Goal: Transaction & Acquisition: Purchase product/service

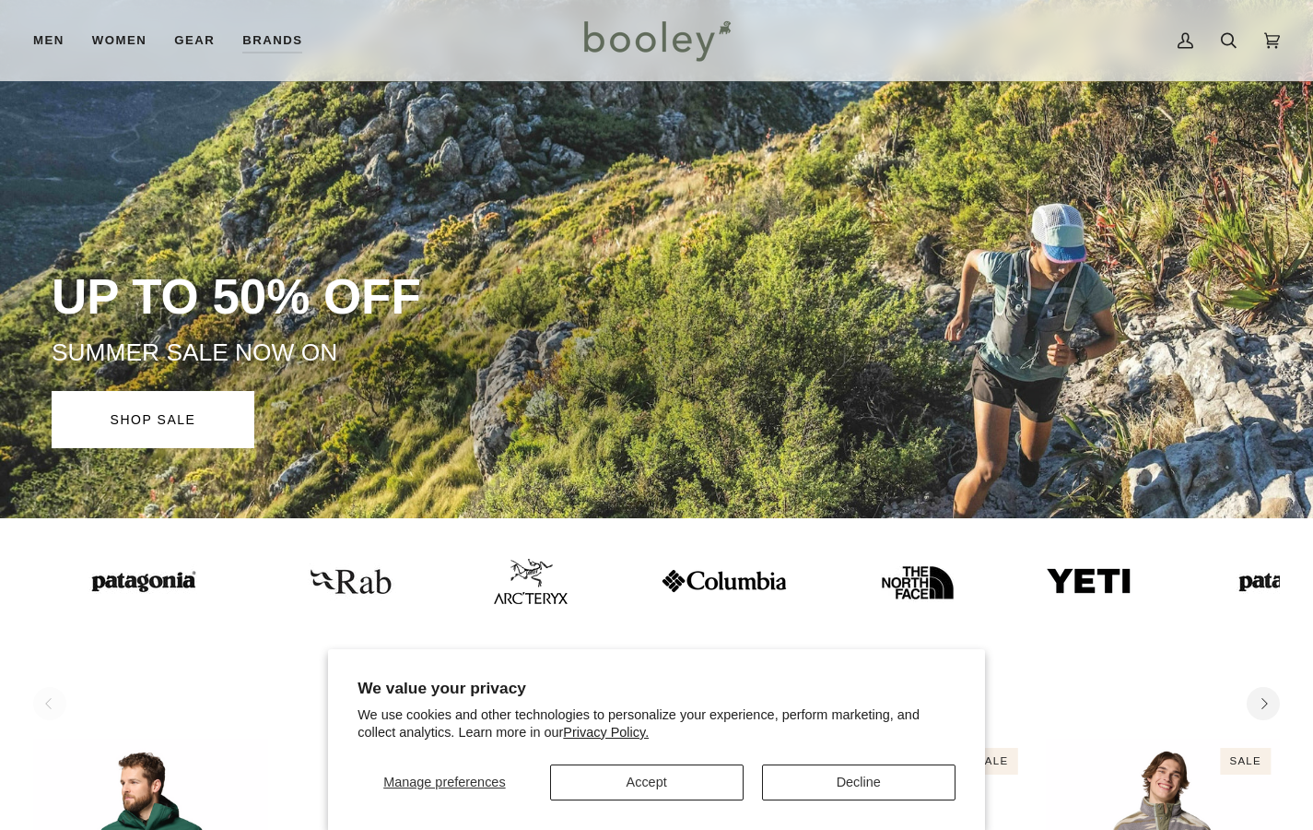
click at [632, 778] on button "Accept" at bounding box center [647, 782] width 194 height 36
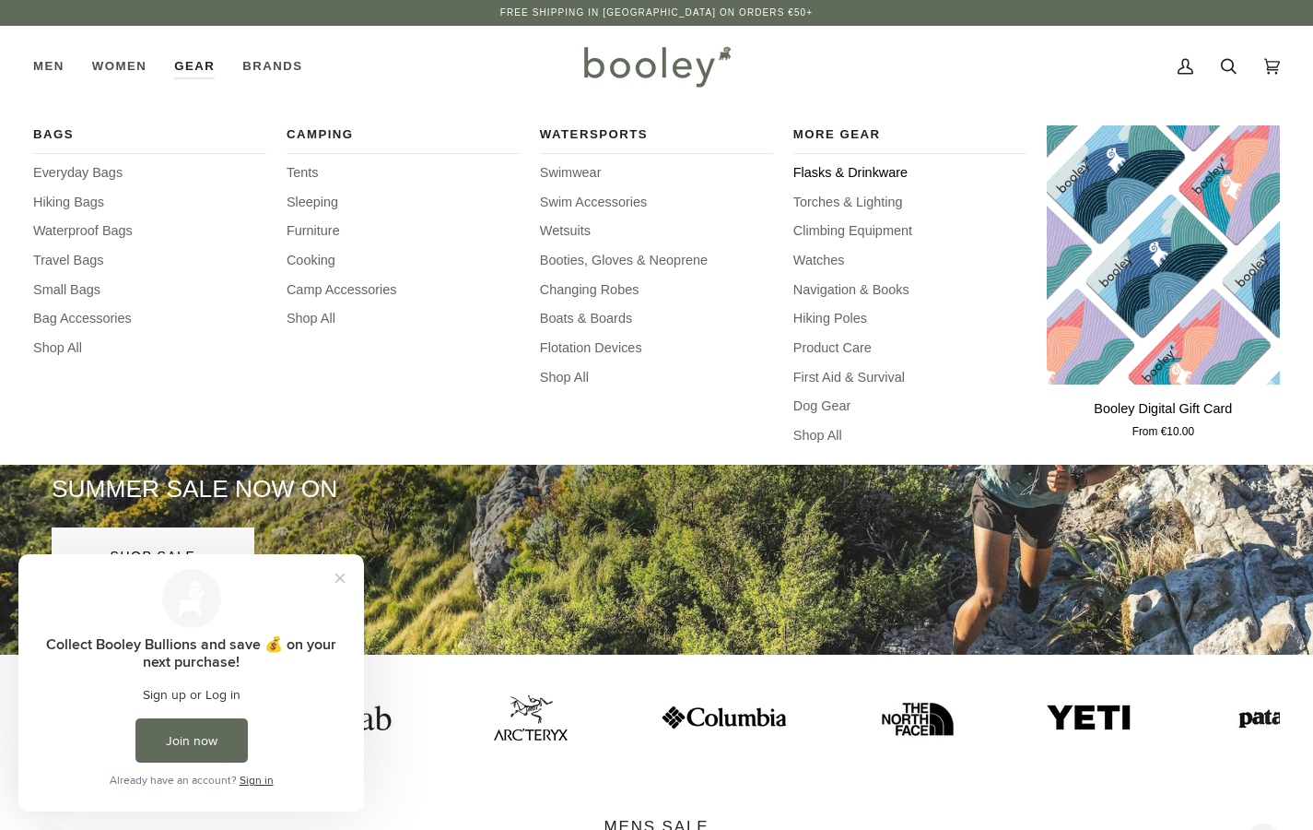
click at [806, 173] on span "Flasks & Drinkware" at bounding box center [910, 173] width 233 height 20
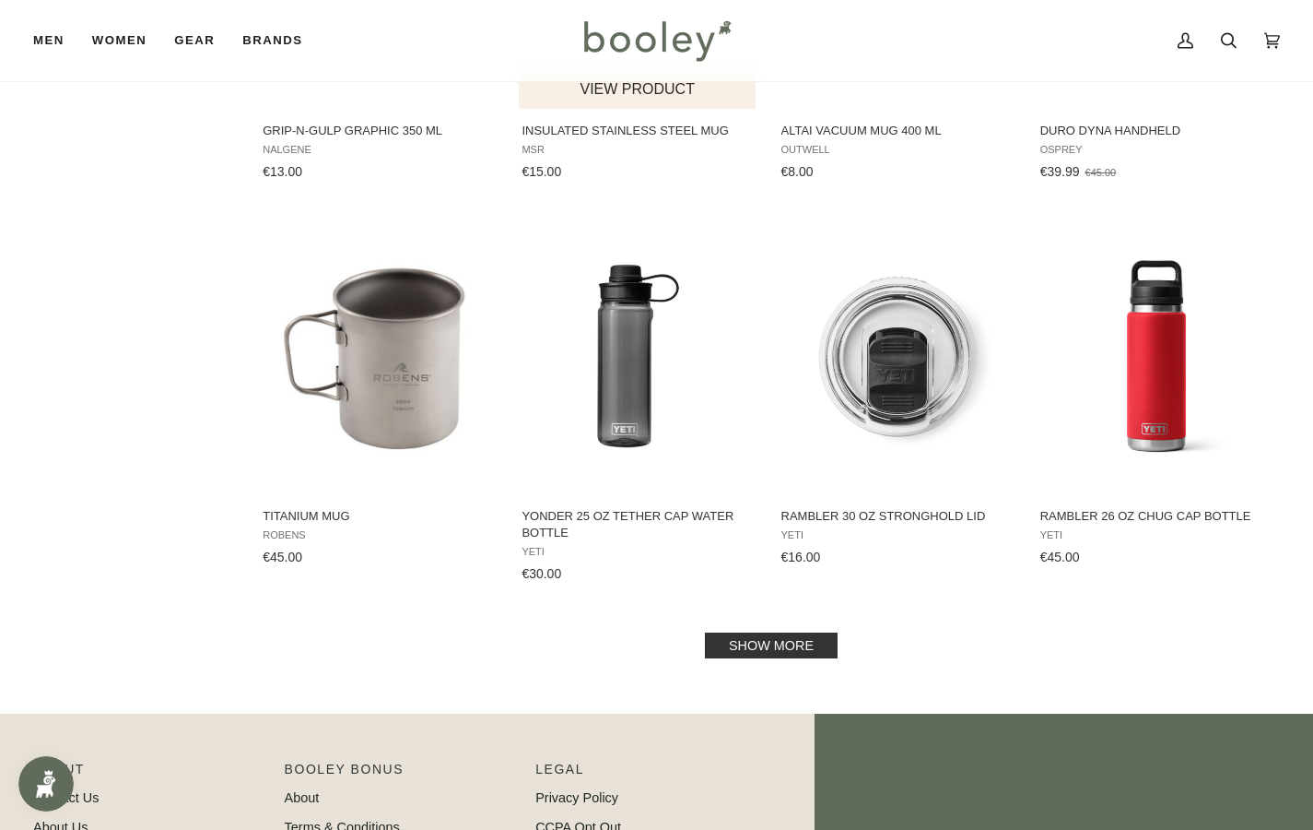
scroll to position [1723, 0]
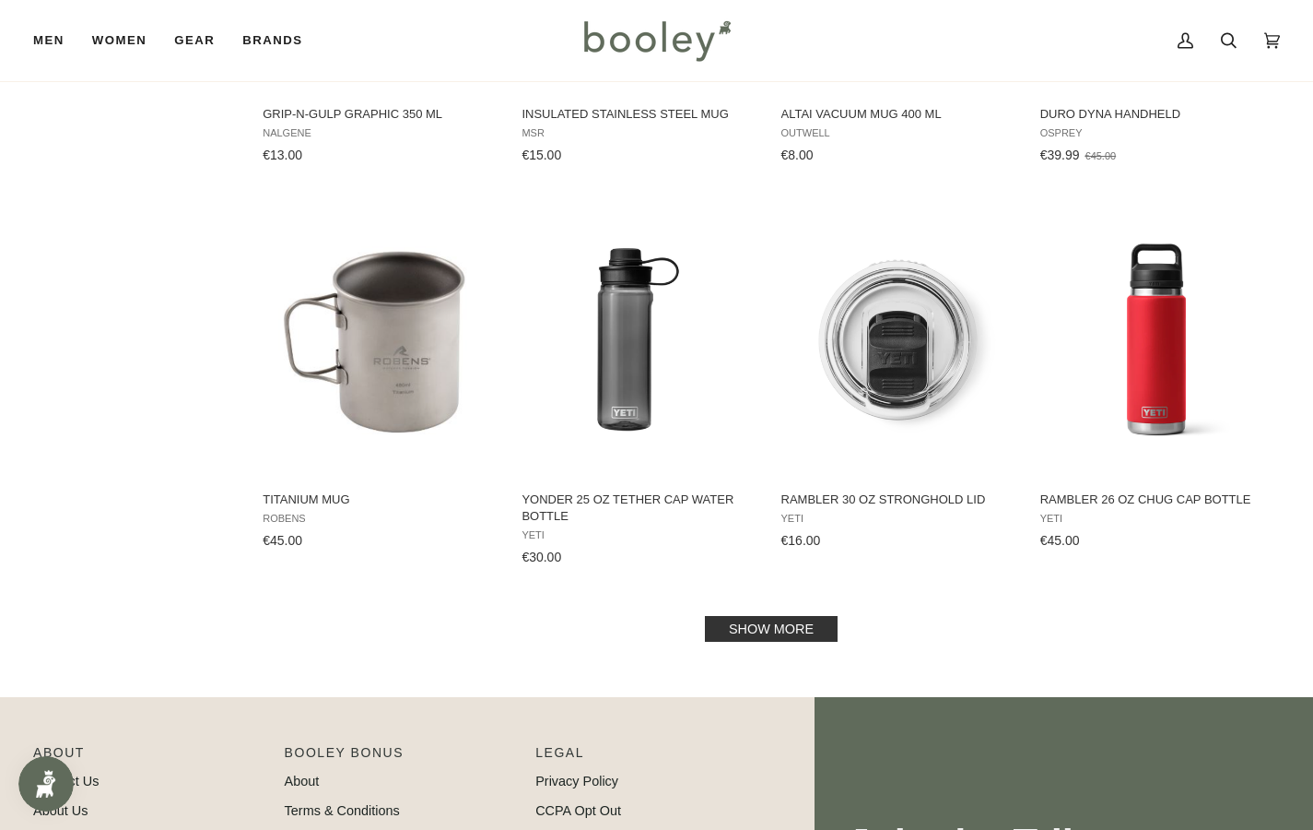
click at [756, 619] on link "Show more" at bounding box center [771, 629] width 133 height 26
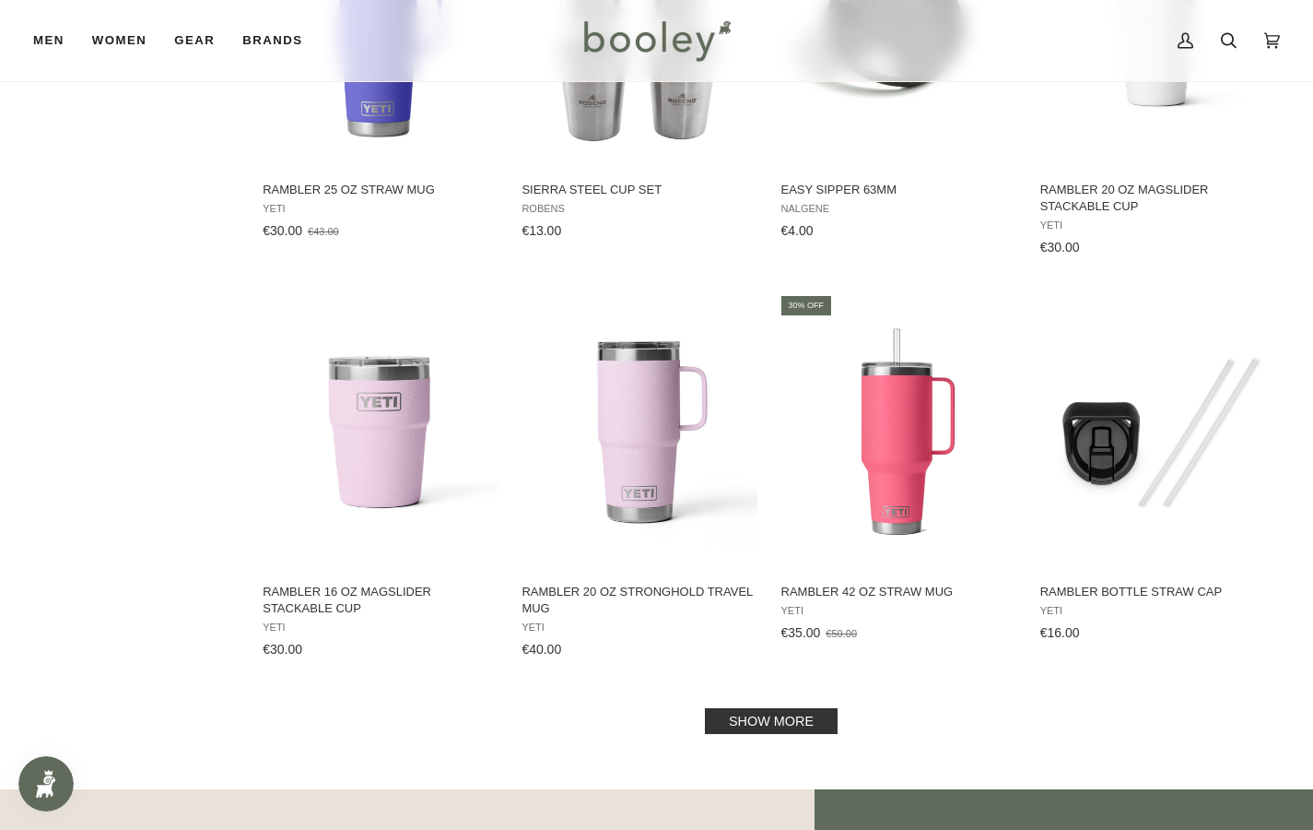
scroll to position [3672, 0]
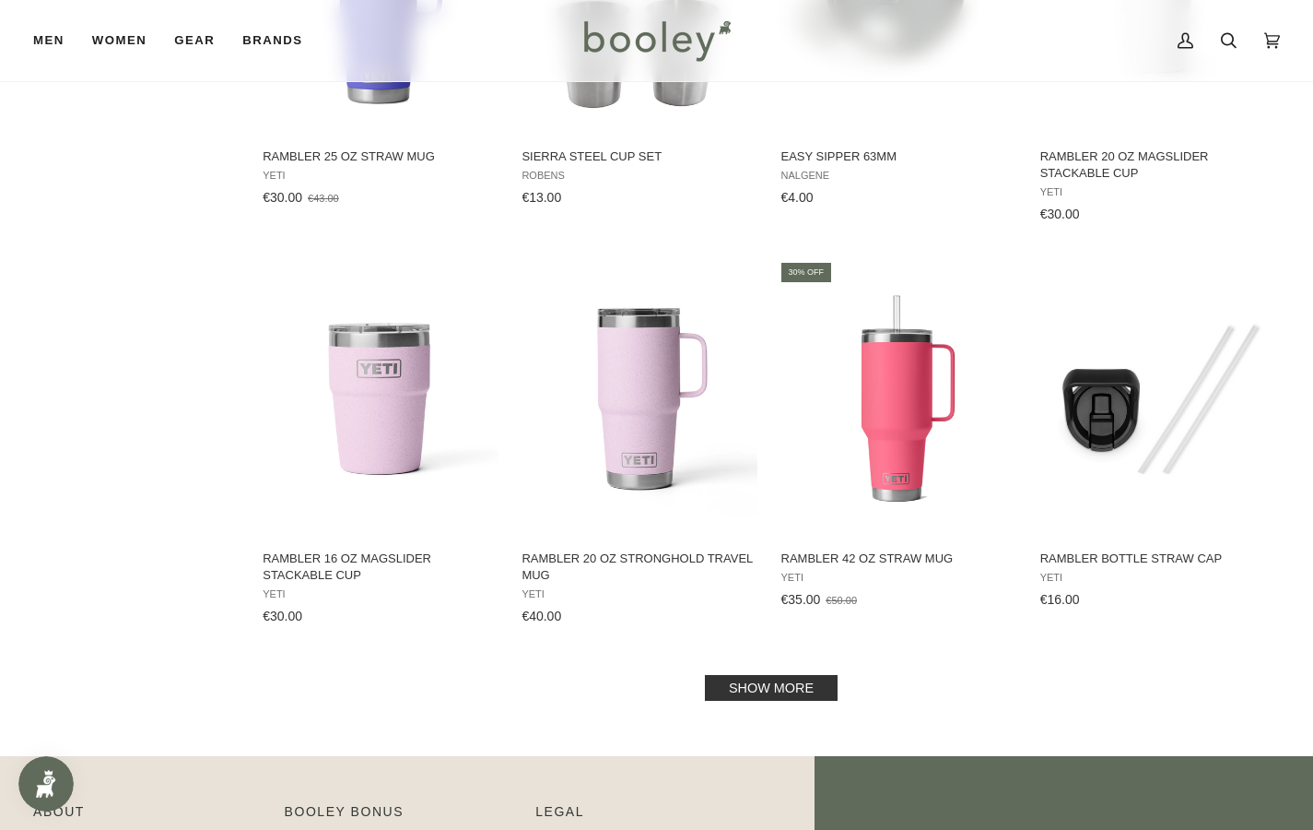
click at [752, 680] on link "Show more" at bounding box center [771, 688] width 133 height 26
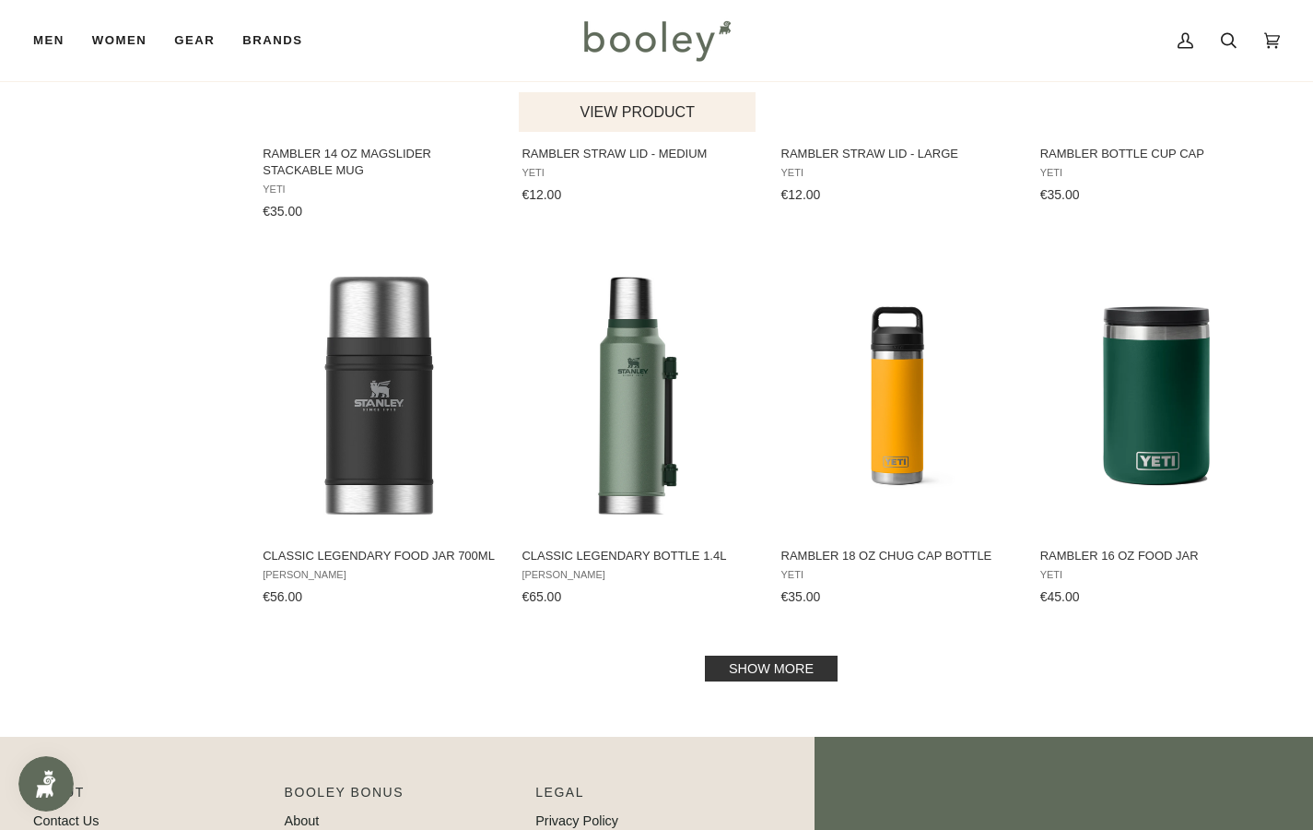
scroll to position [5675, 0]
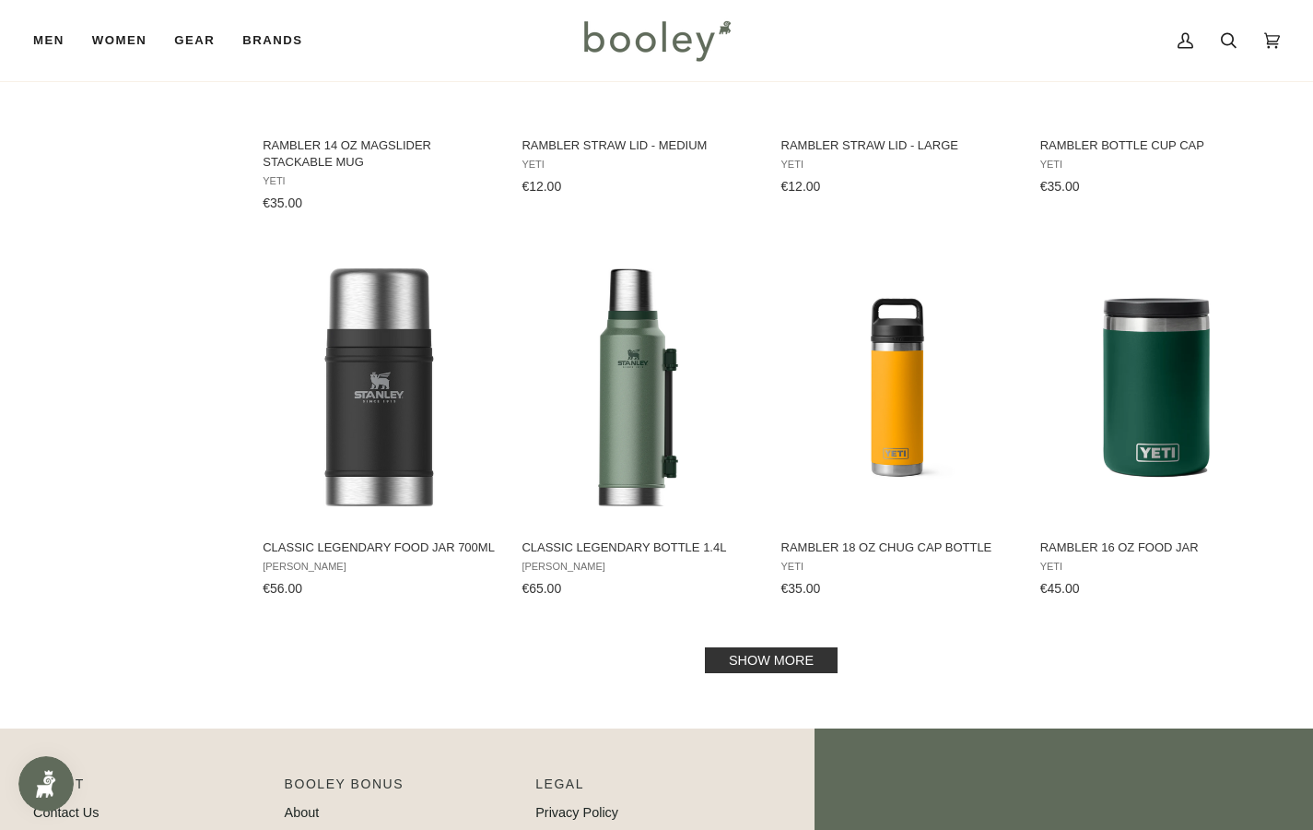
click at [739, 662] on link "Show more" at bounding box center [771, 660] width 133 height 26
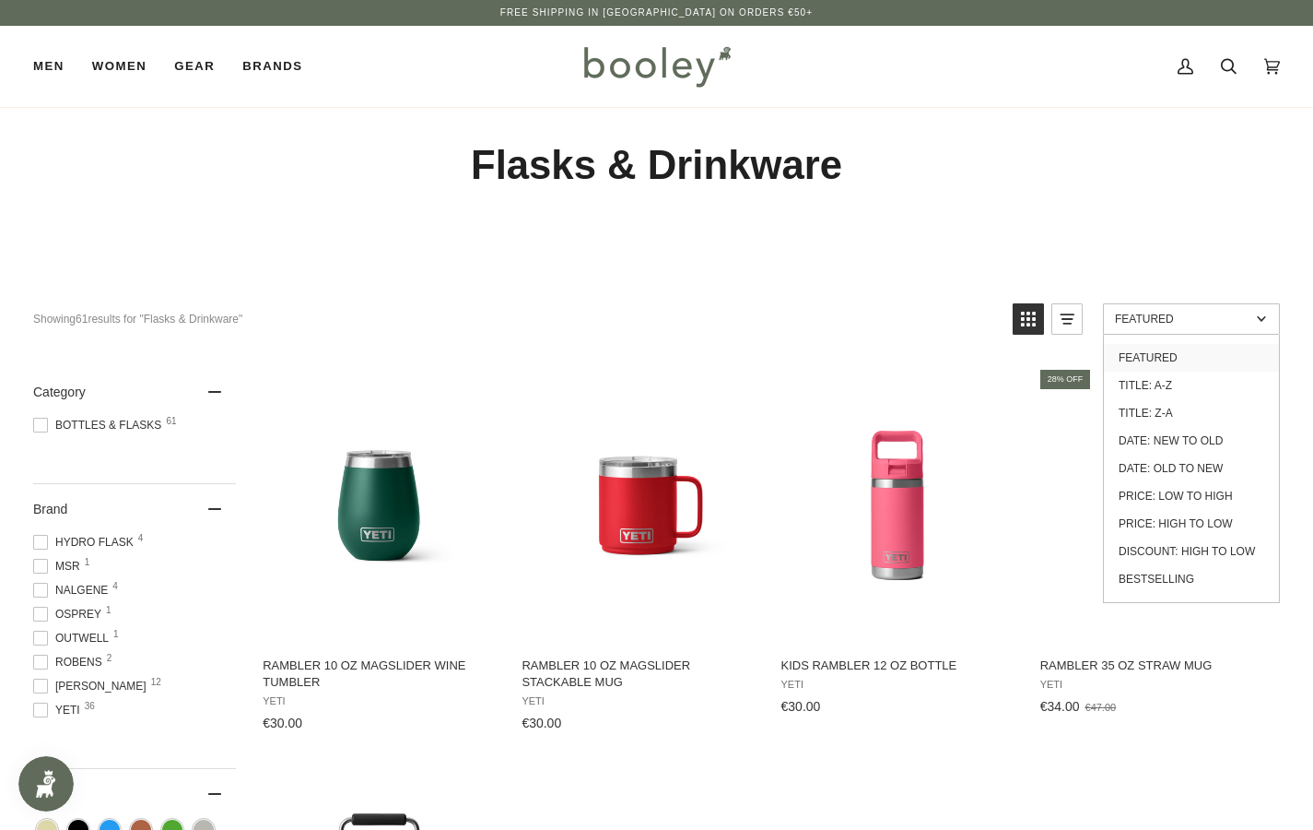
click at [1168, 303] on link "Featured" at bounding box center [1191, 318] width 177 height 31
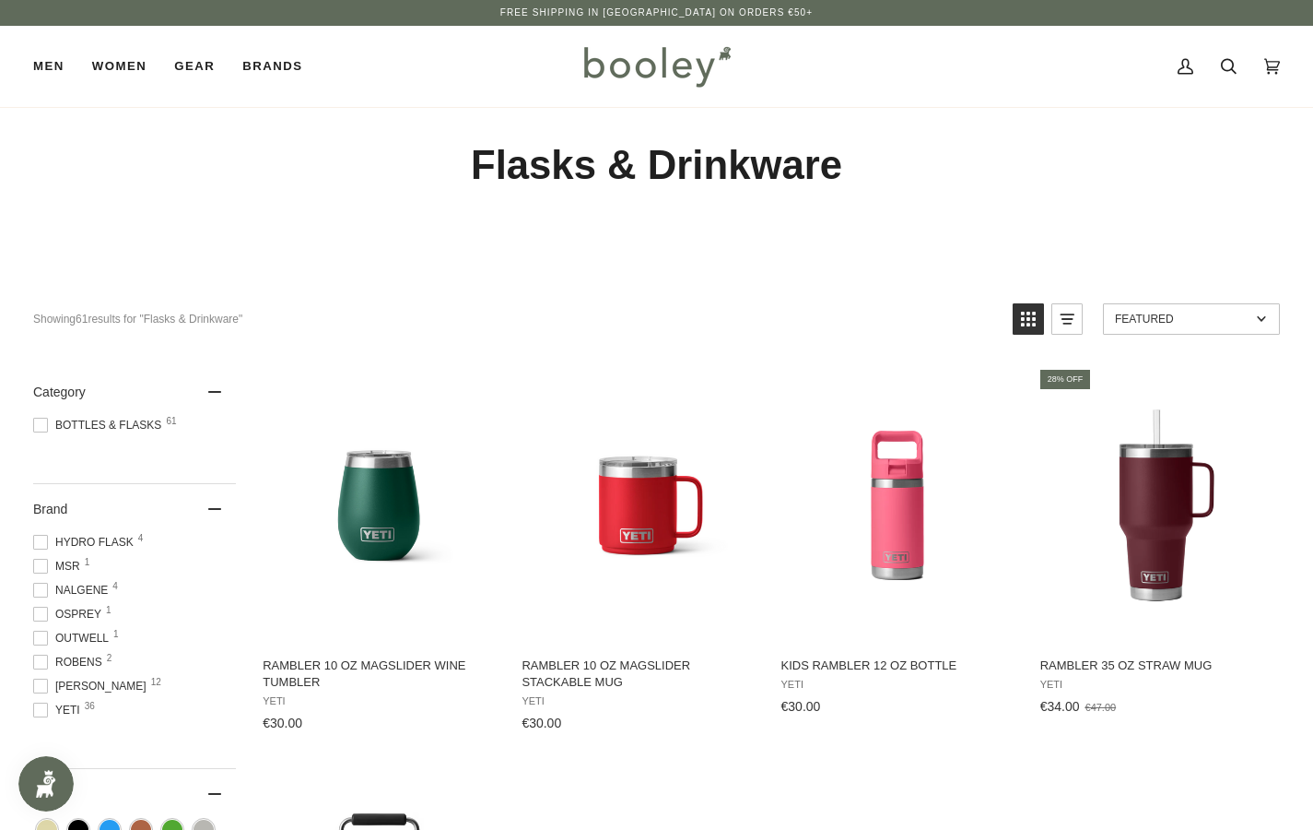
click at [1166, 325] on link "Featured" at bounding box center [1191, 318] width 177 height 31
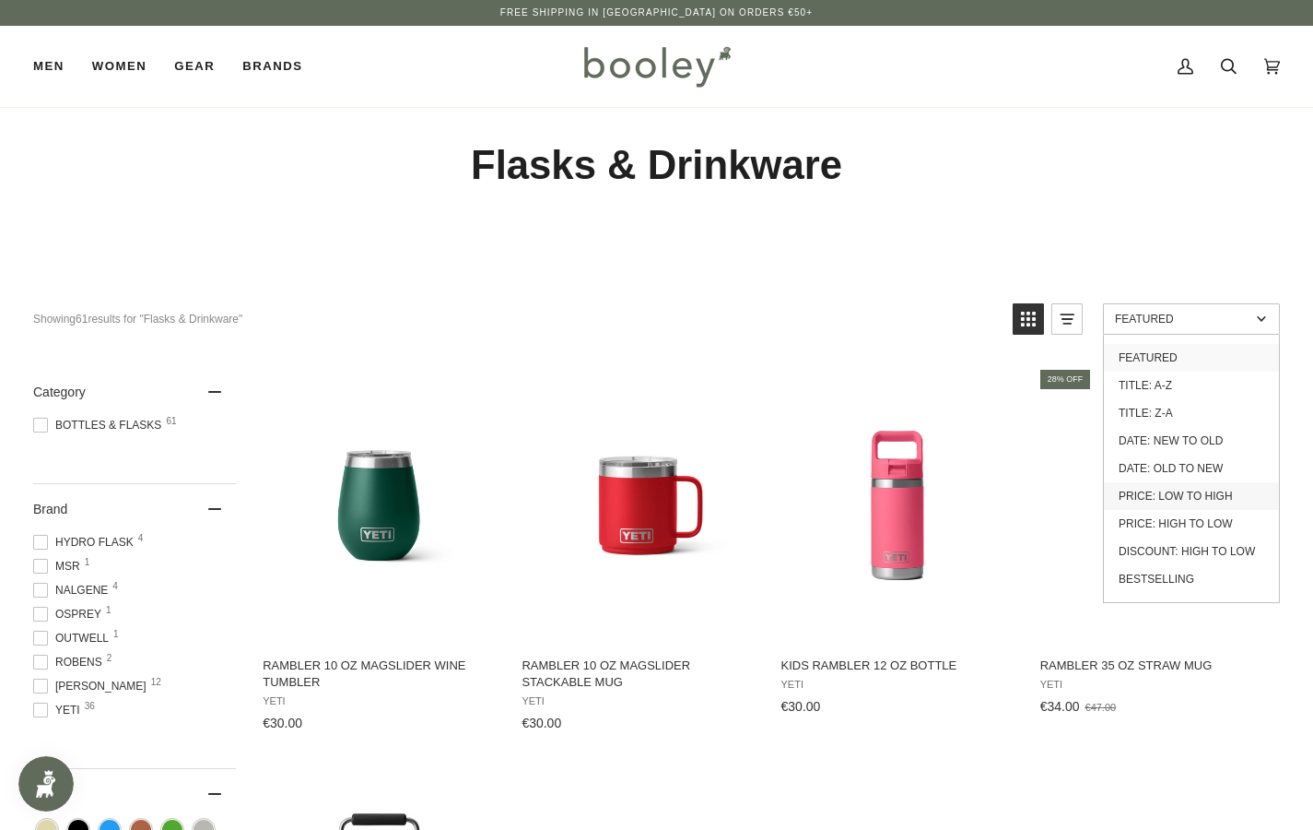
click at [1164, 500] on link "Price: Low to High" at bounding box center [1191, 496] width 175 height 28
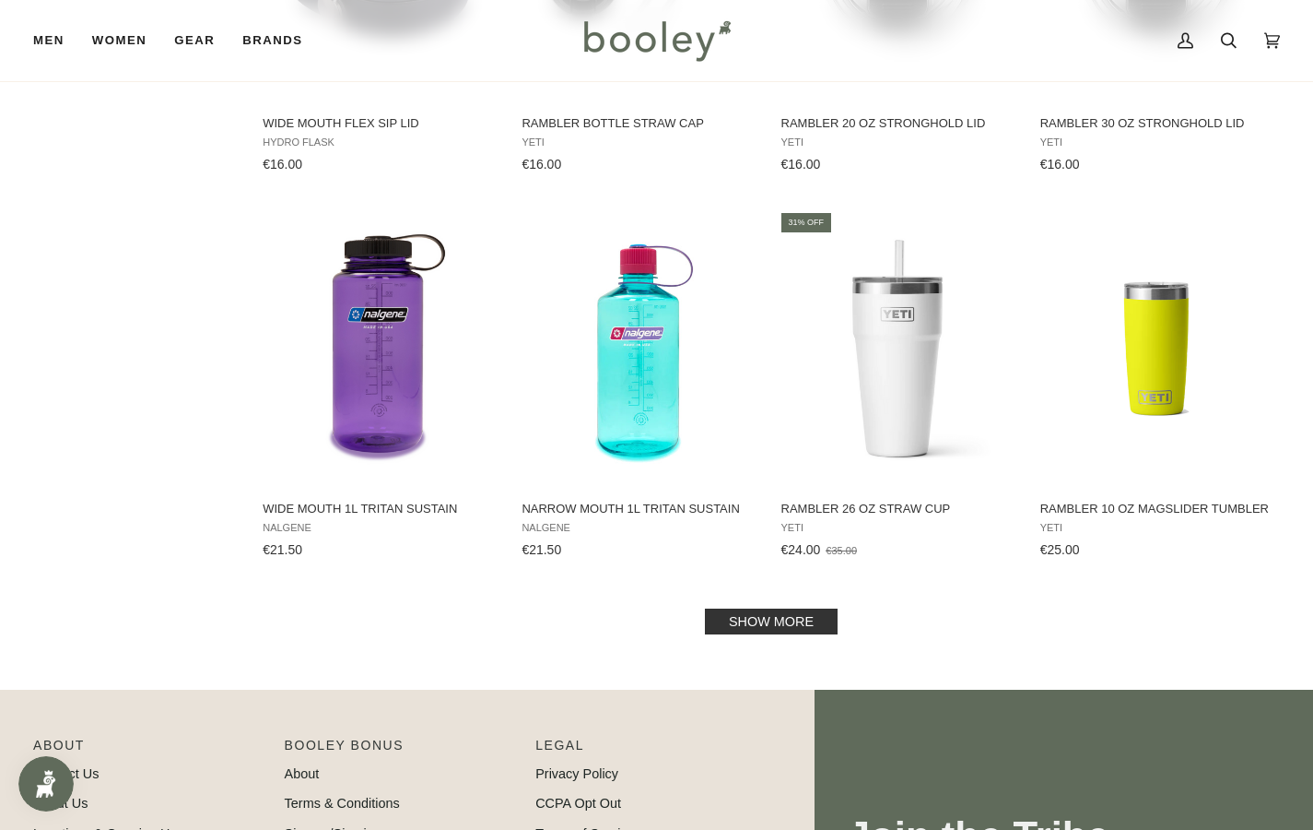
scroll to position [1702, 0]
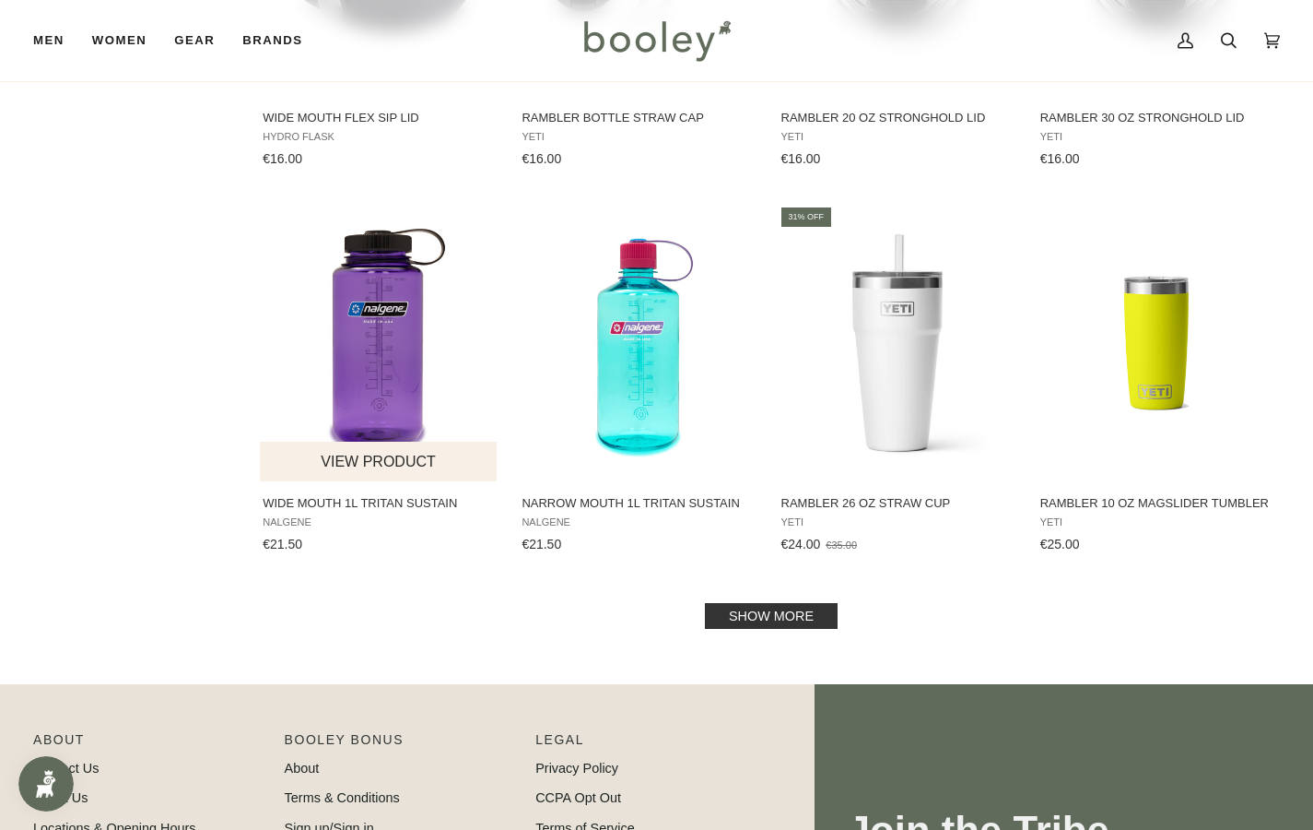
click at [400, 321] on img "Wide Mouth 1L Tritan Sustain" at bounding box center [379, 343] width 239 height 239
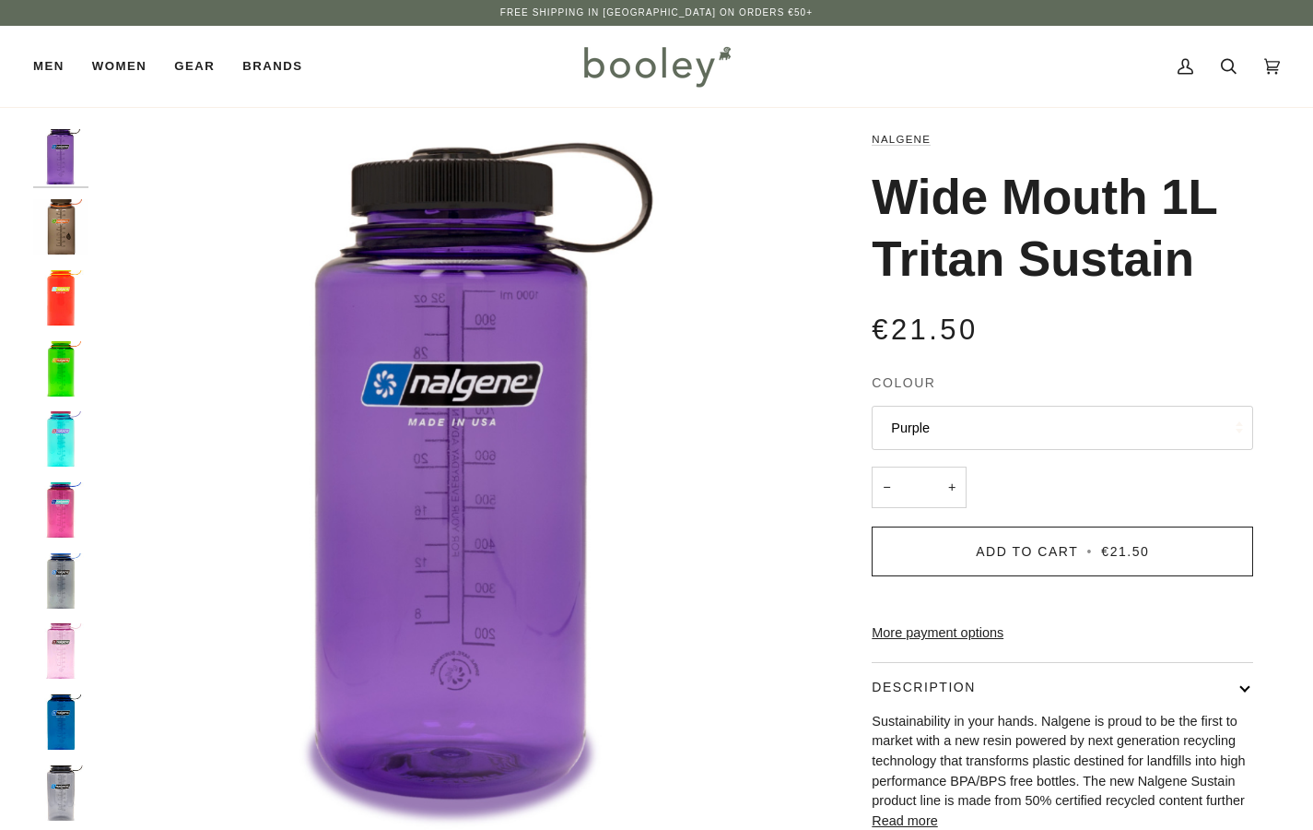
click at [1088, 426] on button "Purple" at bounding box center [1063, 428] width 382 height 45
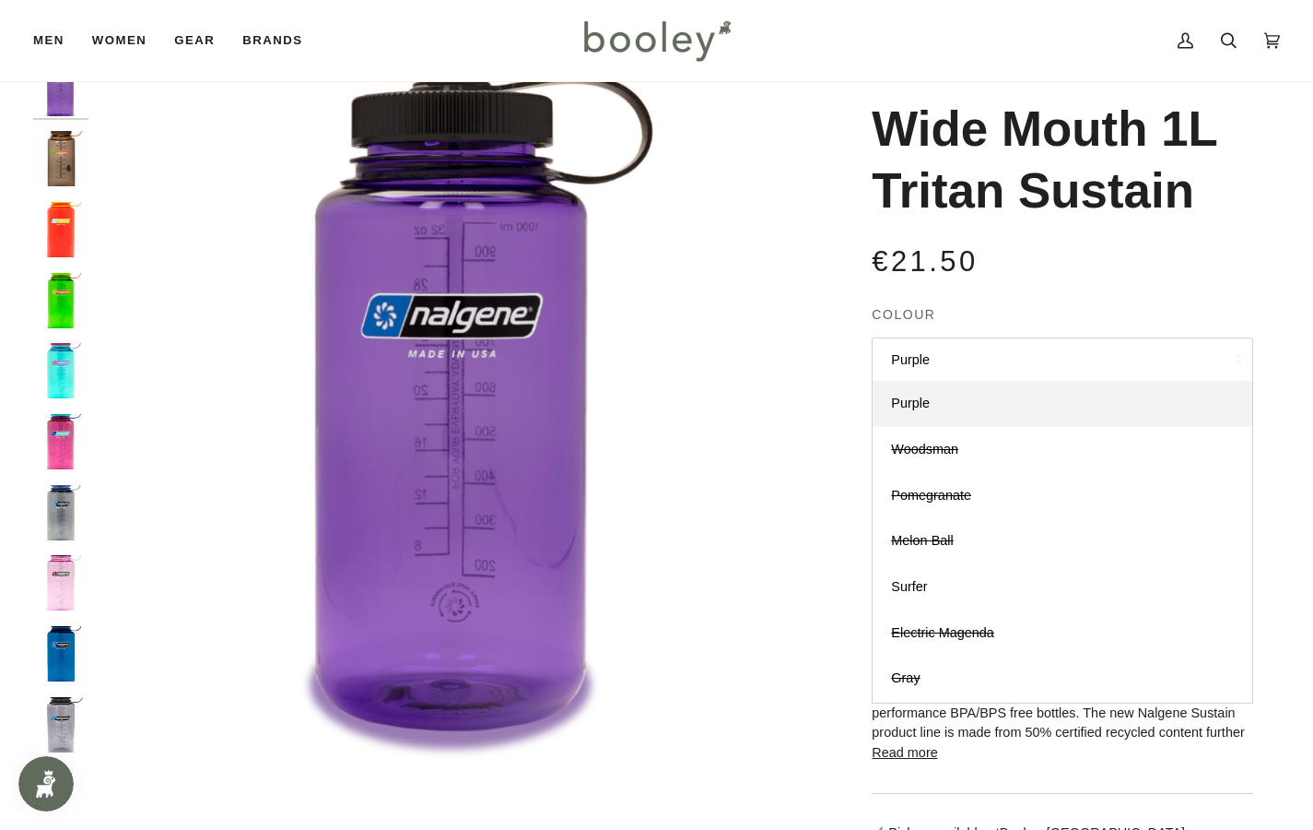
scroll to position [71, 0]
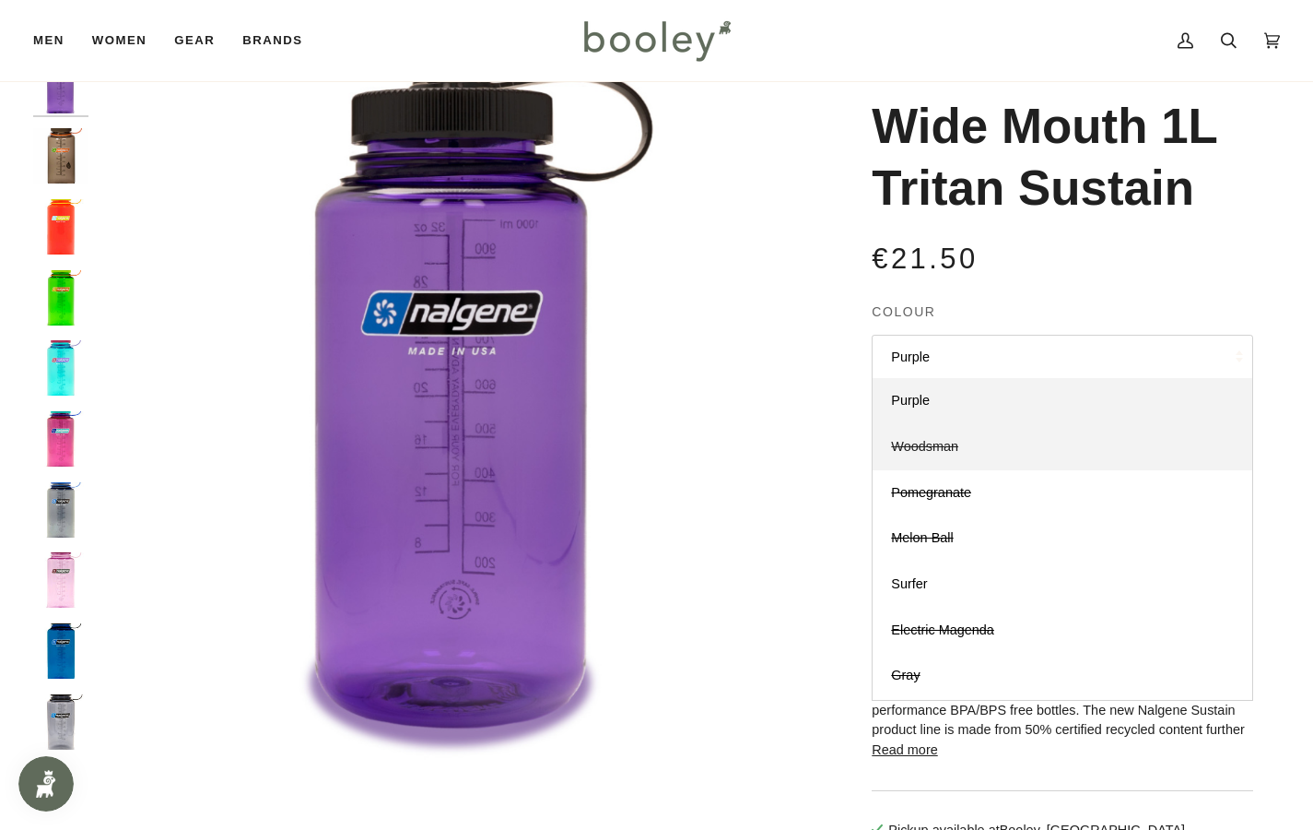
click at [1027, 440] on link "Woodsman" at bounding box center [1063, 447] width 380 height 46
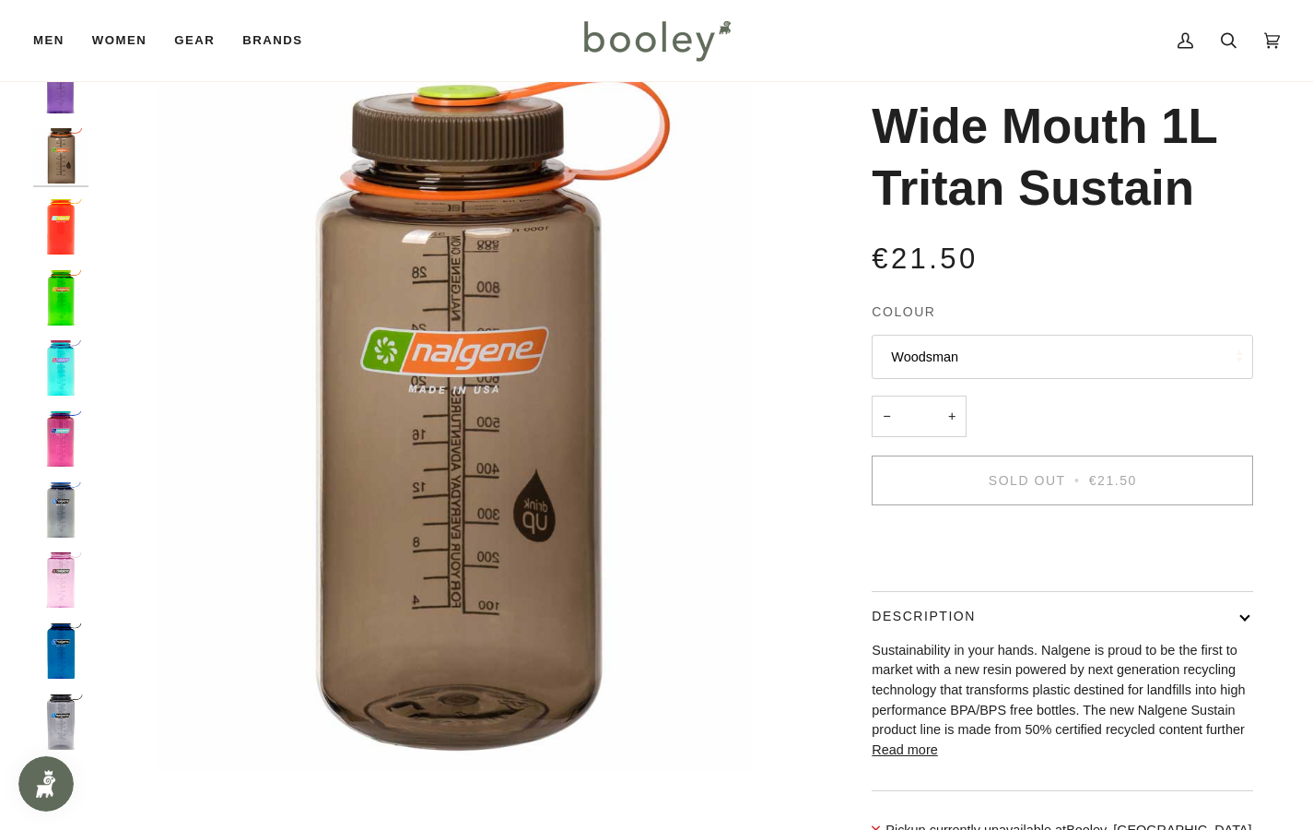
click at [1012, 358] on button "Woodsman" at bounding box center [1063, 357] width 382 height 45
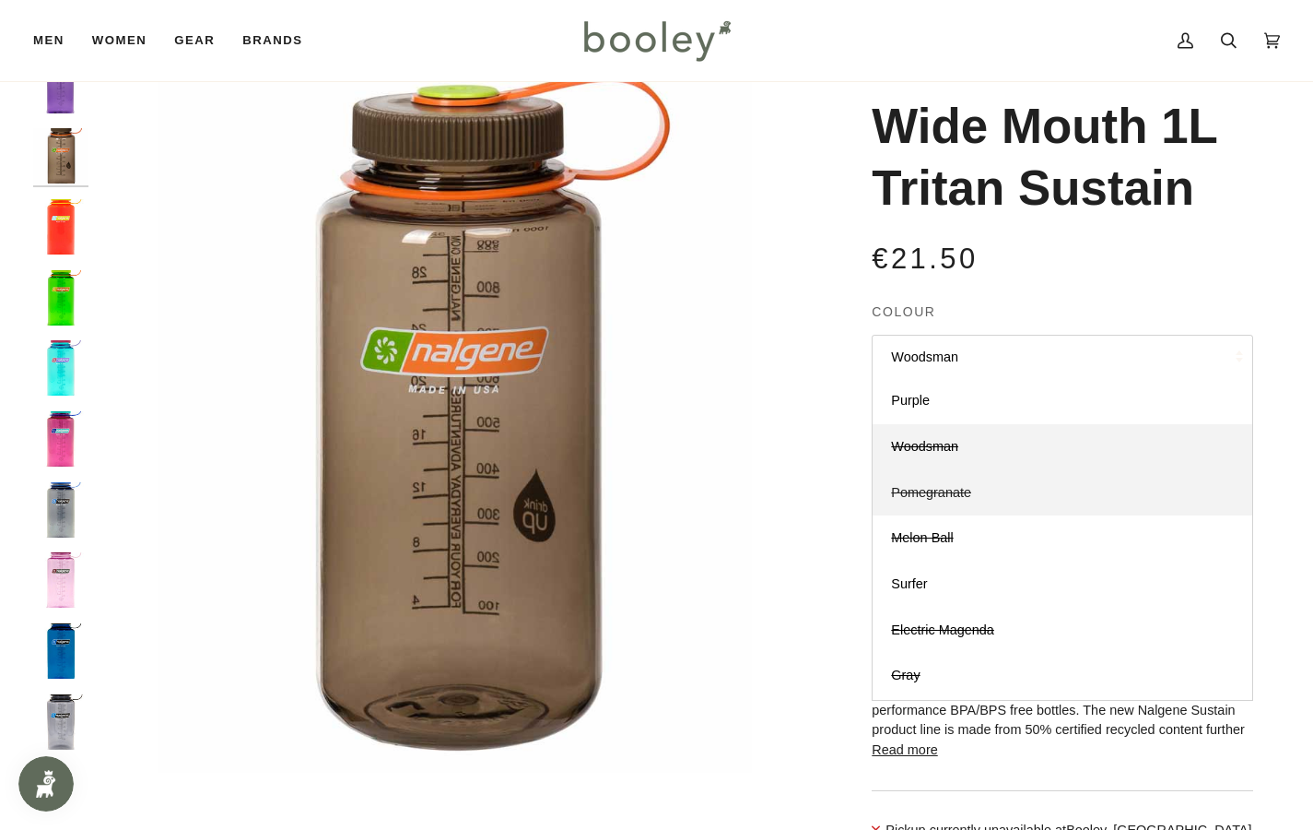
click at [983, 500] on link "Pomegranate" at bounding box center [1063, 493] width 380 height 46
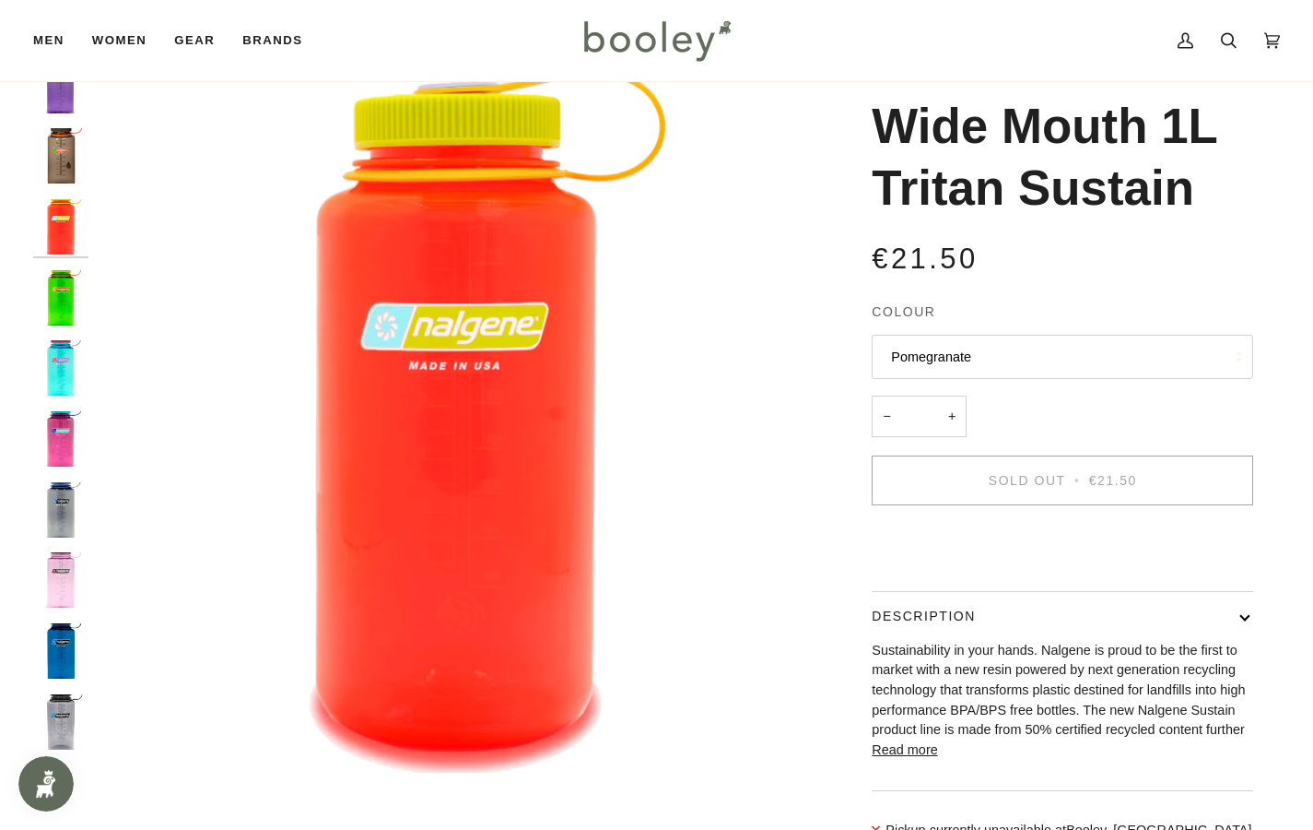
click at [1008, 357] on button "Pomegranate" at bounding box center [1063, 357] width 382 height 45
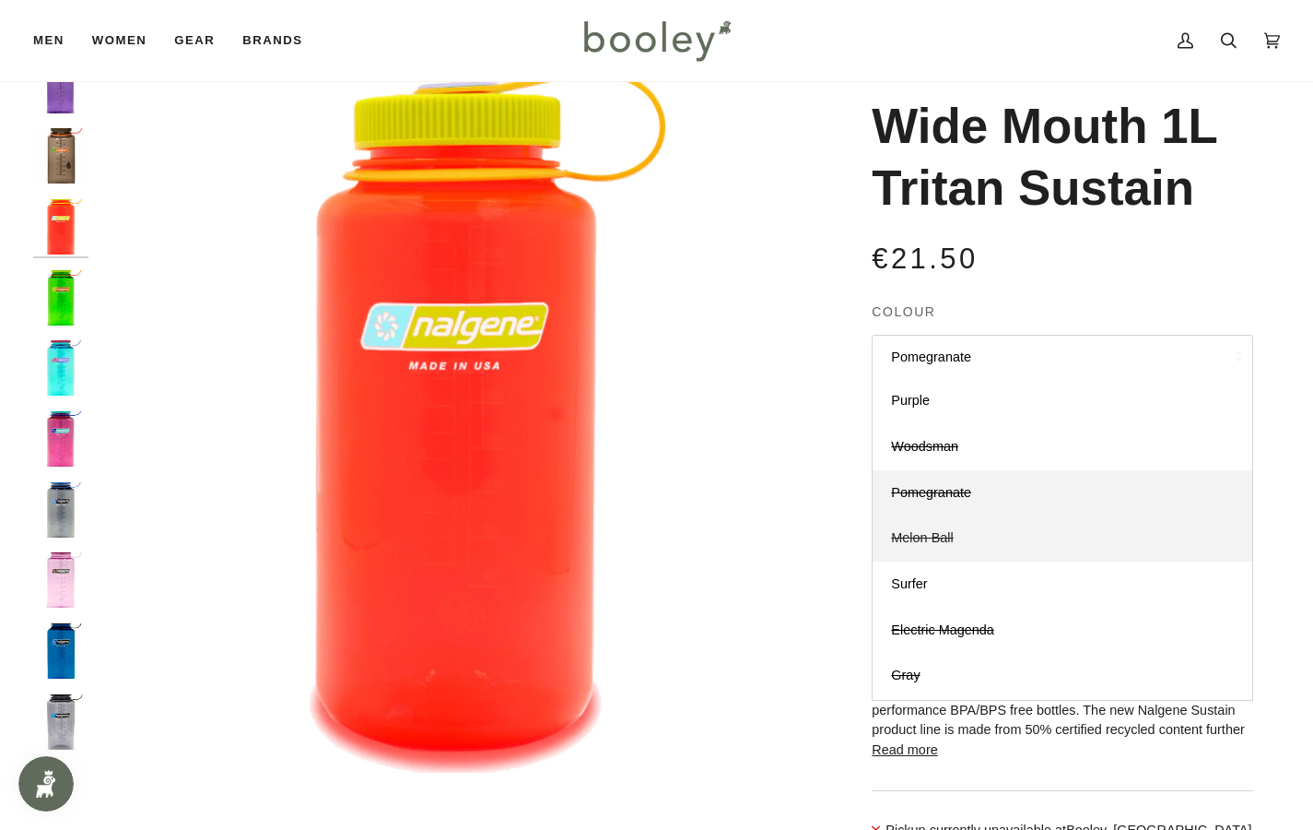
click at [1002, 541] on link "Melon Ball" at bounding box center [1063, 538] width 380 height 46
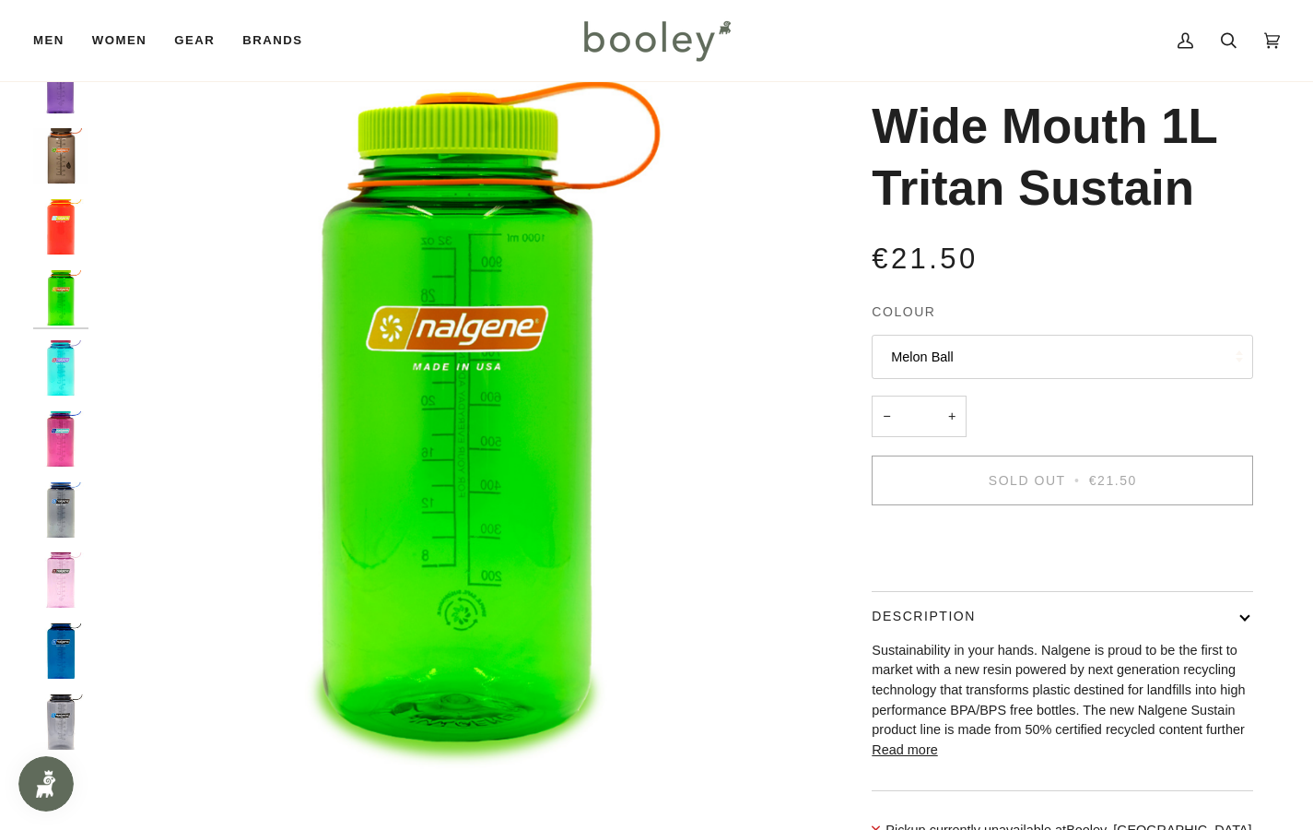
click at [972, 349] on button "Melon Ball" at bounding box center [1063, 357] width 382 height 45
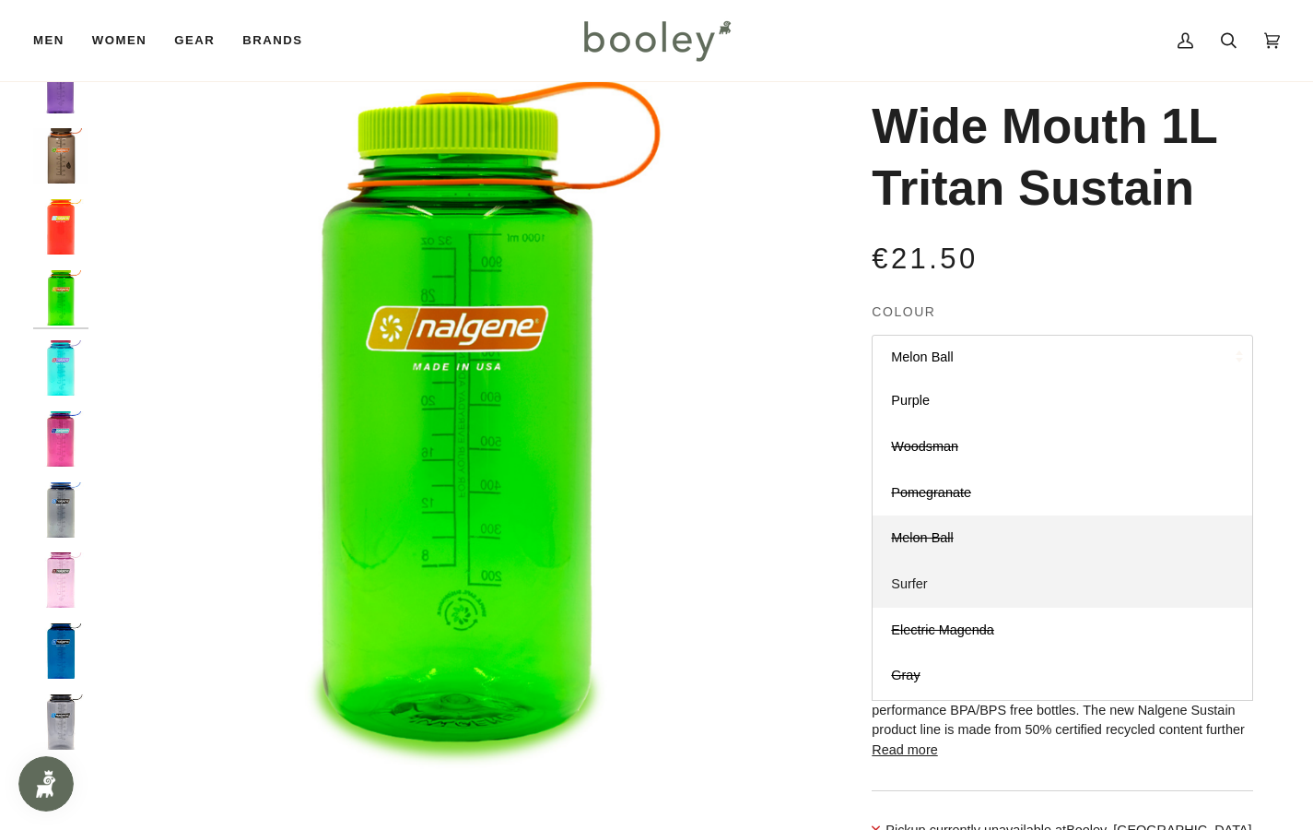
click at [936, 572] on link "Surfer" at bounding box center [1063, 584] width 380 height 46
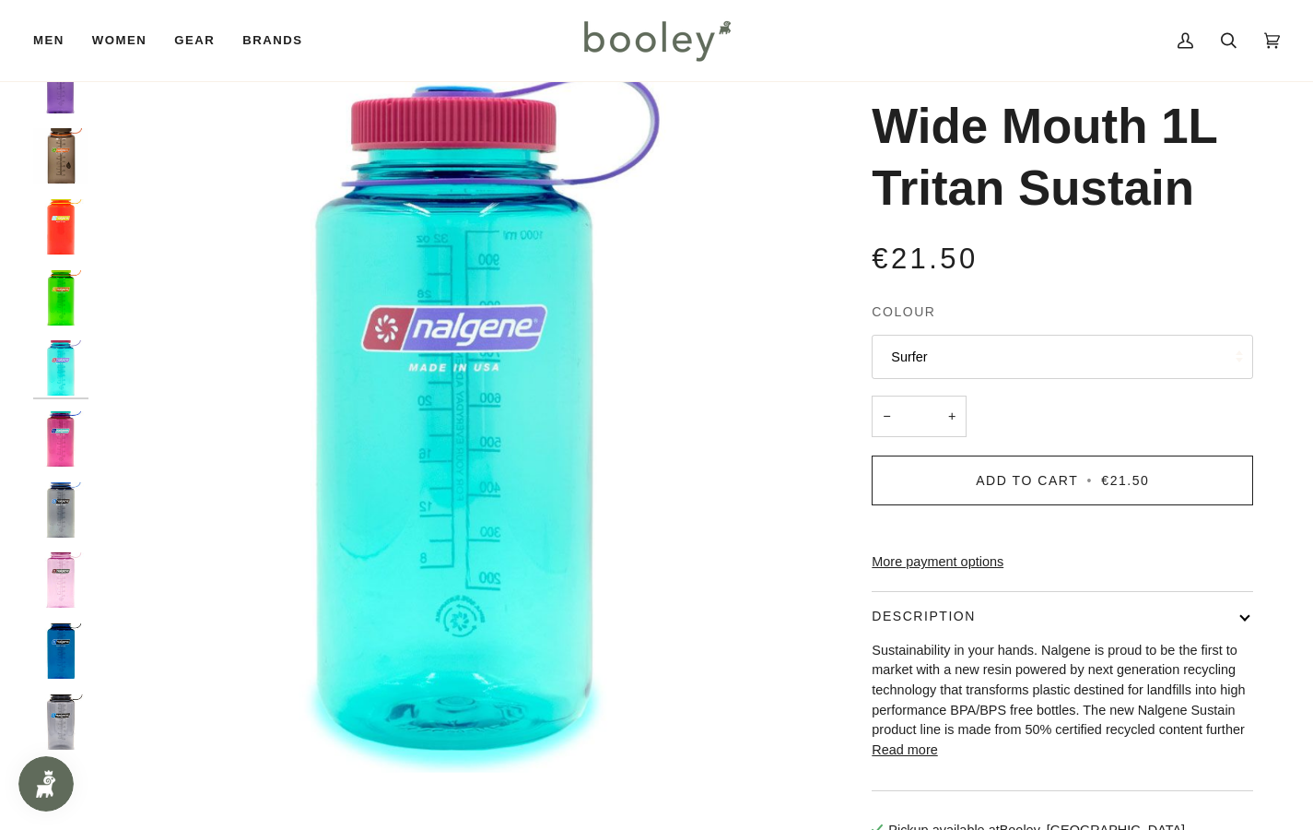
click at [947, 362] on button "Surfer" at bounding box center [1063, 357] width 382 height 45
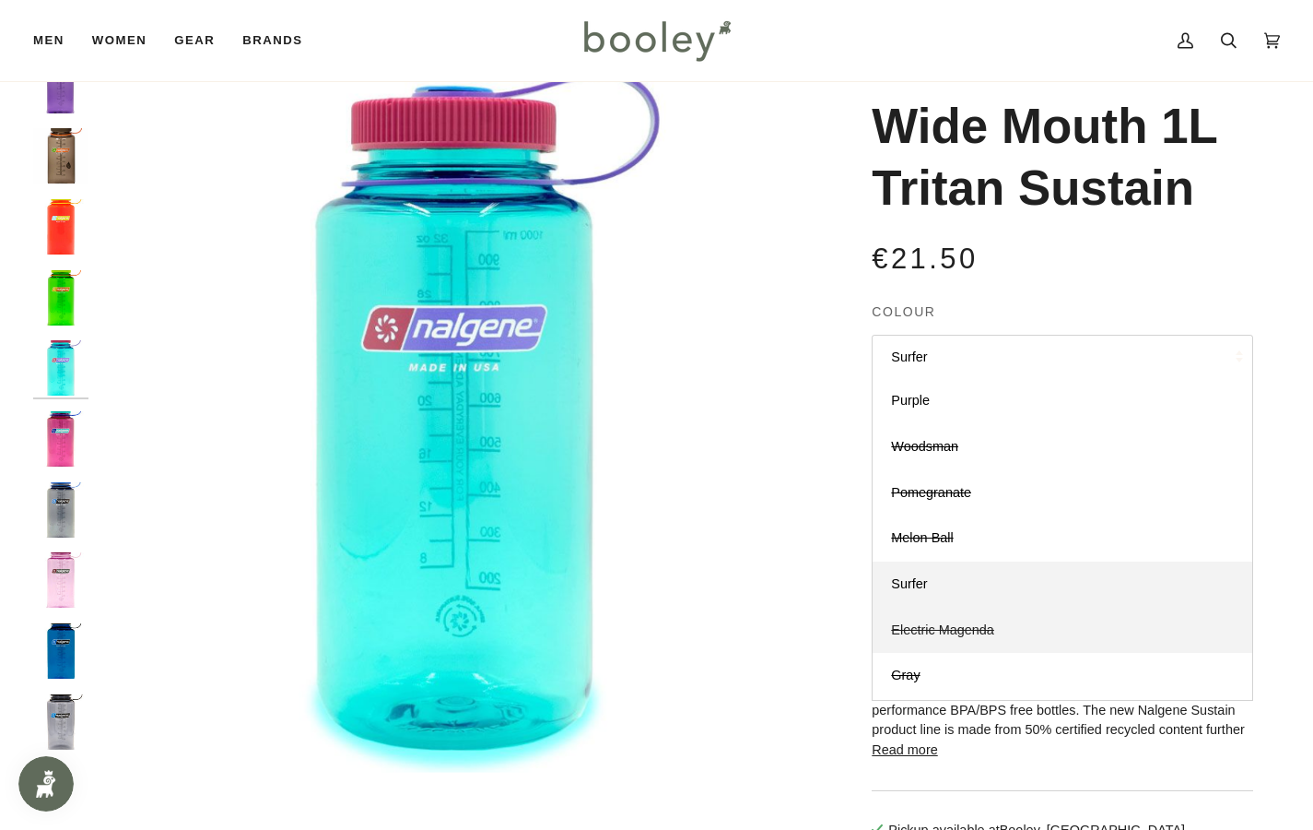
click at [983, 635] on link "Electric Magenda" at bounding box center [1063, 630] width 380 height 46
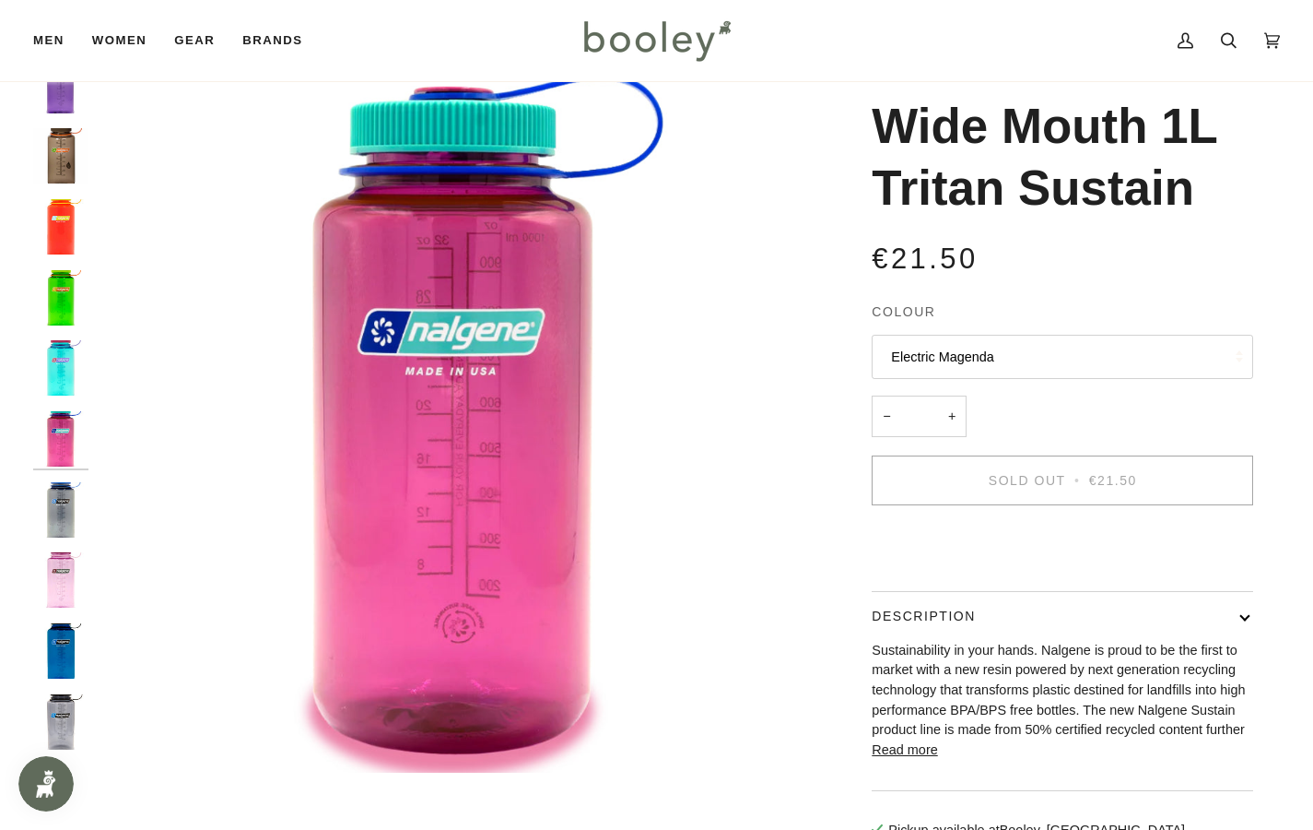
scroll to position [20, 0]
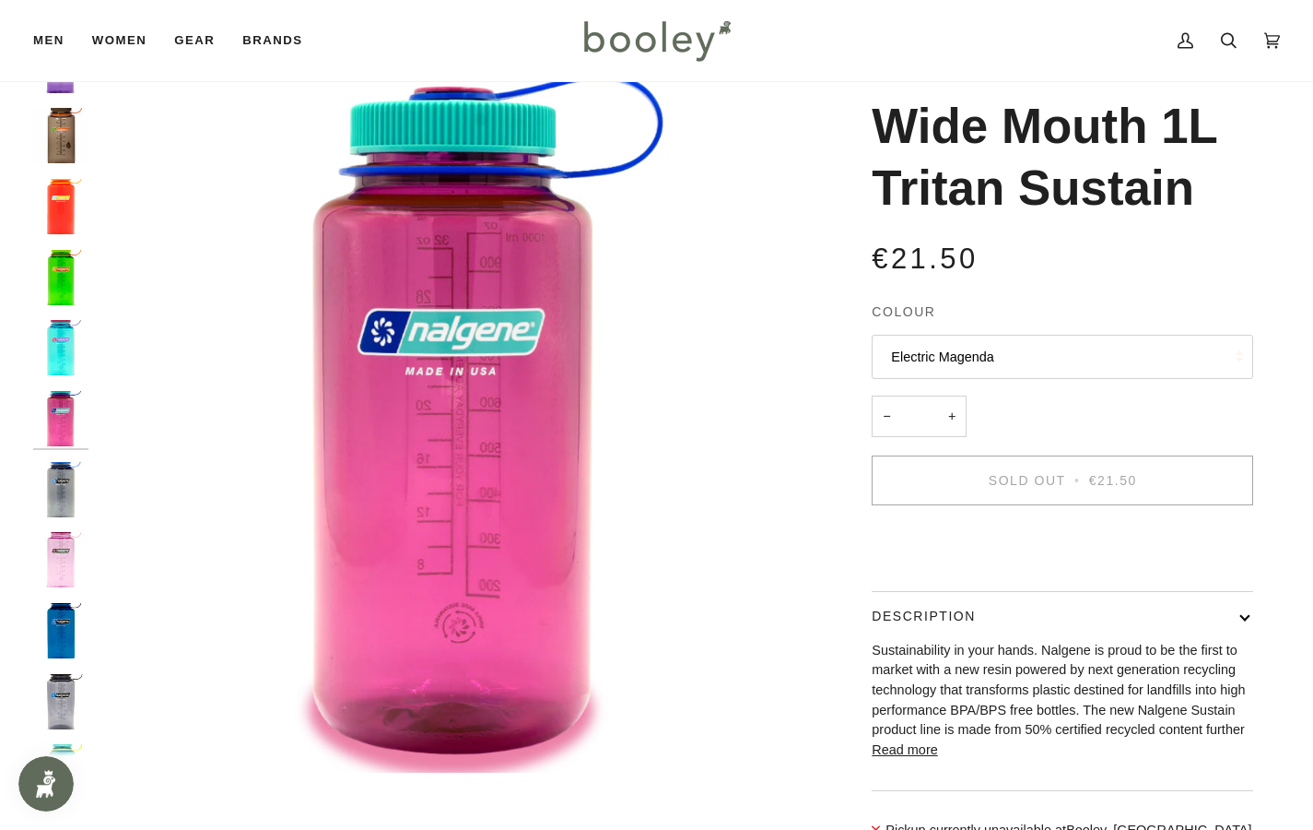
click at [964, 364] on button "Electric Magenda" at bounding box center [1063, 357] width 382 height 45
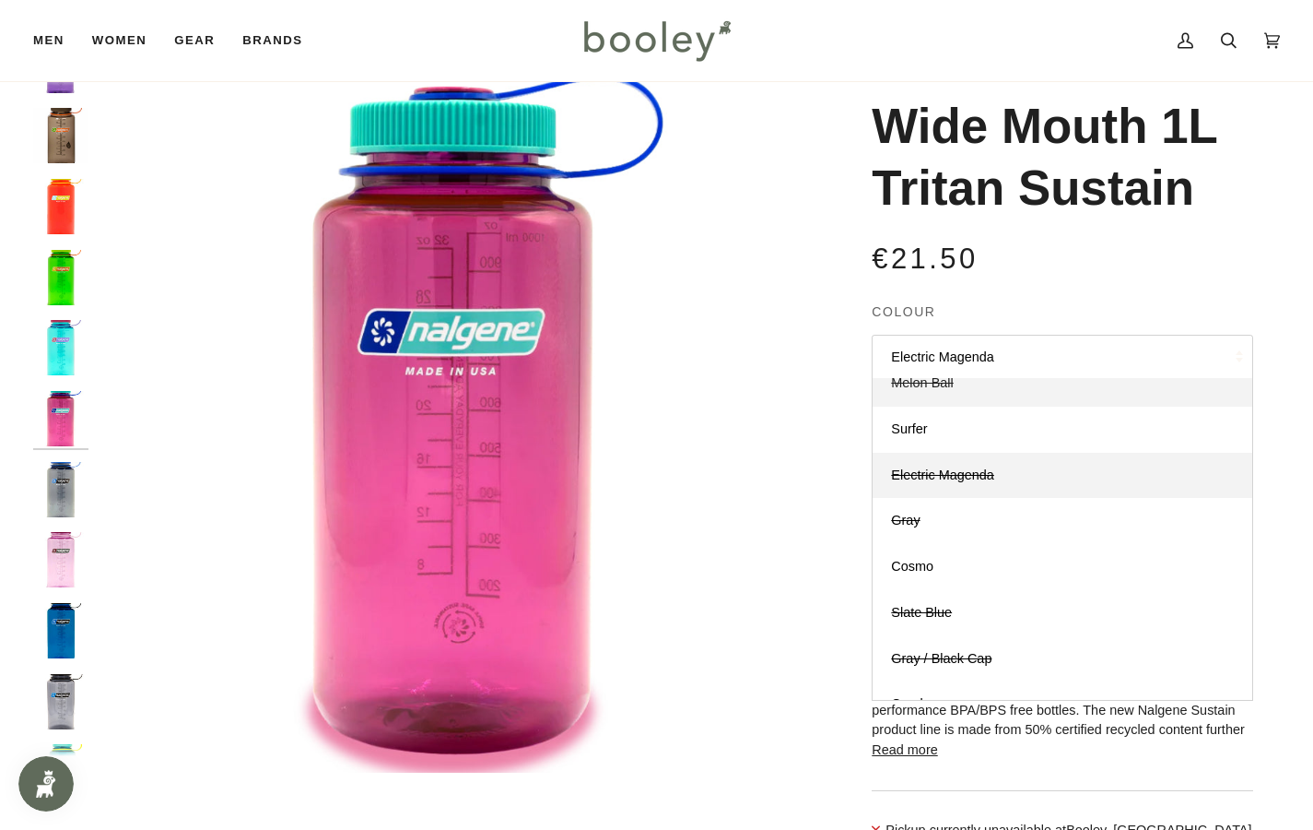
scroll to position [161, 0]
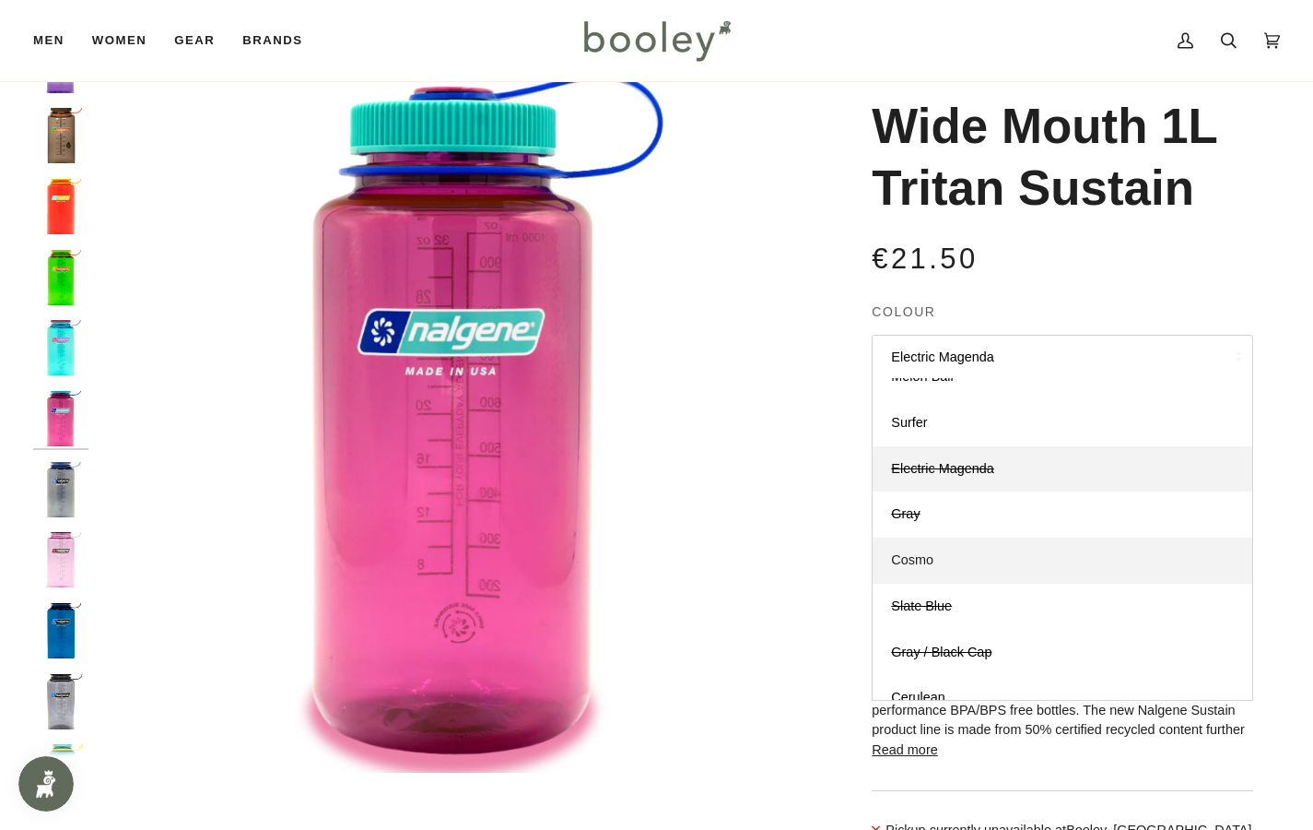
click at [971, 537] on link "Cosmo" at bounding box center [1063, 560] width 380 height 46
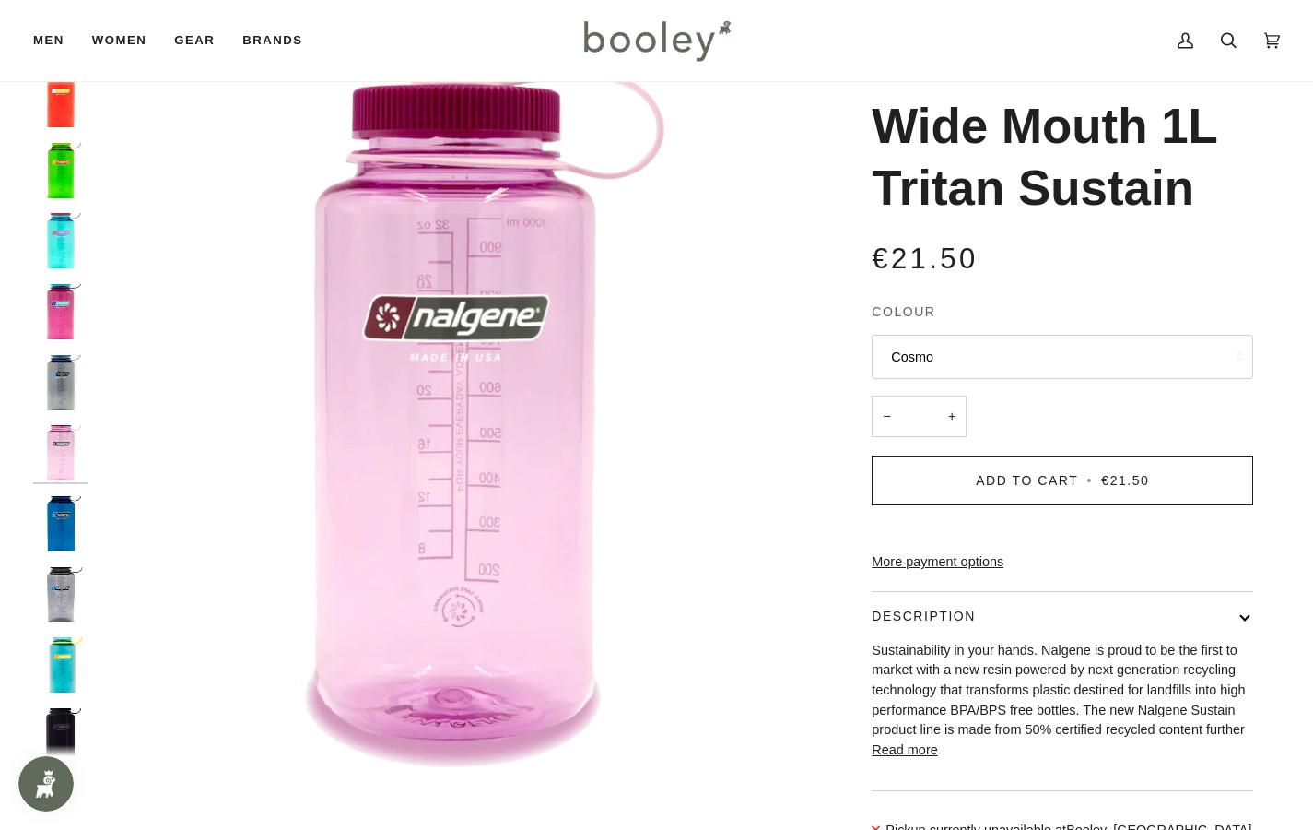
scroll to position [160, 0]
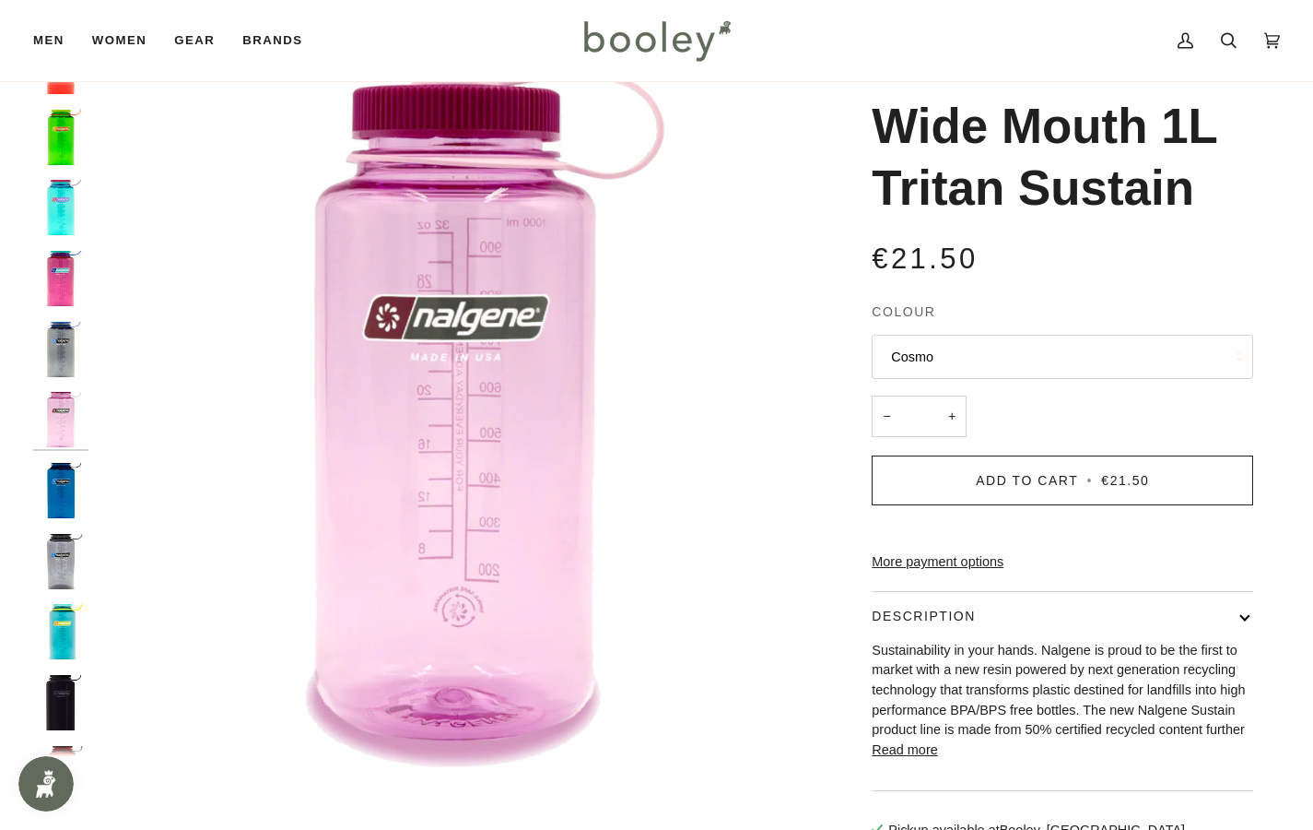
click at [946, 357] on button "Cosmo" at bounding box center [1063, 357] width 382 height 45
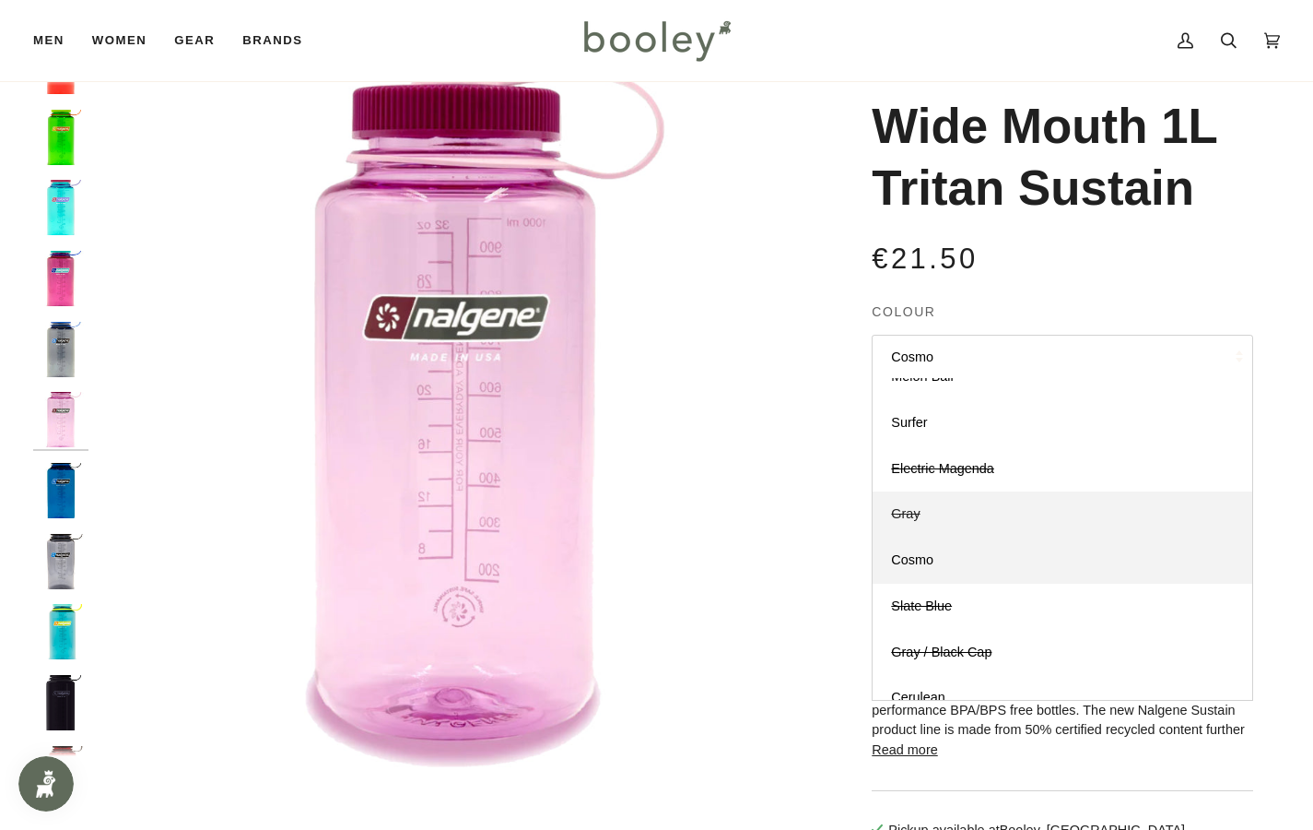
click at [956, 518] on link "Gray" at bounding box center [1063, 514] width 380 height 46
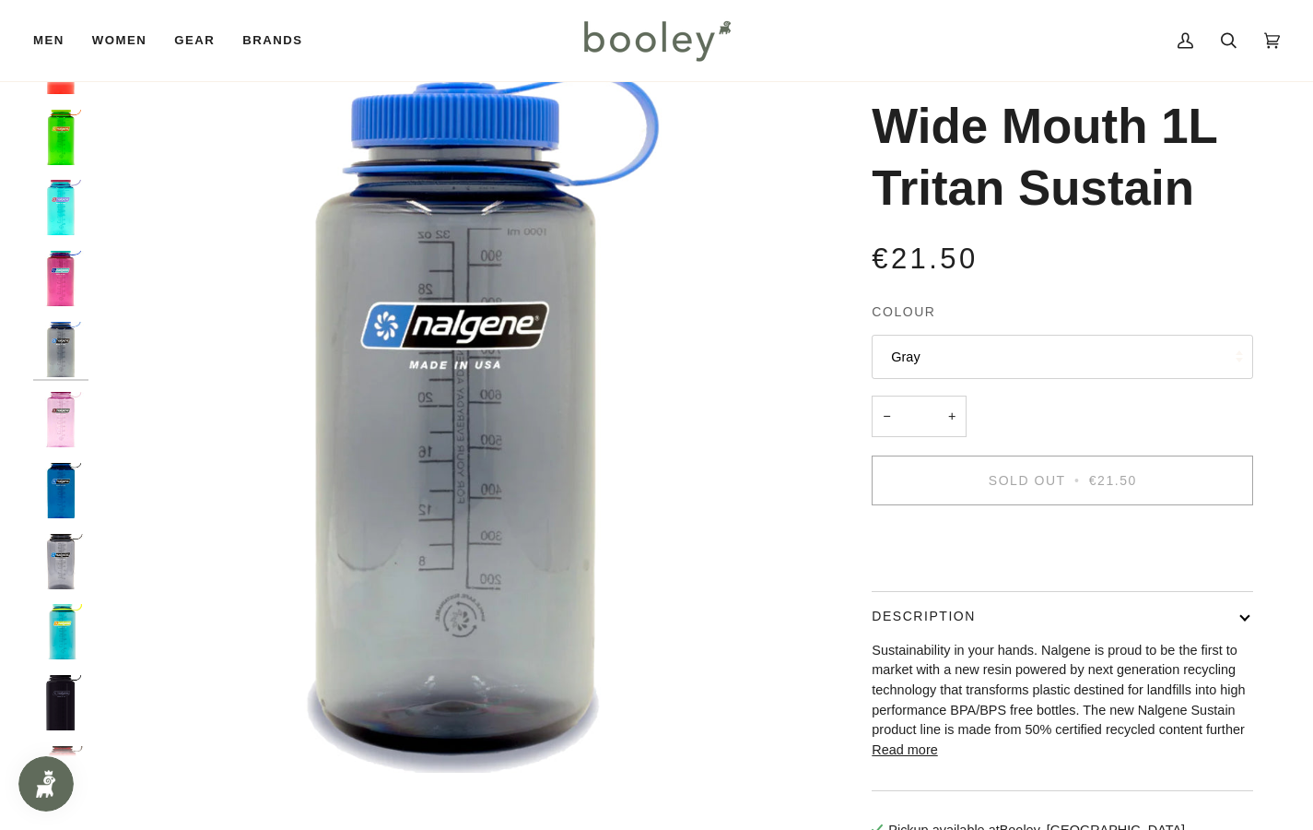
scroll to position [90, 0]
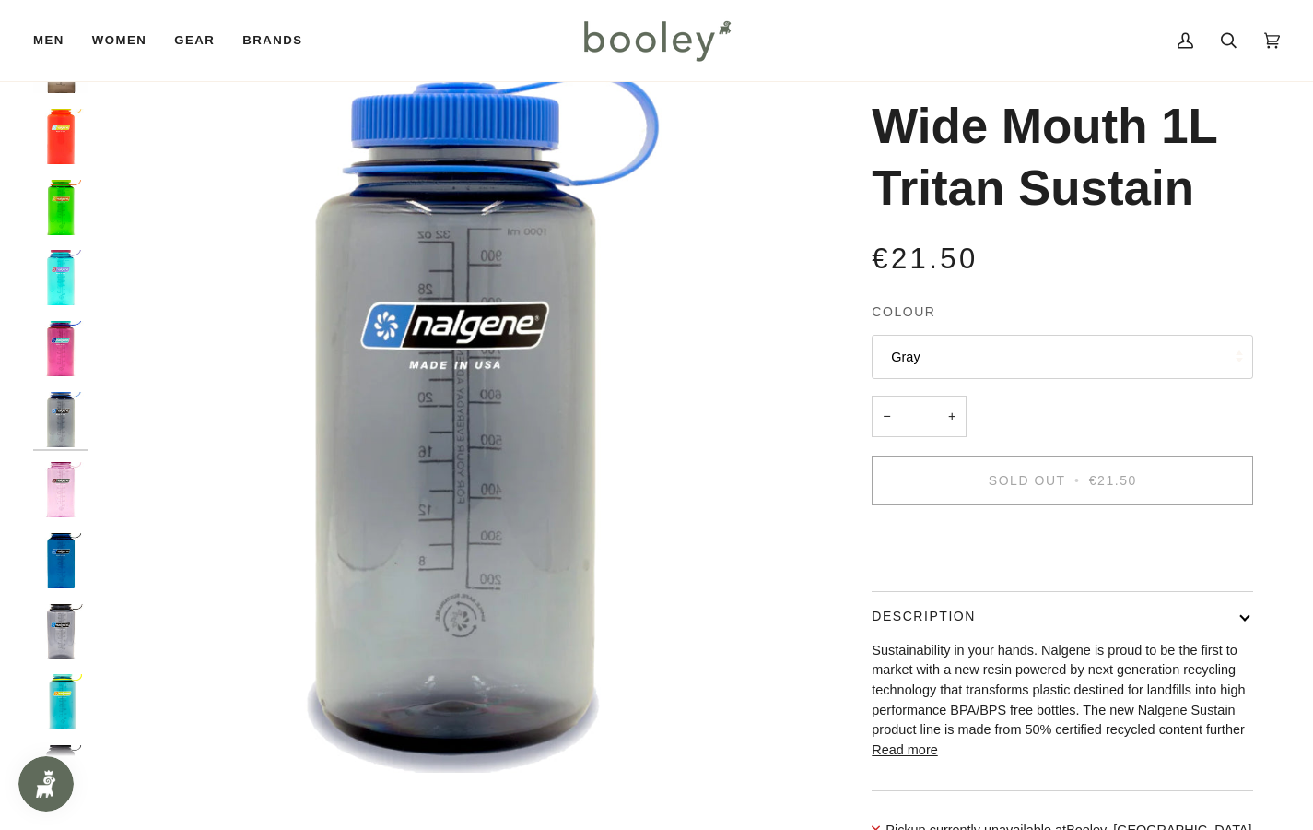
click at [927, 350] on button "Gray" at bounding box center [1063, 357] width 382 height 45
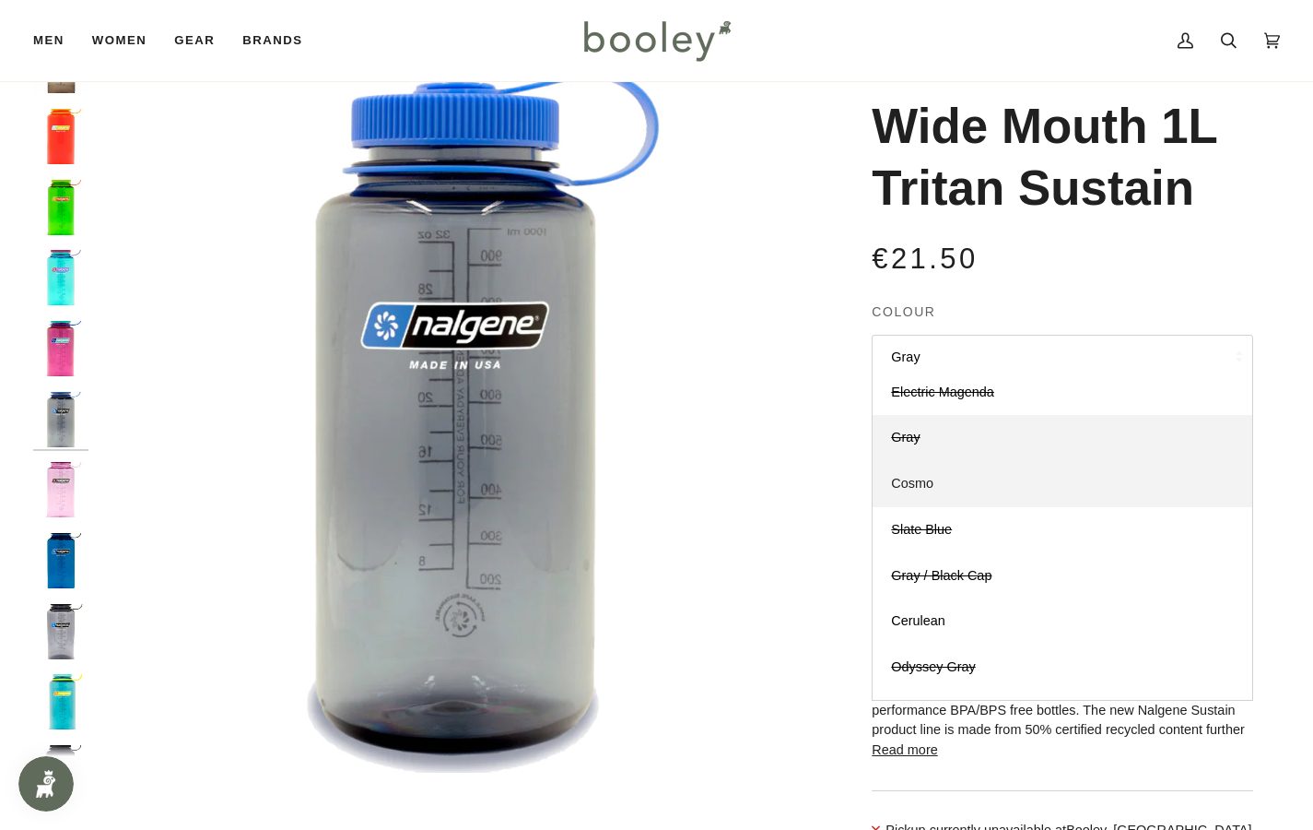
scroll to position [239, 0]
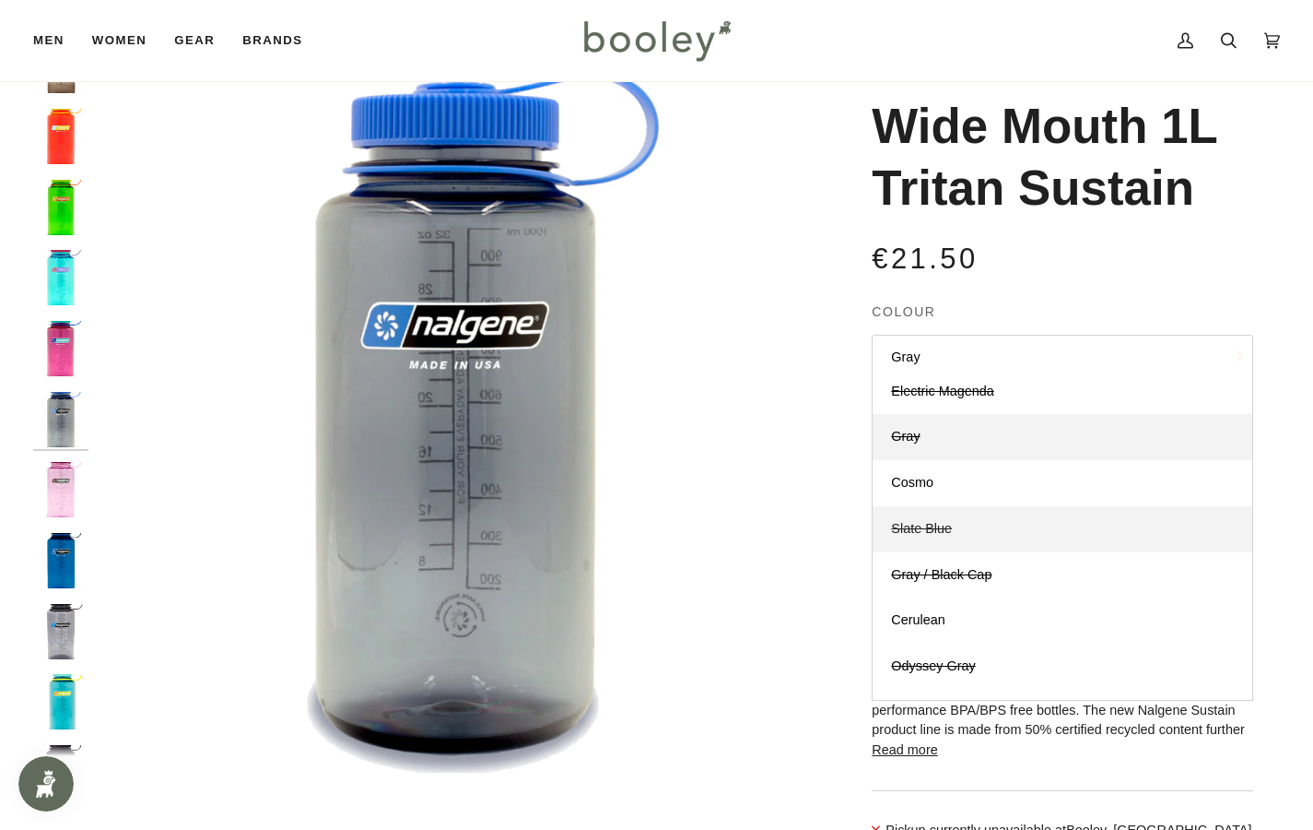
click at [940, 524] on span "Slate Blue" at bounding box center [921, 528] width 61 height 15
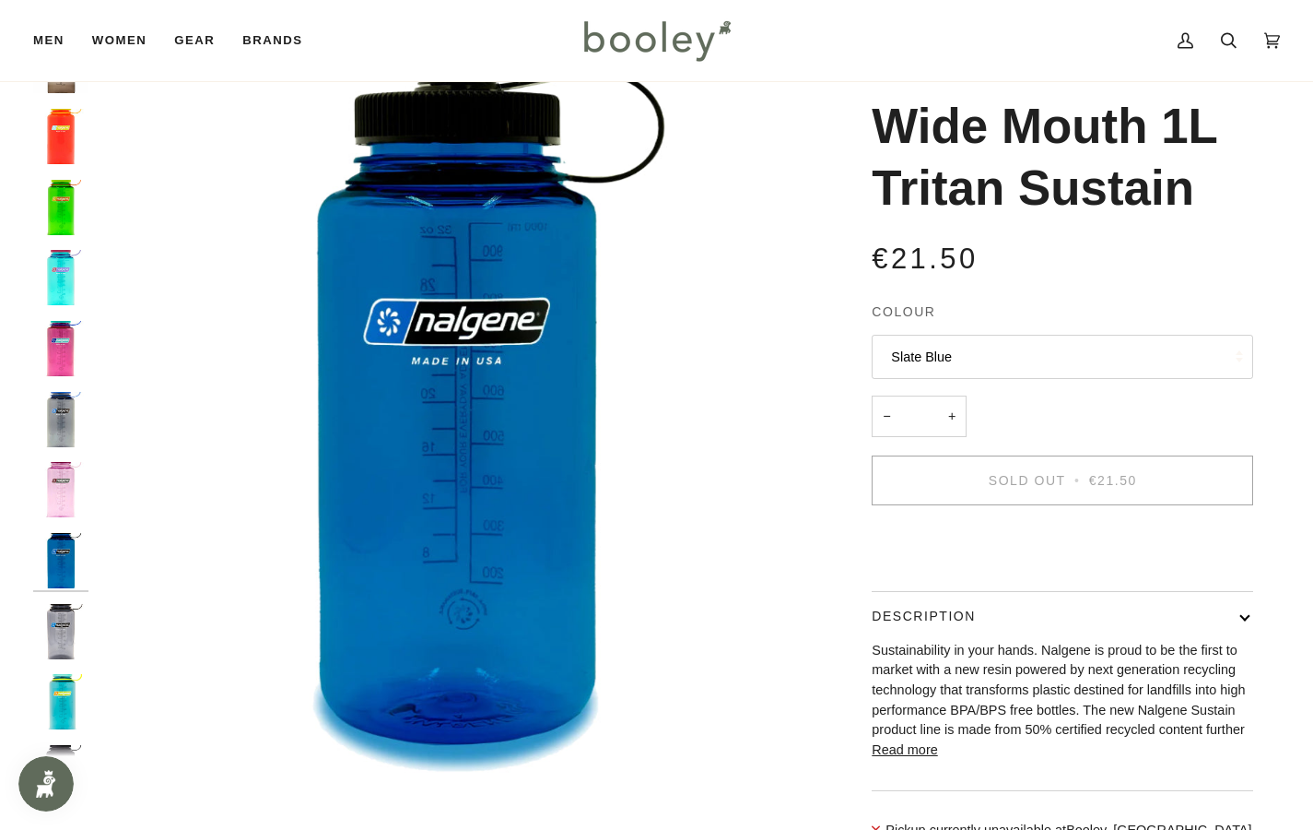
scroll to position [230, 0]
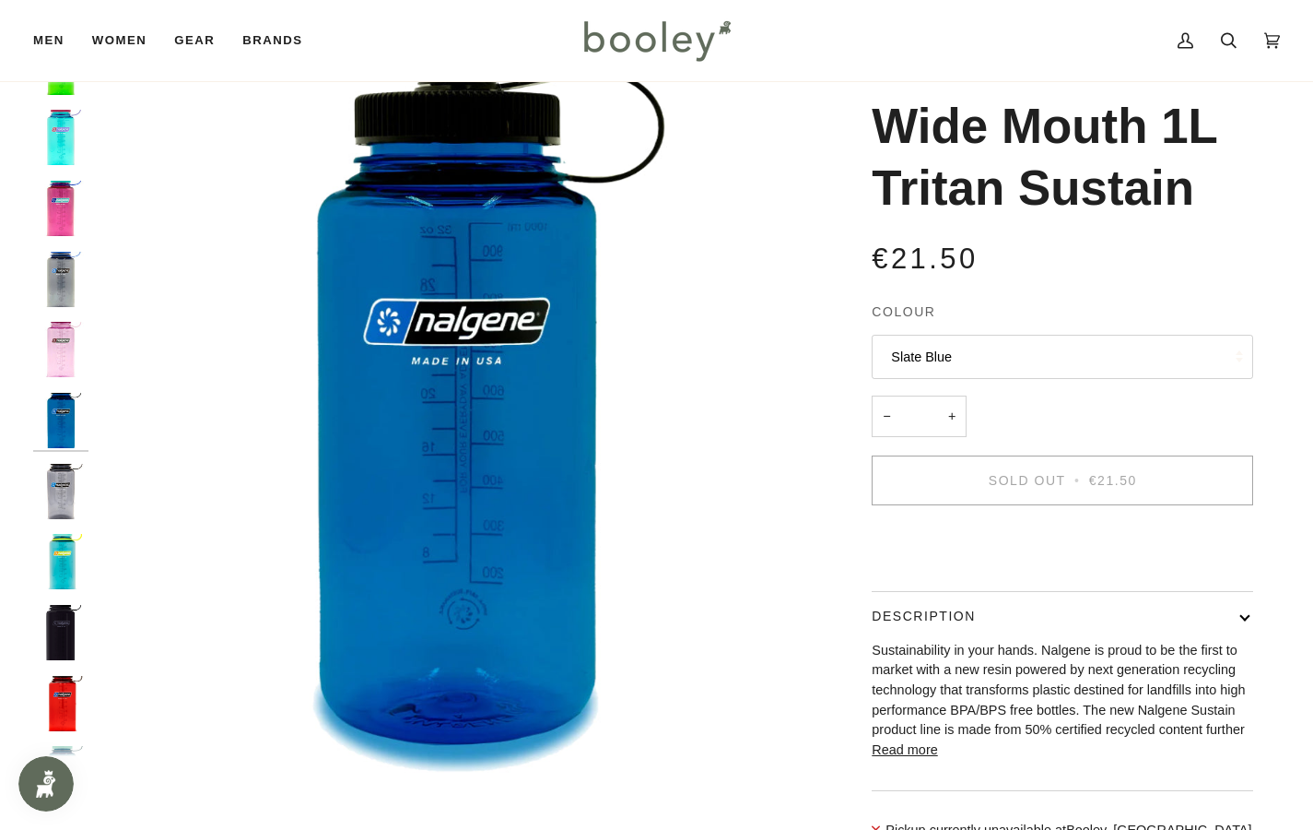
click at [915, 354] on button "Slate Blue" at bounding box center [1063, 357] width 382 height 45
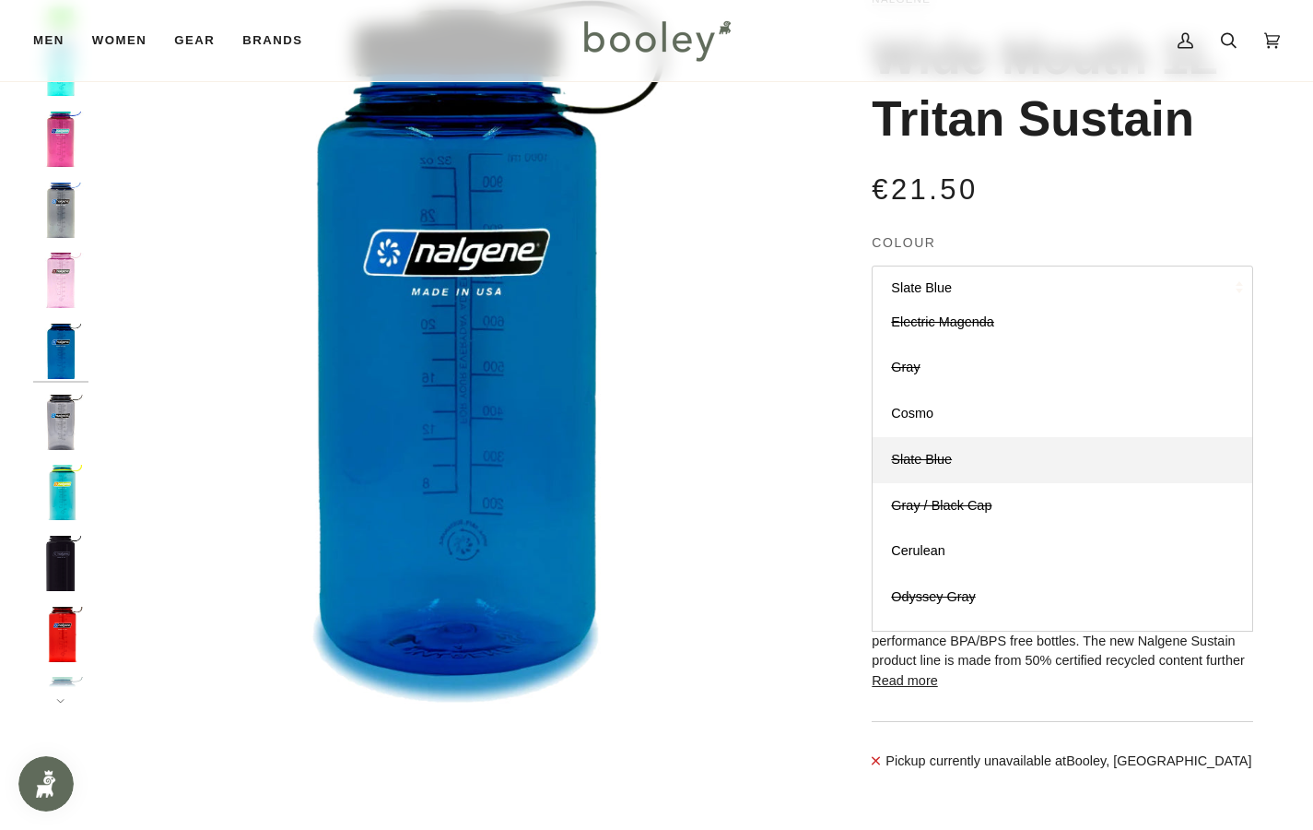
scroll to position [154, 0]
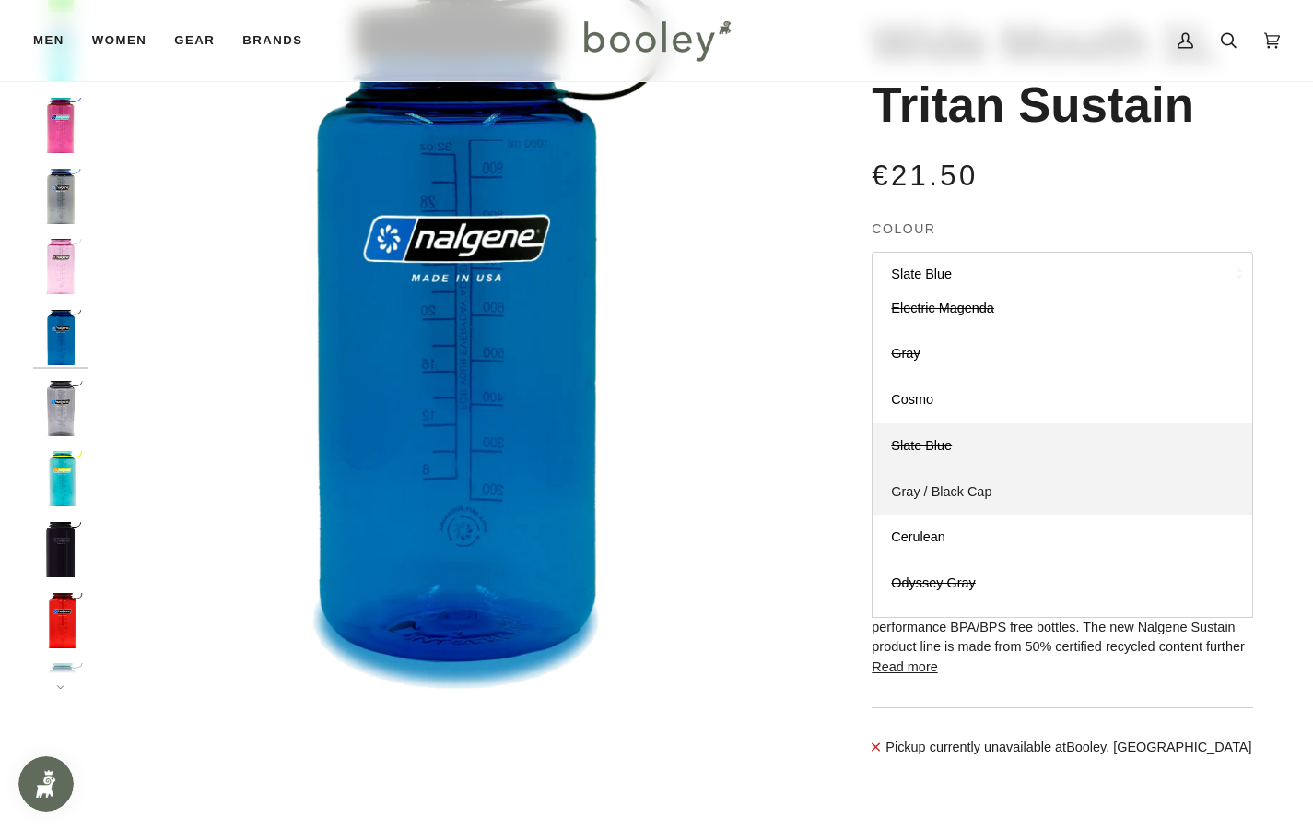
click at [929, 484] on span "Gray / Black Cap" at bounding box center [941, 491] width 100 height 15
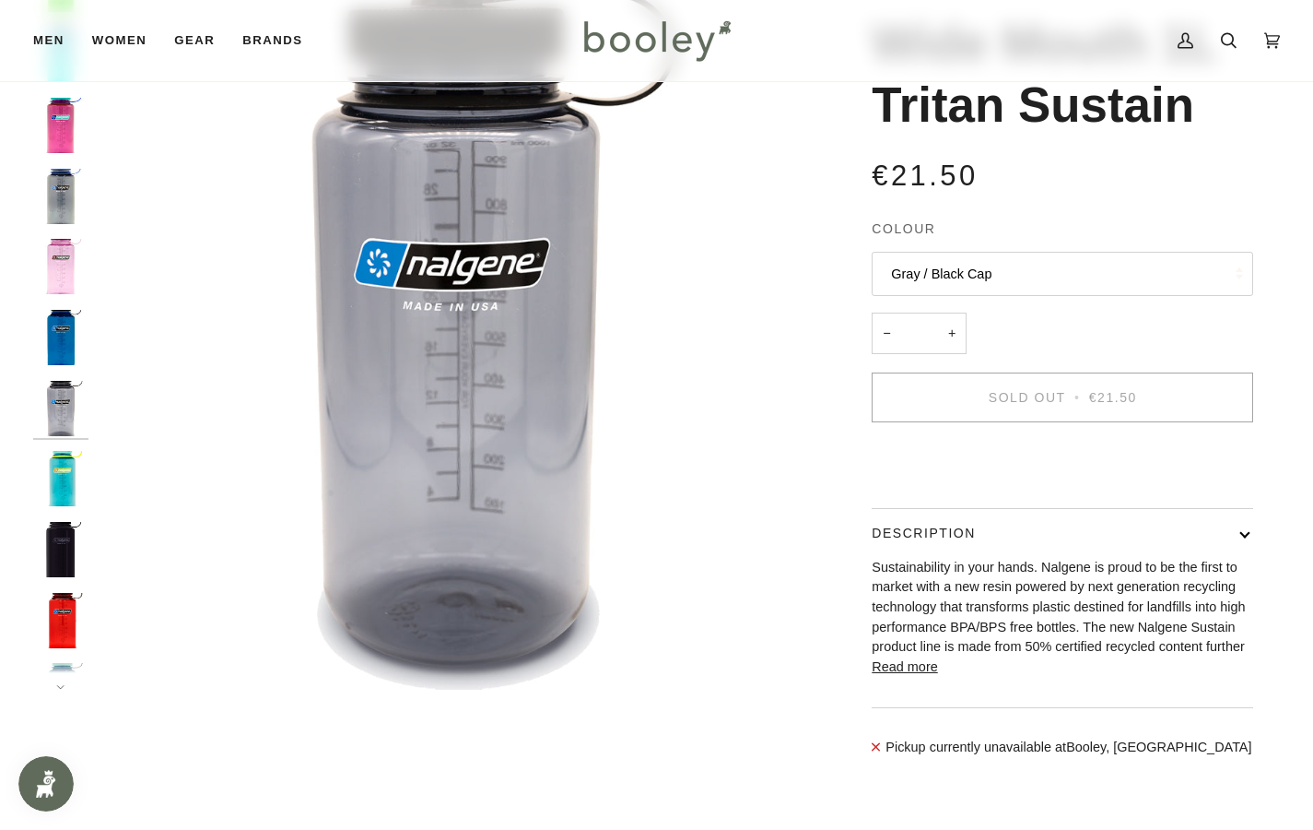
scroll to position [300, 0]
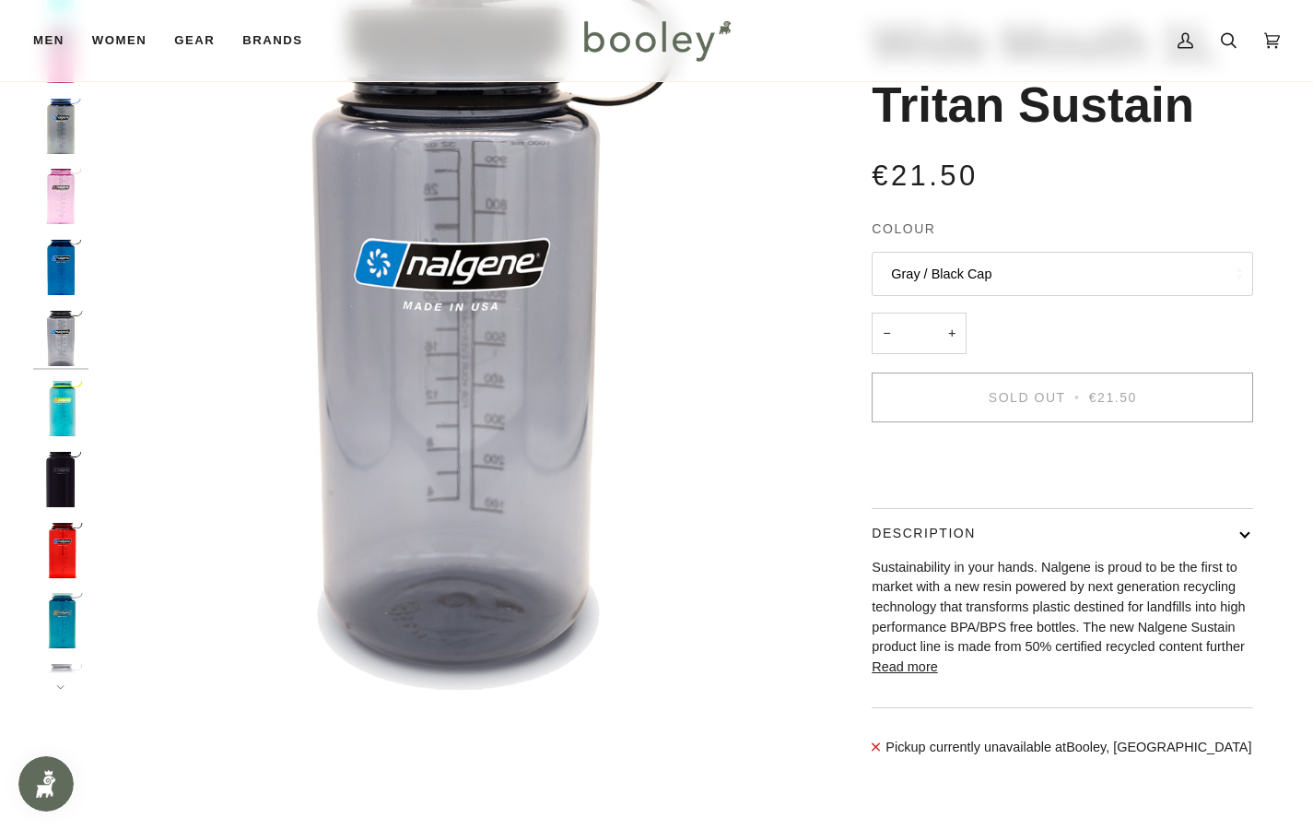
click at [898, 274] on button "Gray / Black Cap" at bounding box center [1063, 274] width 382 height 45
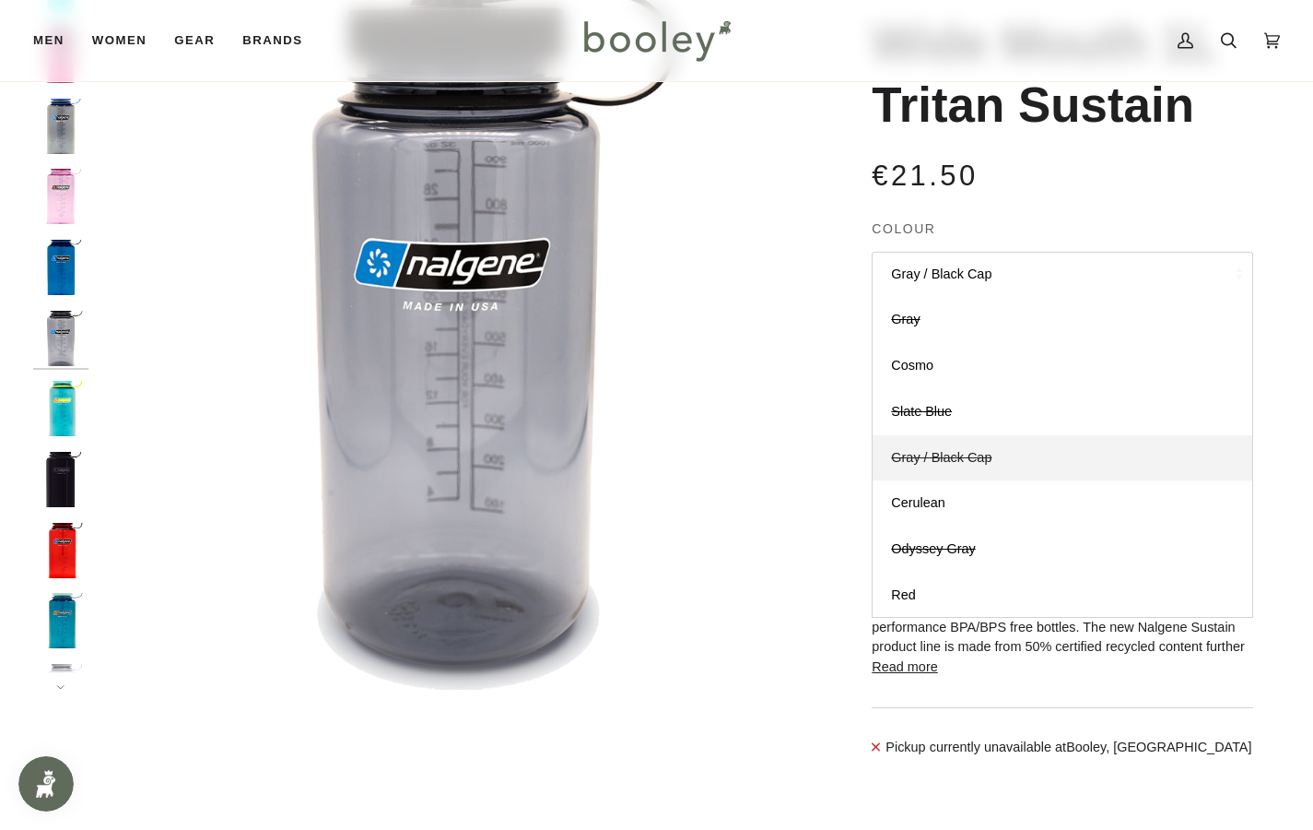
scroll to position [284, 0]
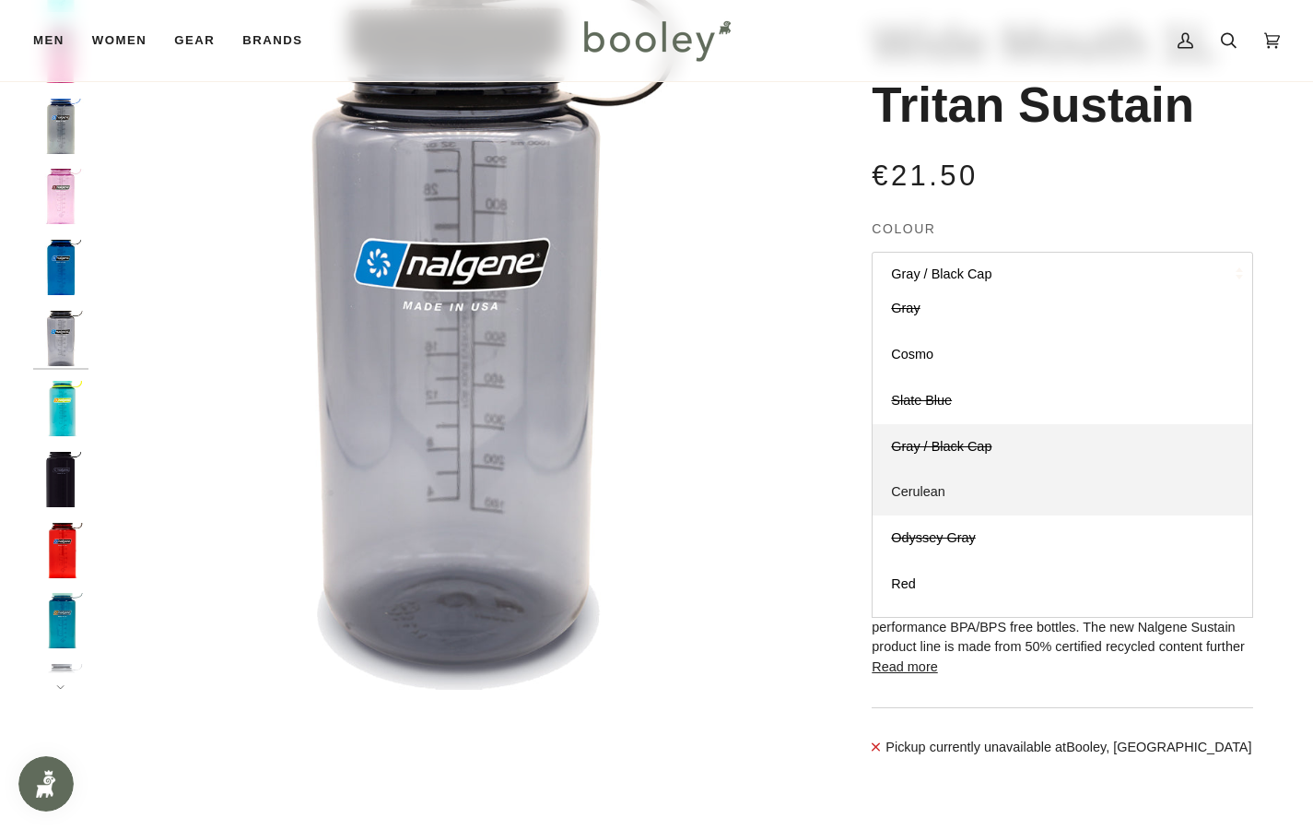
click at [936, 487] on span "Cerulean" at bounding box center [918, 491] width 54 height 15
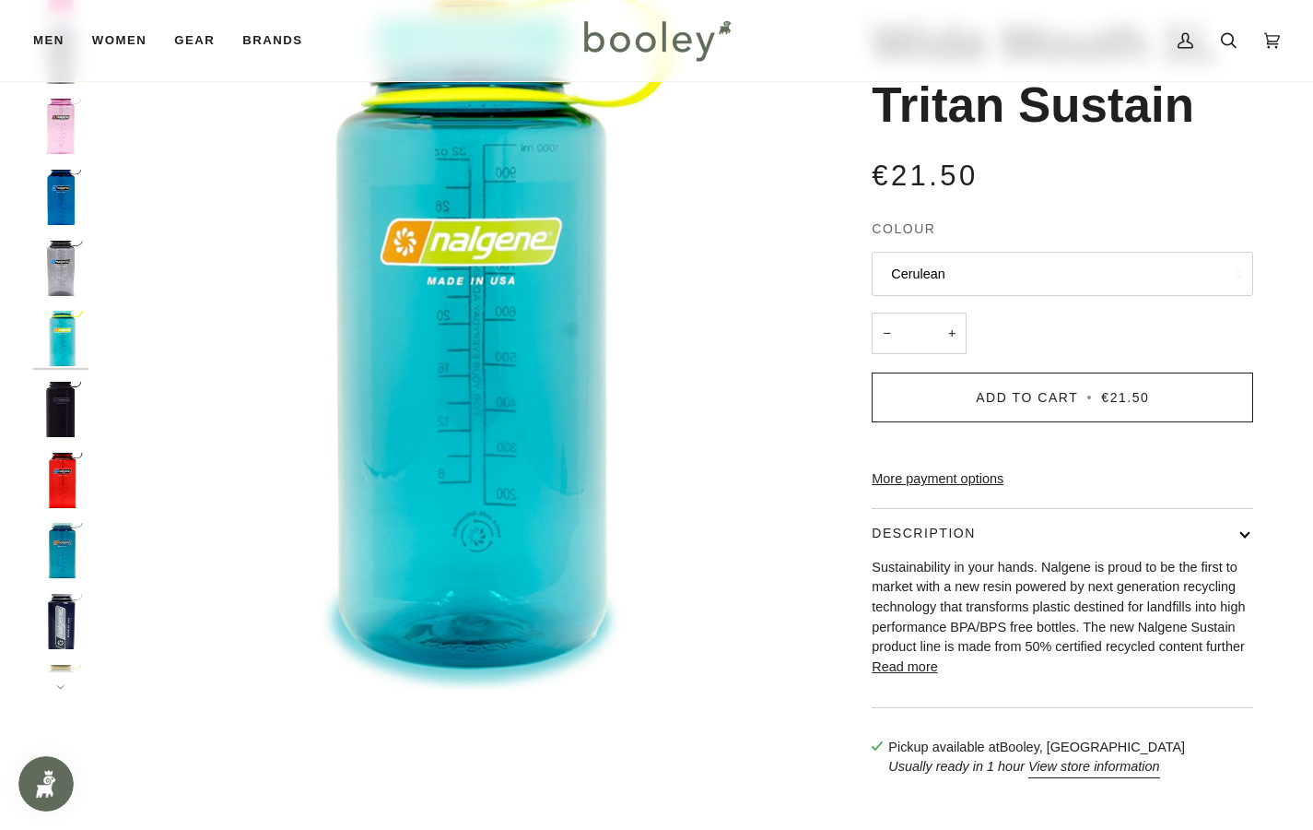
click at [963, 273] on button "Cerulean" at bounding box center [1063, 274] width 382 height 45
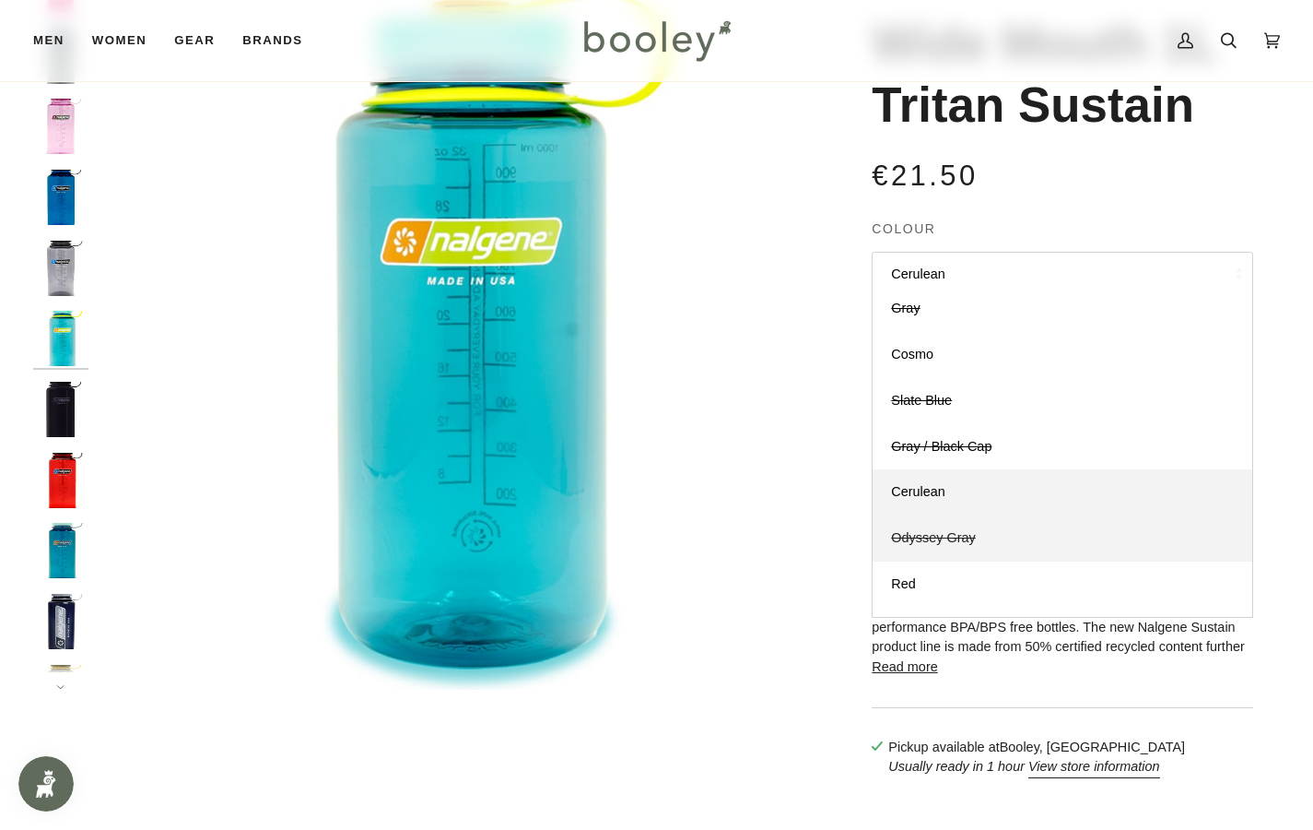
click at [956, 535] on span "Odyssey Gray" at bounding box center [933, 537] width 84 height 15
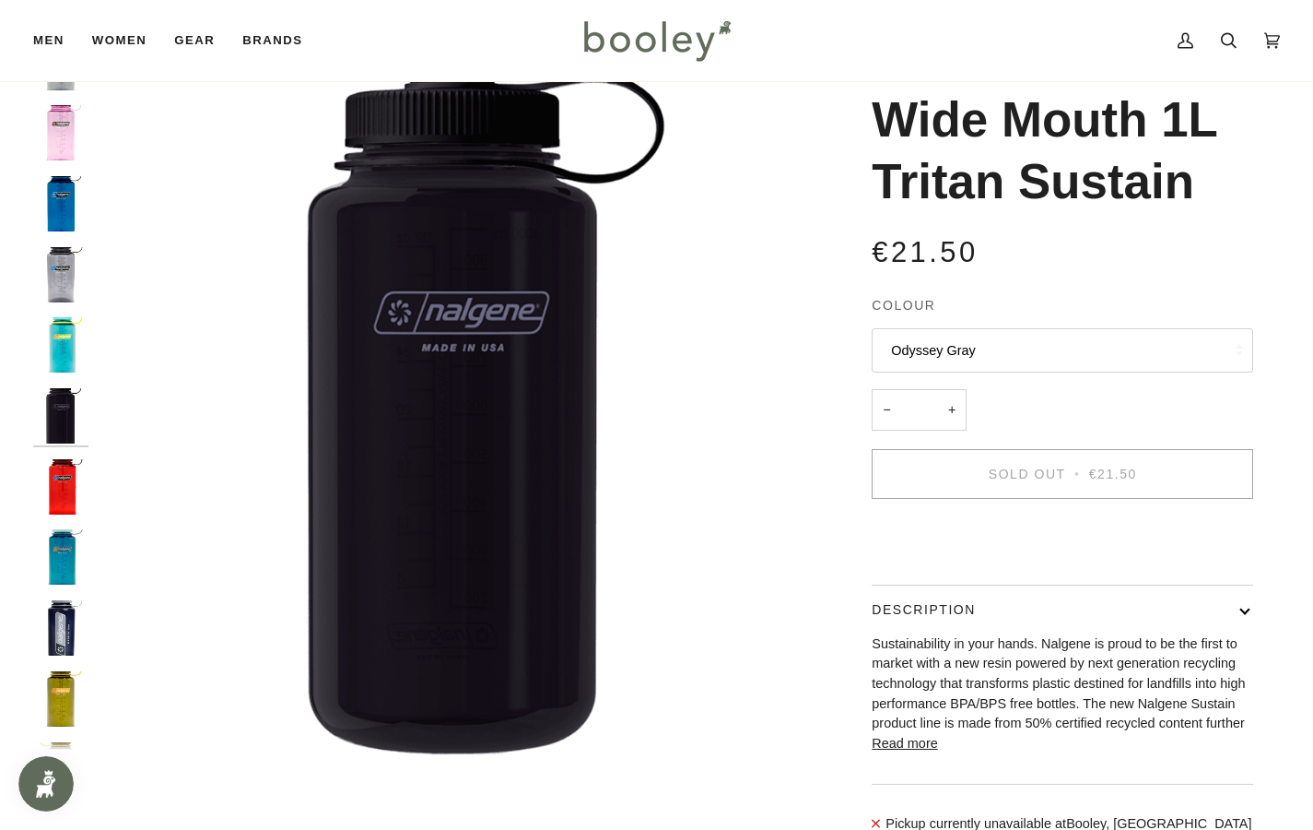
scroll to position [77, 0]
click at [944, 351] on button "Odyssey Gray" at bounding box center [1063, 350] width 382 height 45
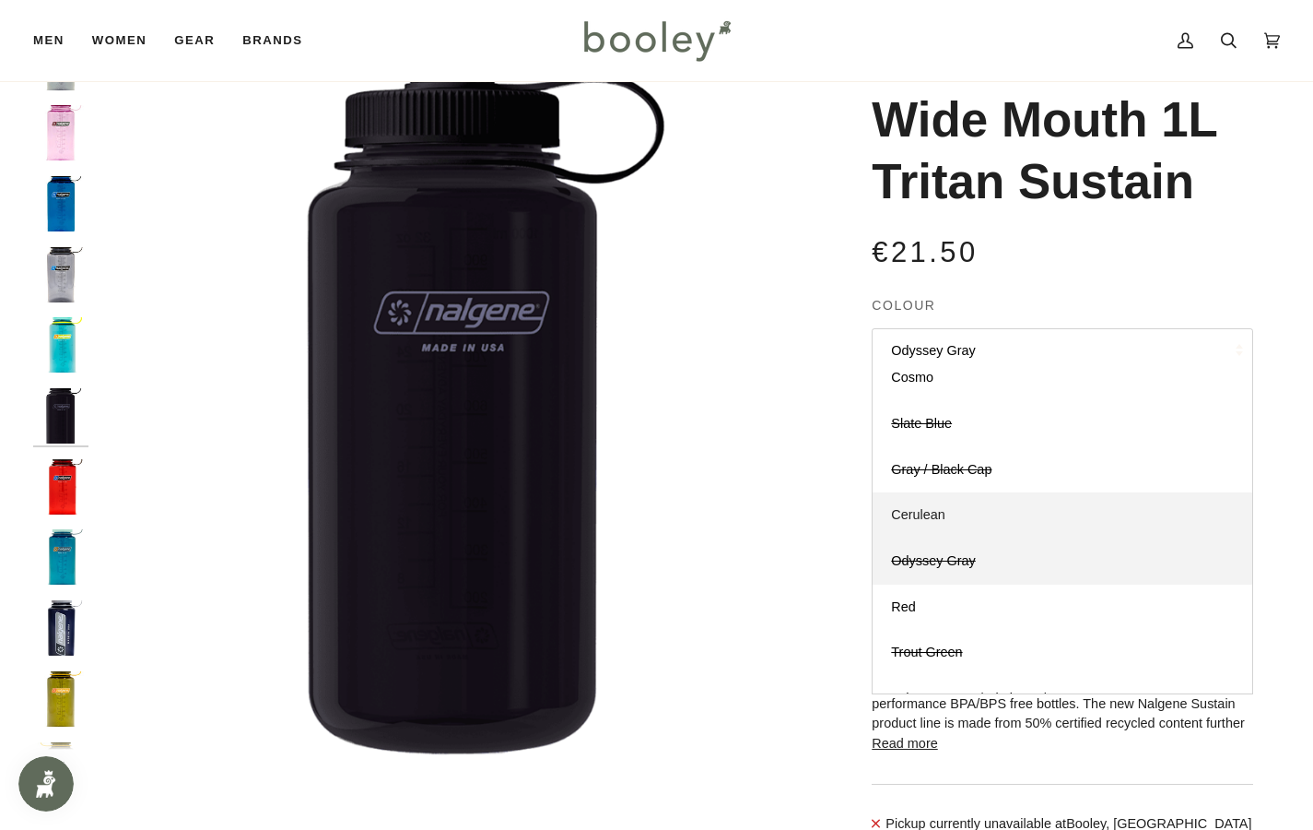
scroll to position [354, 0]
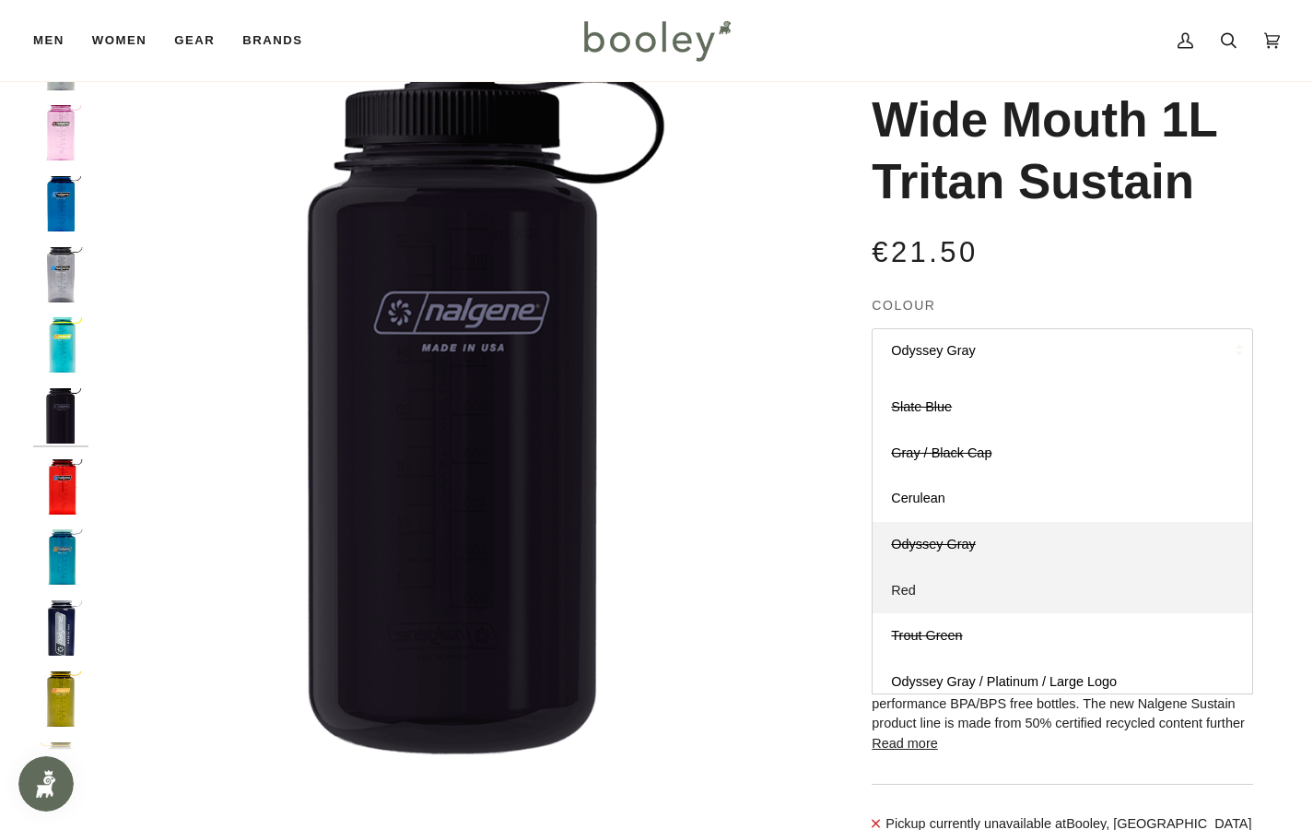
click at [915, 587] on span "Red" at bounding box center [903, 590] width 25 height 15
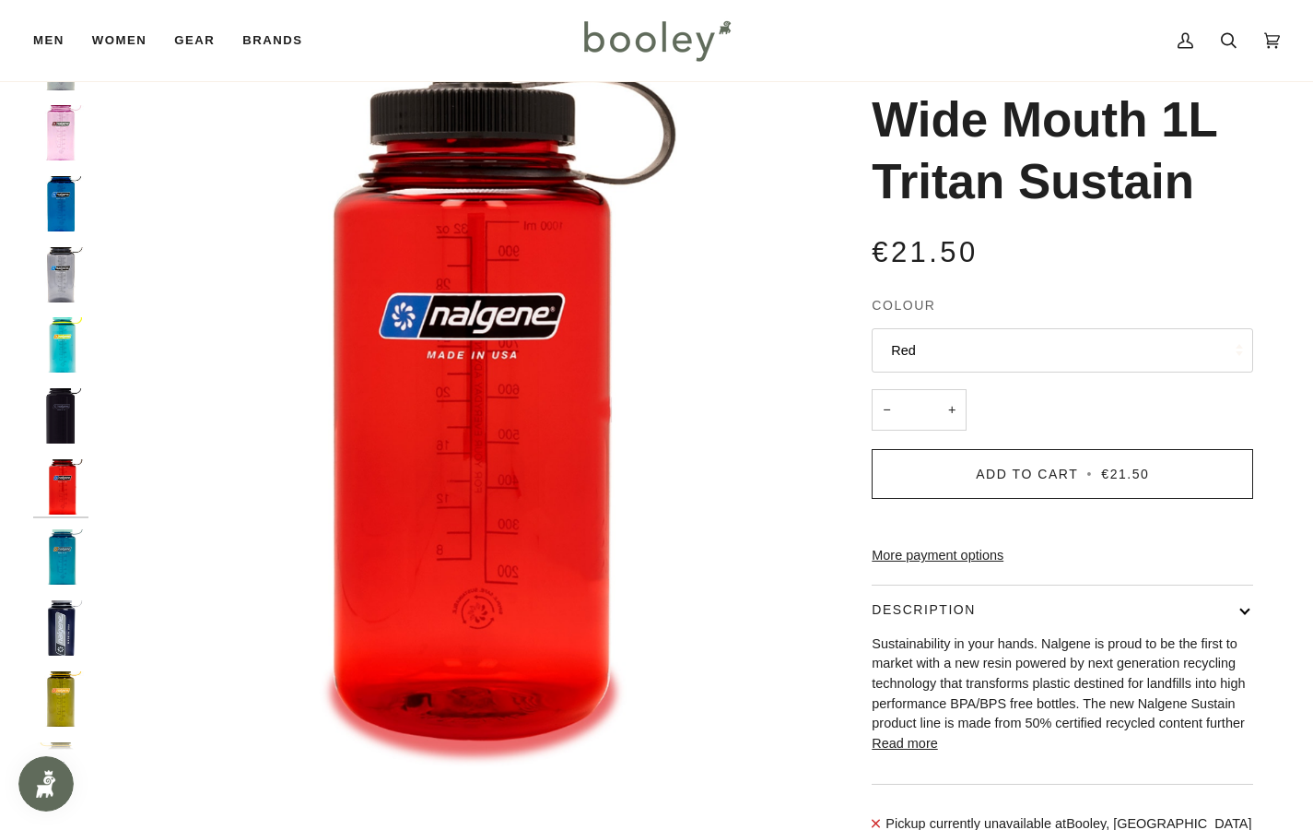
scroll to position [511, 0]
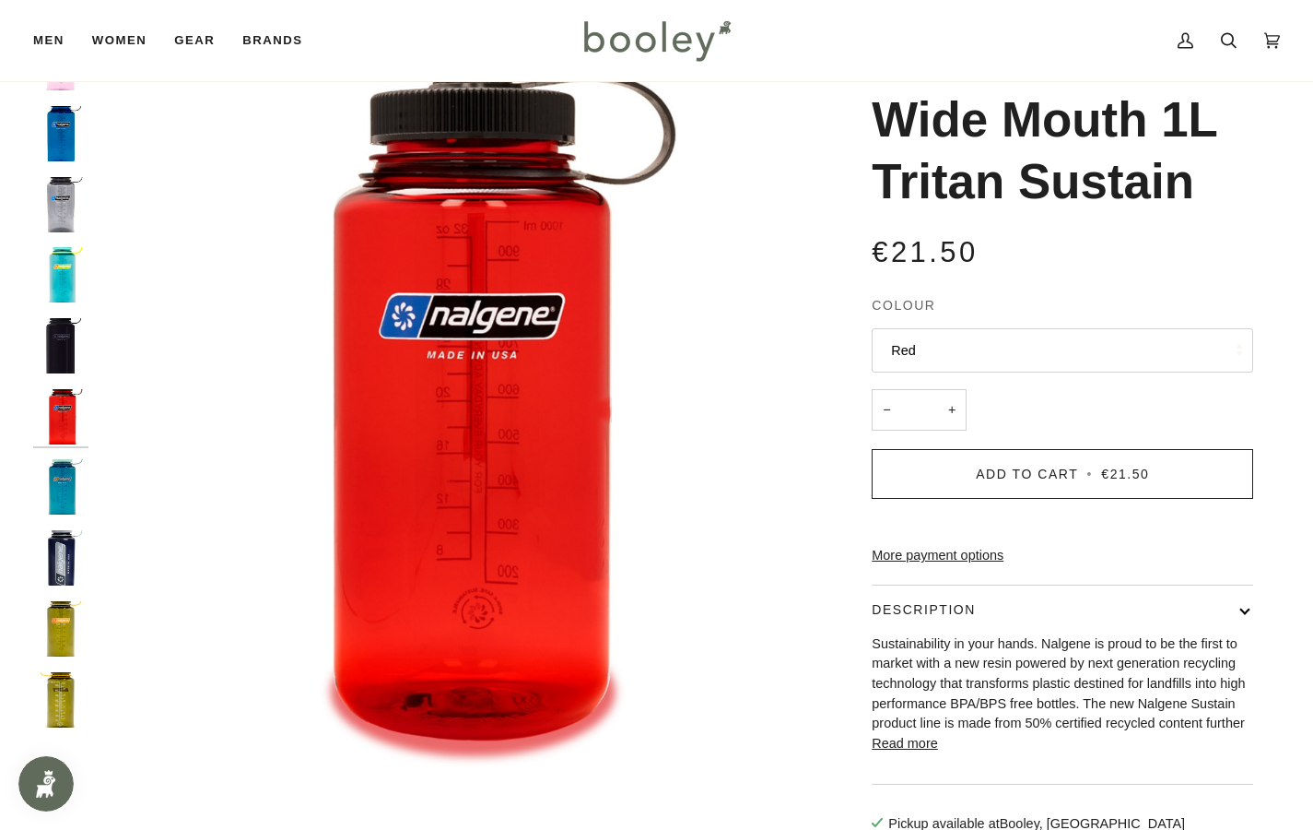
click at [924, 364] on button "Red" at bounding box center [1063, 350] width 382 height 45
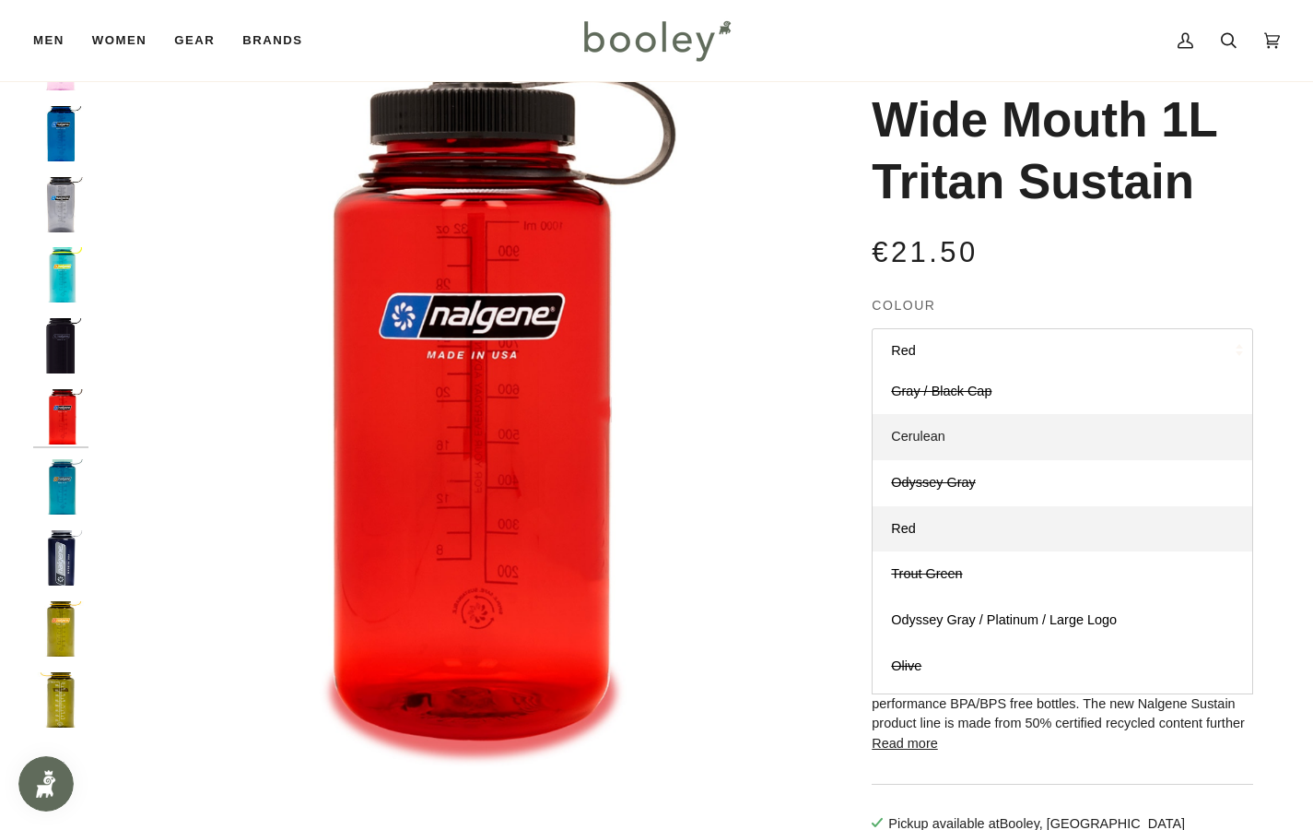
scroll to position [429, 0]
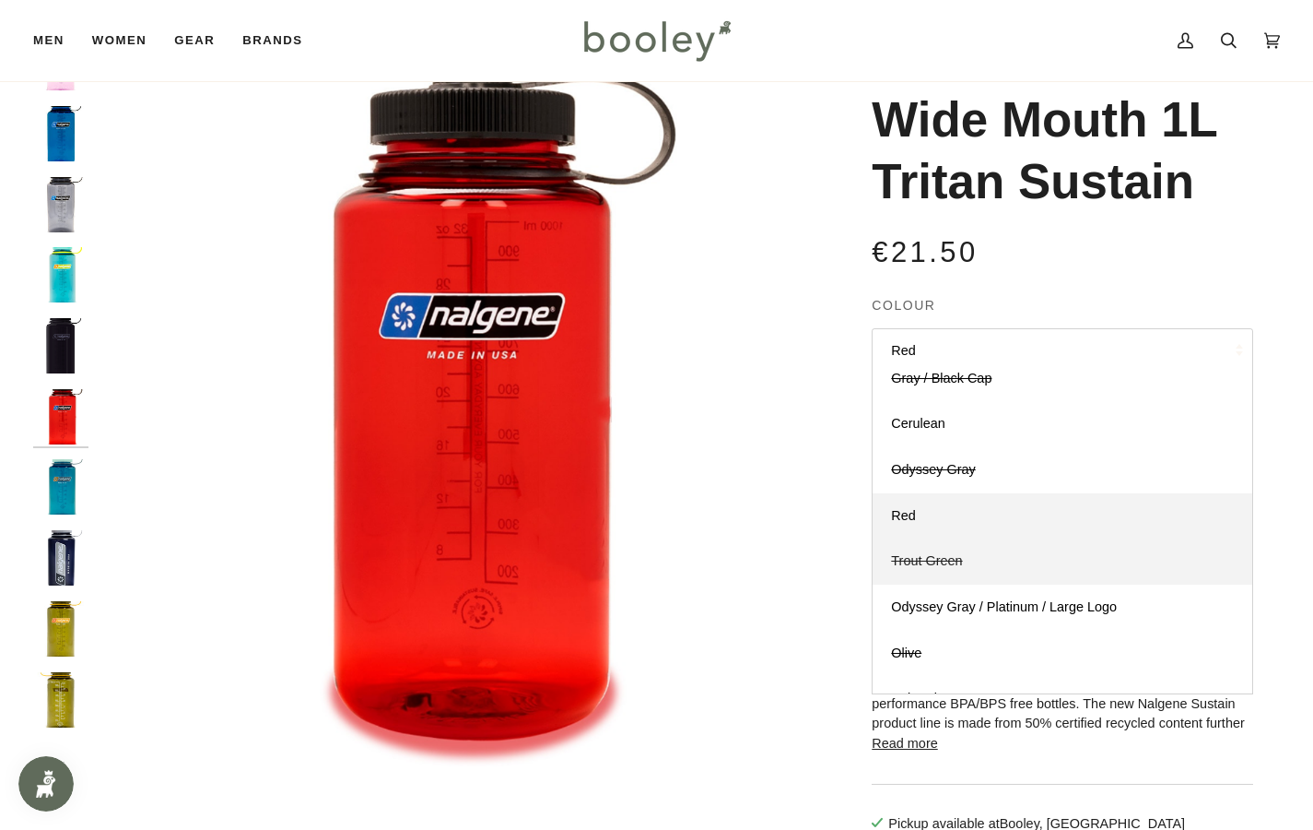
click at [935, 553] on span "Trout Green" at bounding box center [926, 560] width 71 height 15
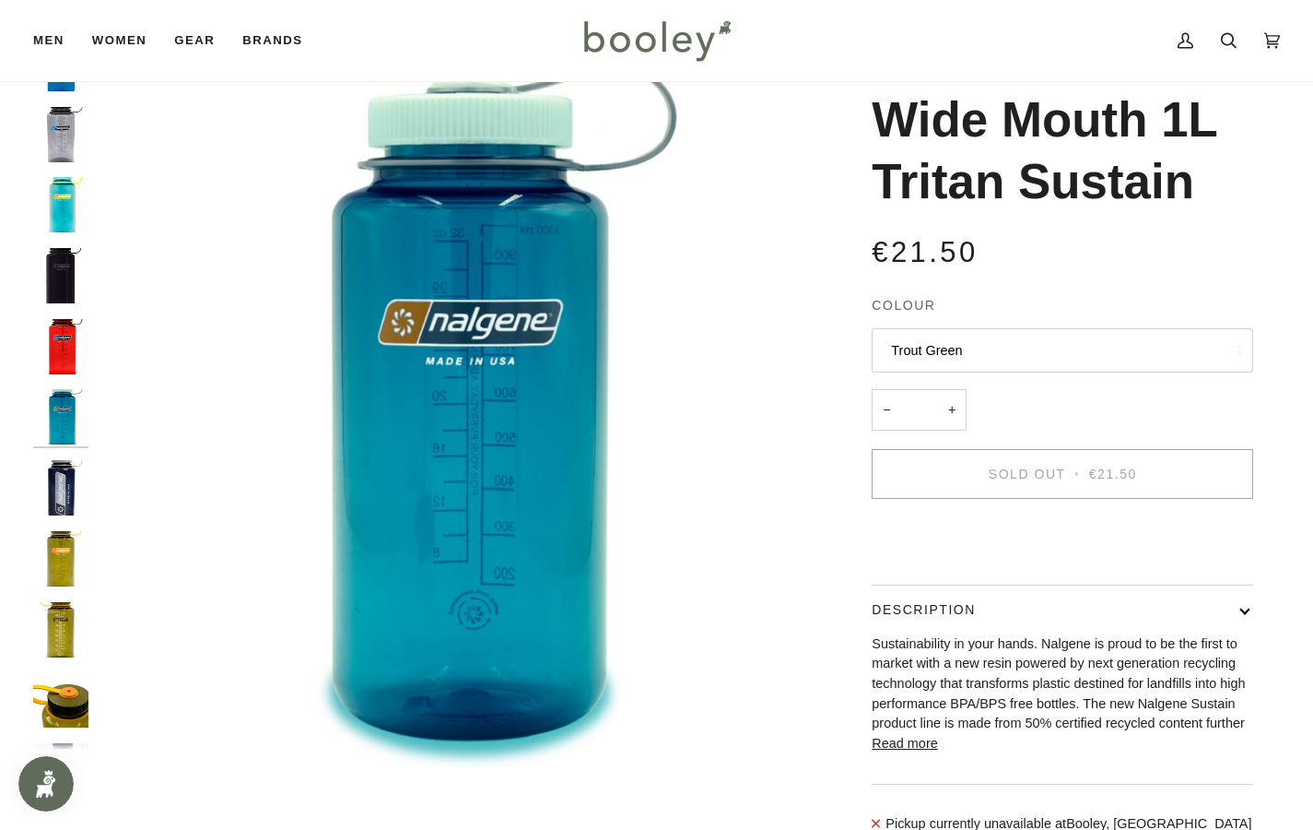
click at [904, 355] on button "Trout Green" at bounding box center [1063, 350] width 382 height 45
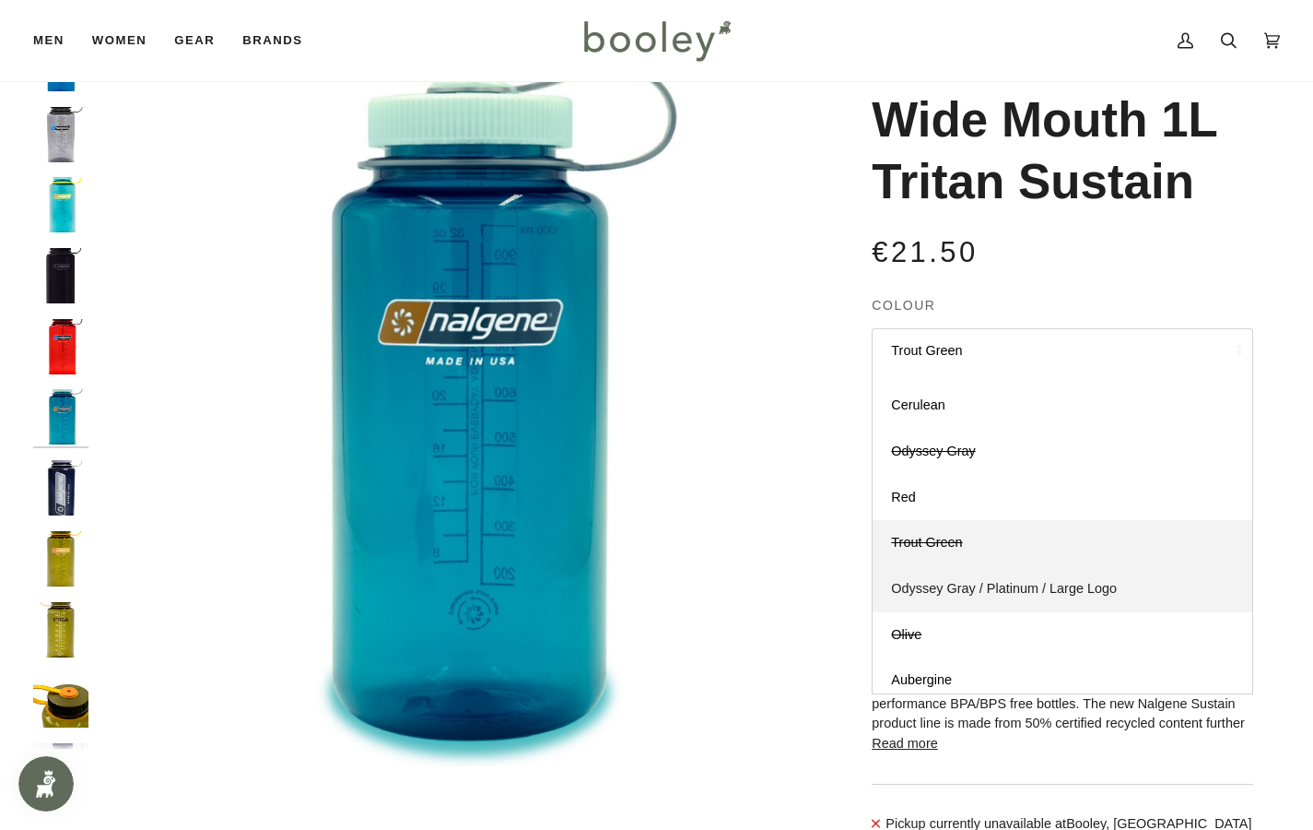
scroll to position [446, 0]
click at [941, 582] on span "Odyssey Gray / Platinum / Large Logo" at bounding box center [1004, 589] width 226 height 15
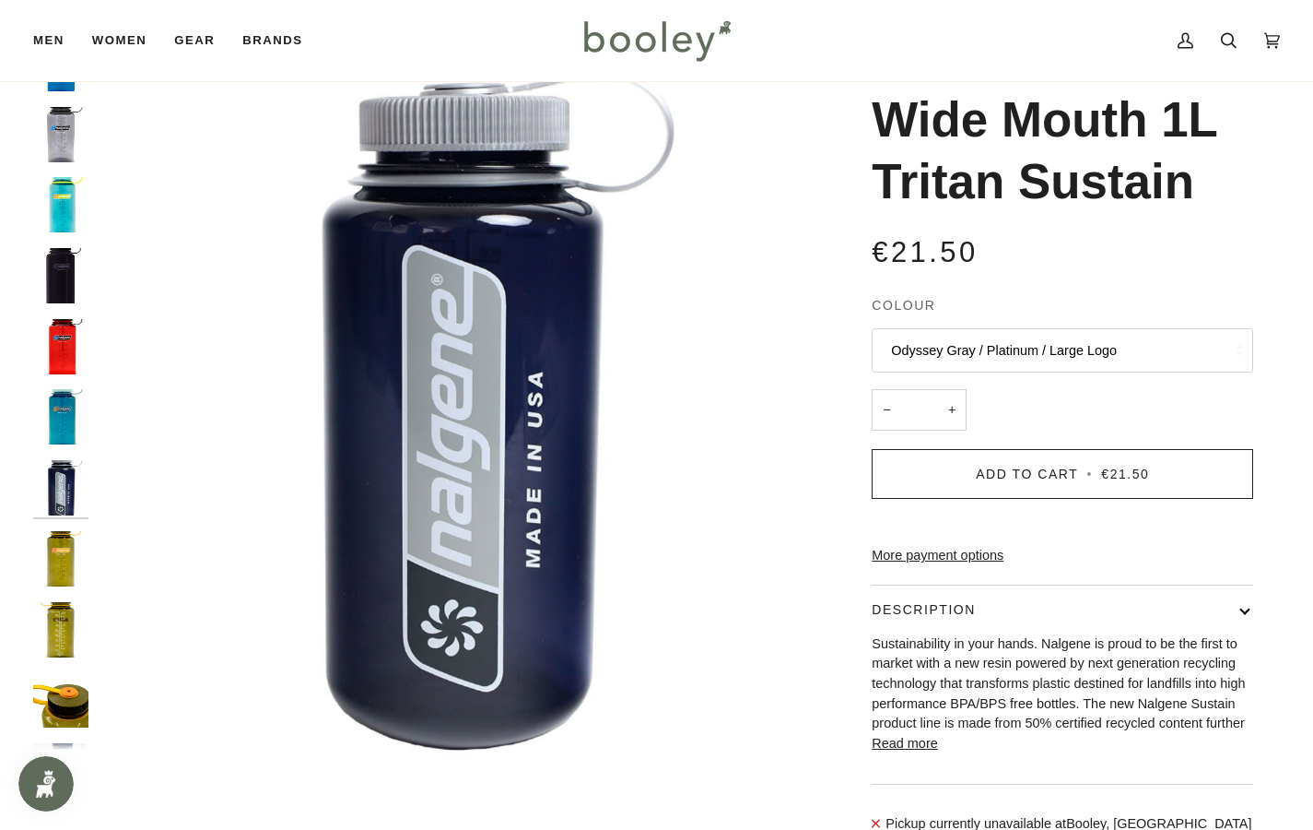
scroll to position [616, 0]
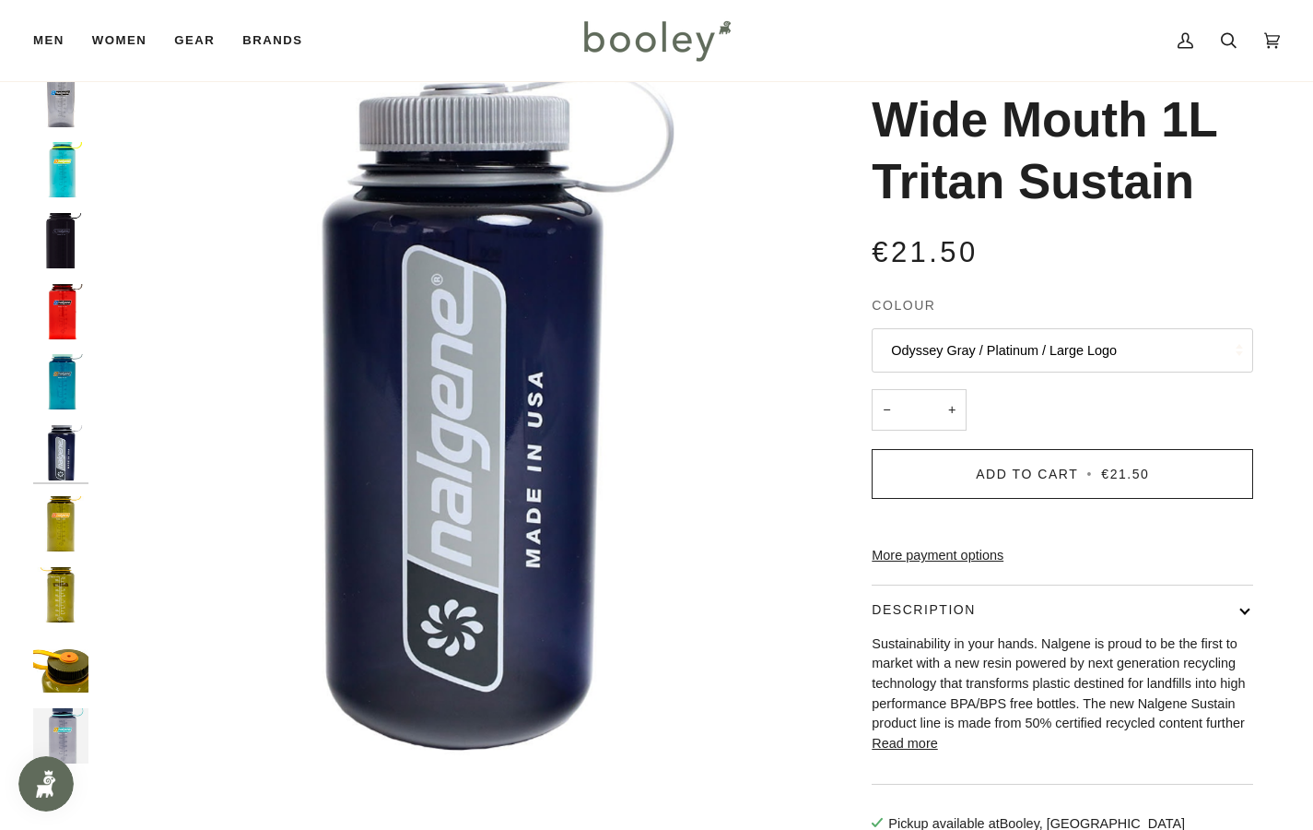
click at [915, 349] on button "Odyssey Gray / Platinum / Large Logo" at bounding box center [1063, 350] width 382 height 45
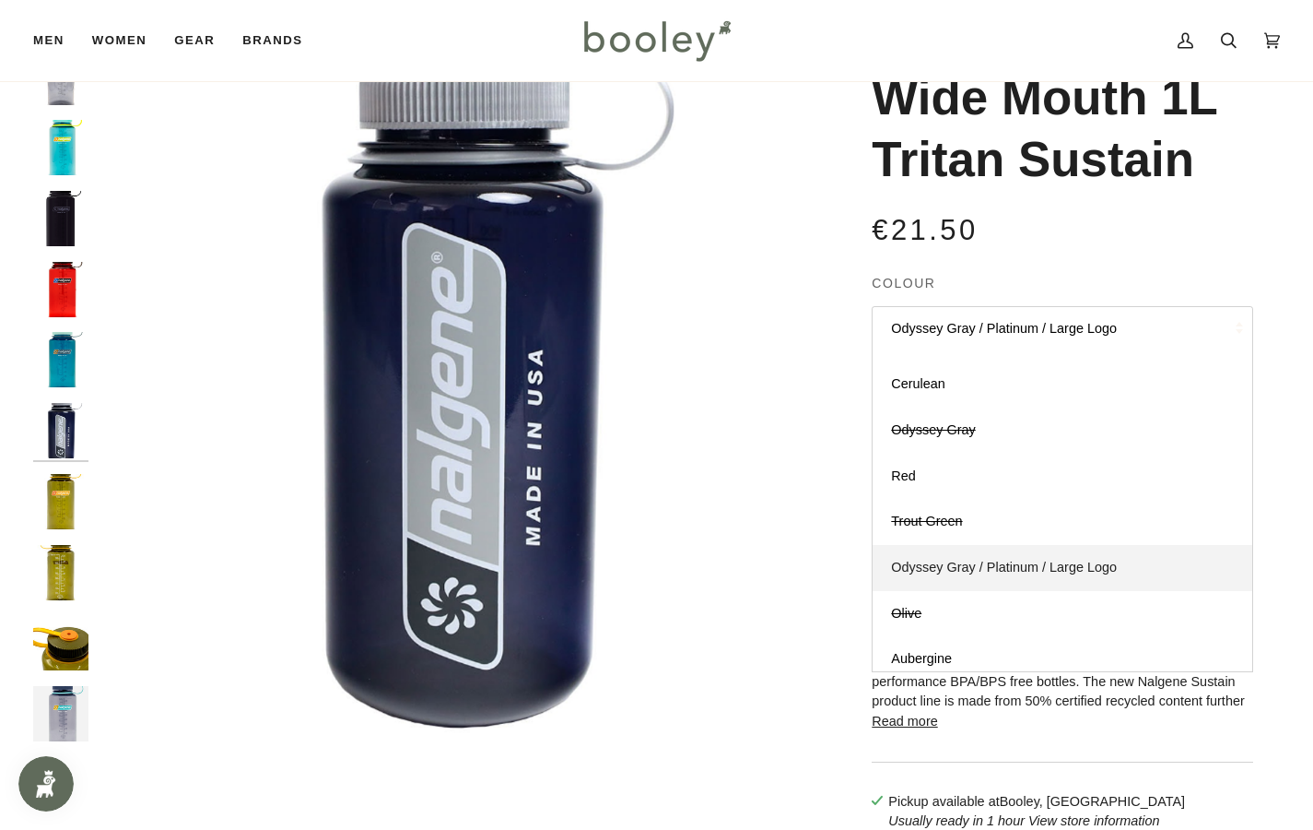
scroll to position [102, 0]
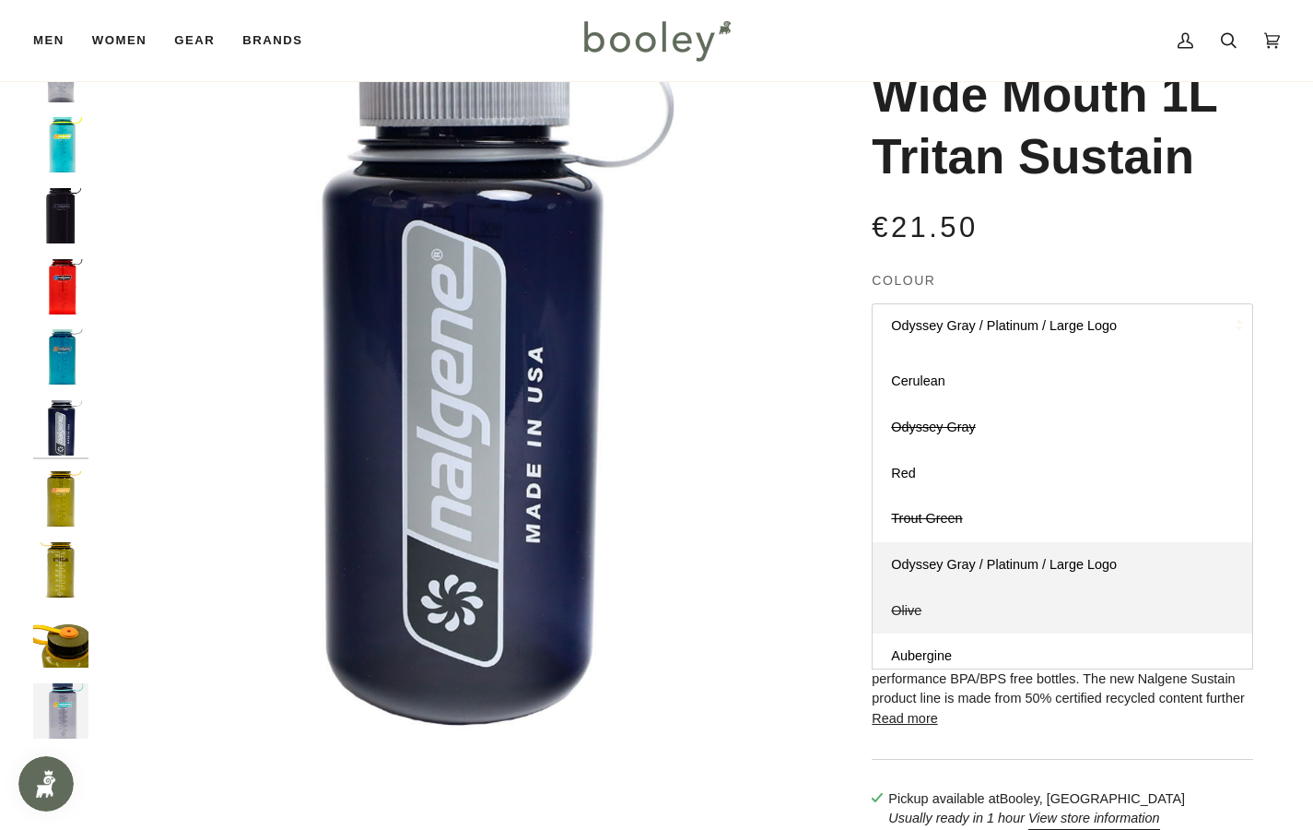
click at [911, 603] on span "Olive" at bounding box center [906, 610] width 30 height 15
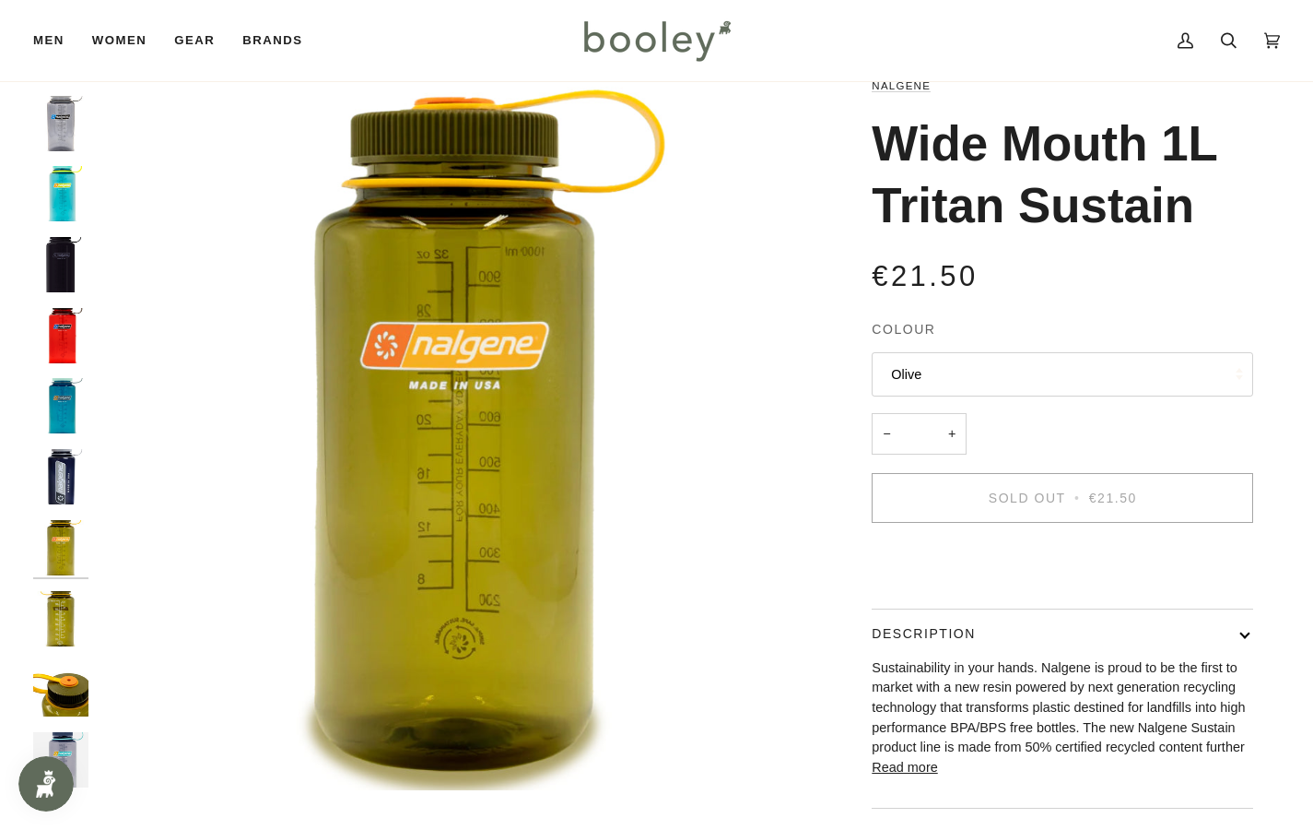
scroll to position [53, 0]
click at [936, 363] on button "Olive" at bounding box center [1063, 374] width 382 height 45
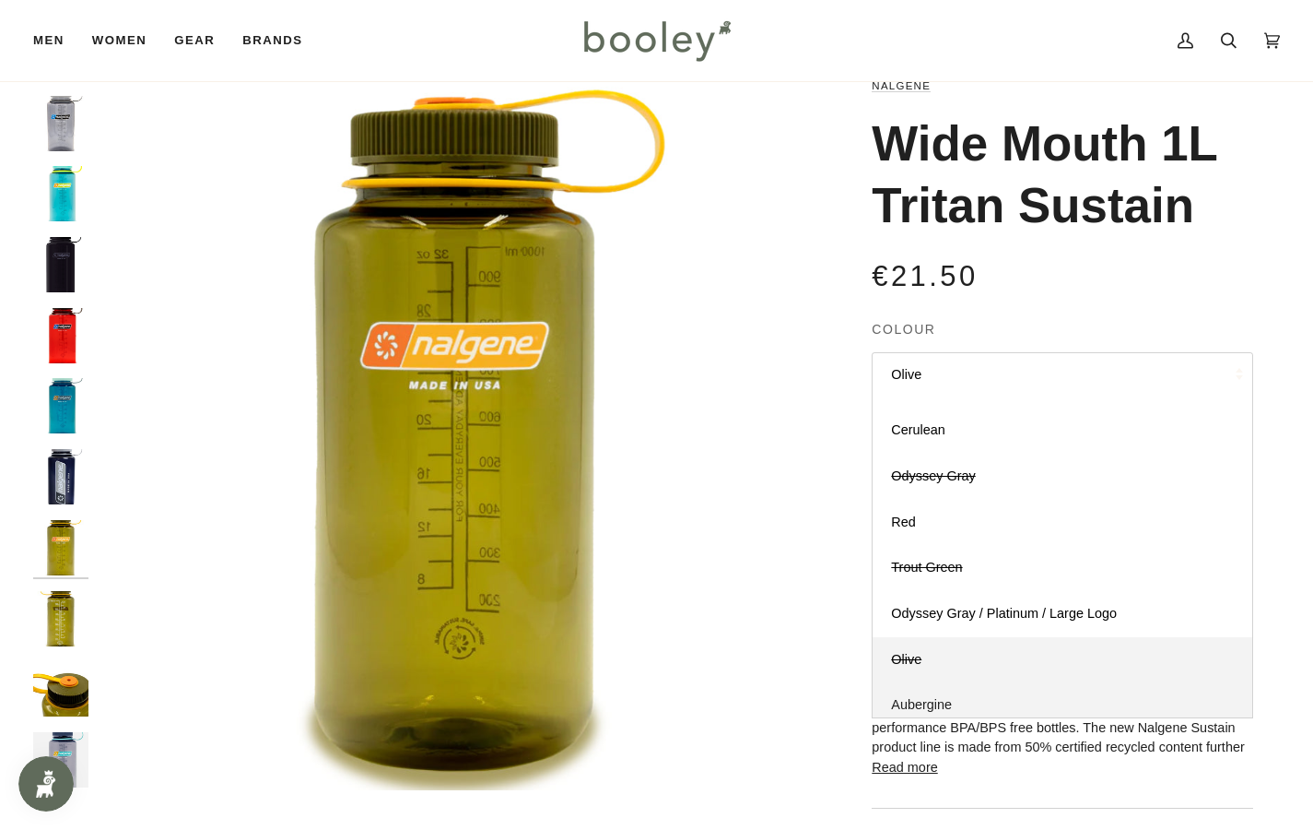
click at [913, 697] on span "Aubergine" at bounding box center [921, 704] width 61 height 15
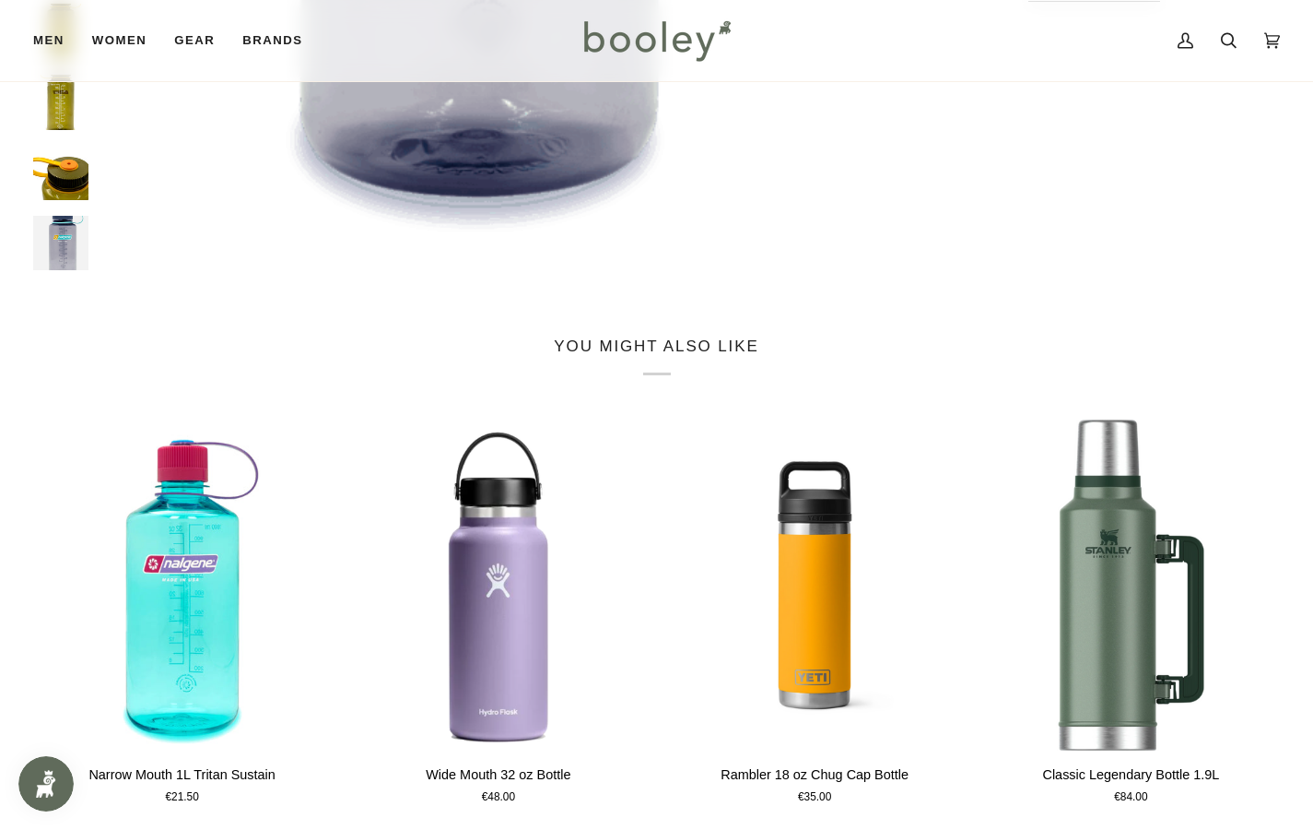
scroll to position [932, 0]
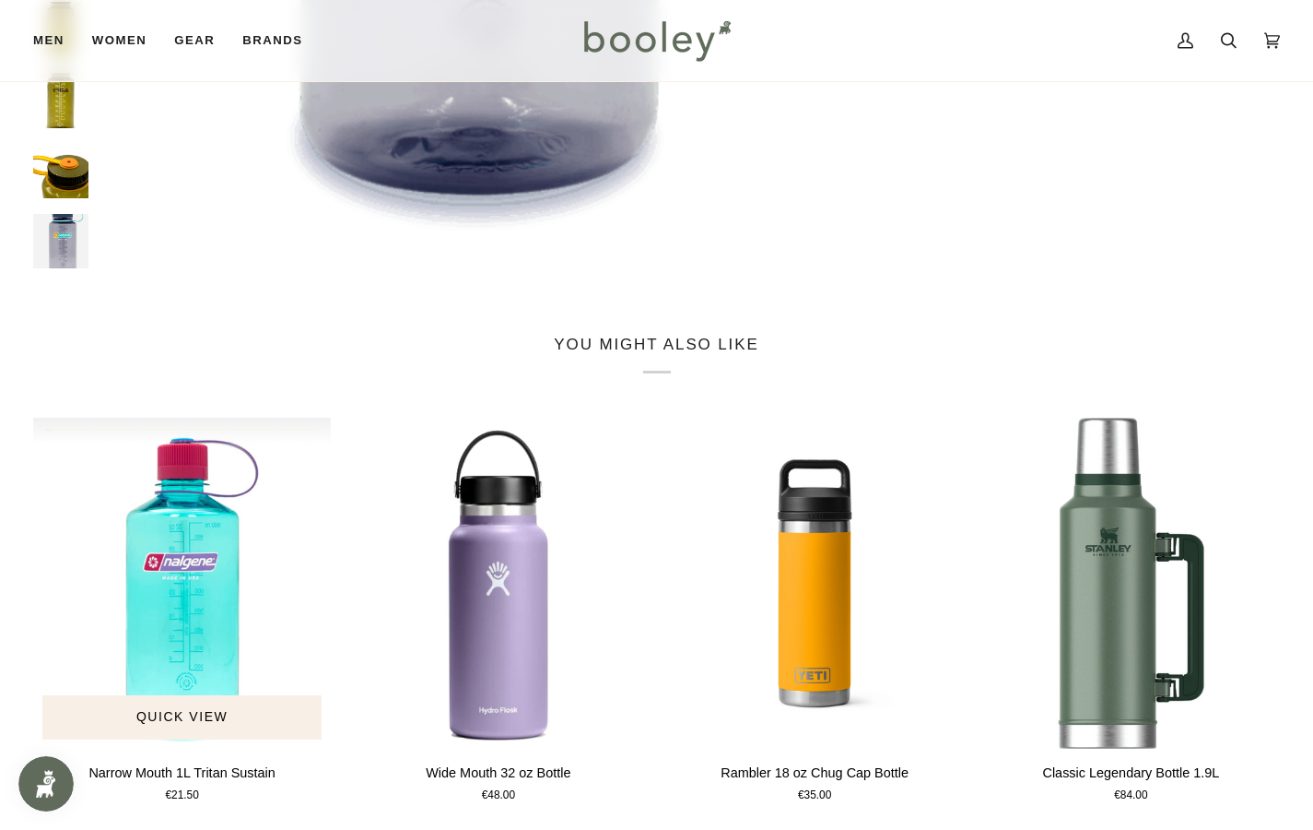
click at [220, 625] on img "Narrow Mouth 1L Tritan Sustain" at bounding box center [182, 583] width 298 height 331
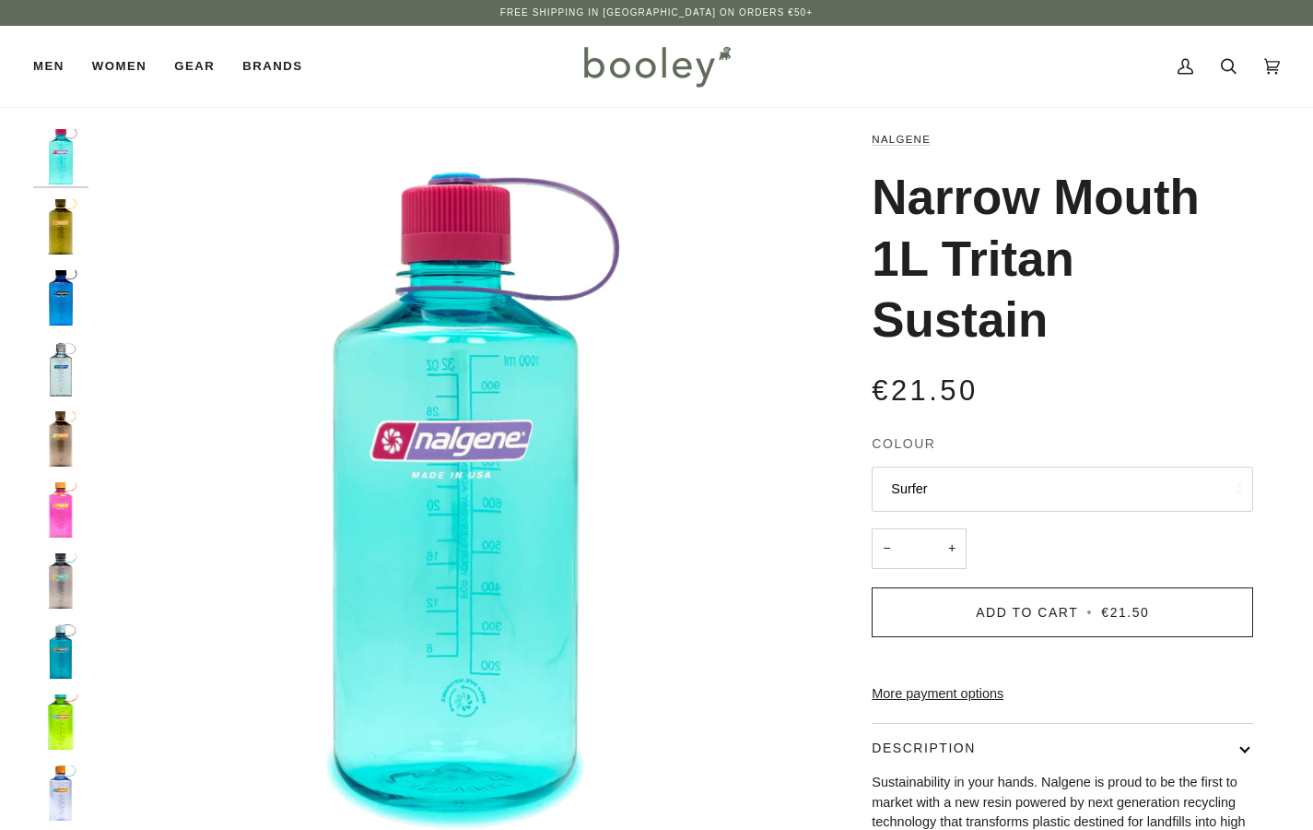
click at [1051, 492] on button "Surfer" at bounding box center [1063, 488] width 382 height 45
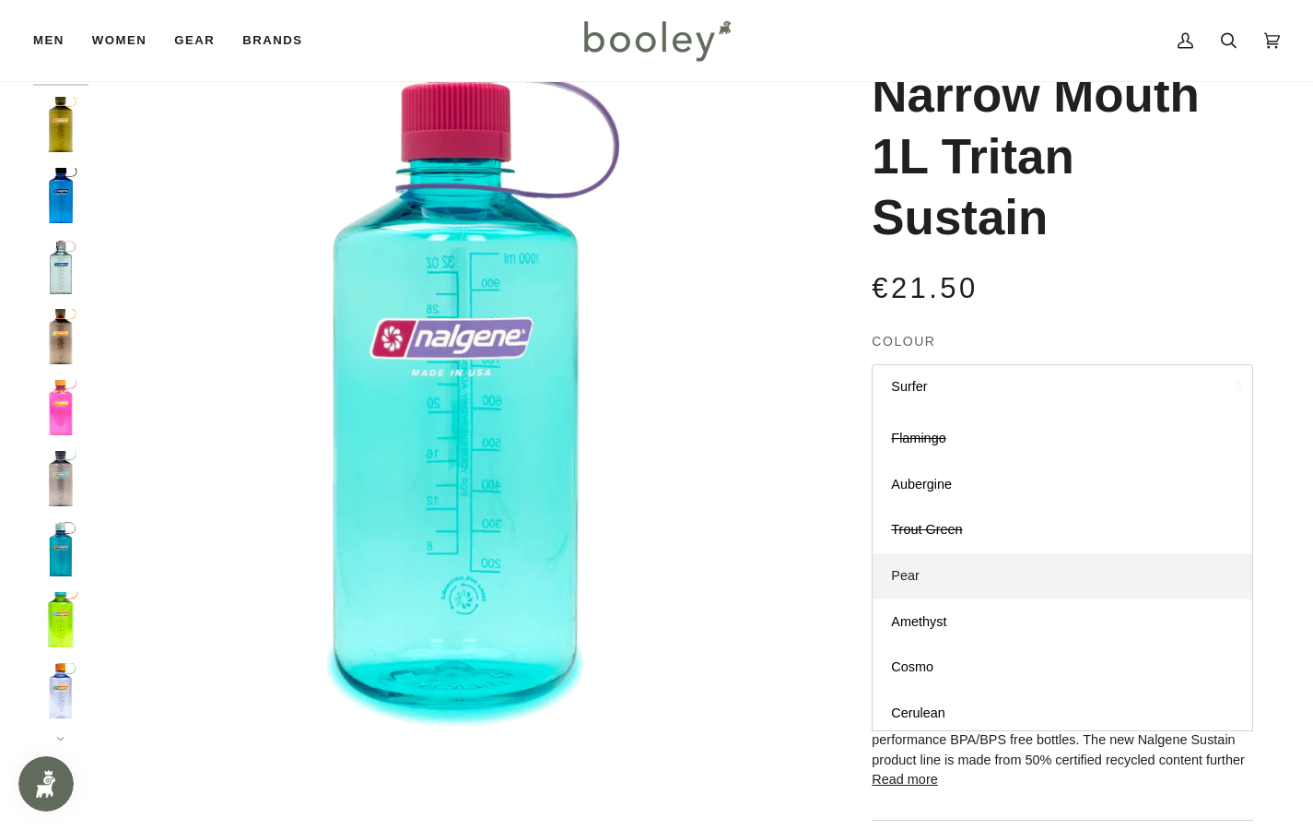
scroll to position [220, 0]
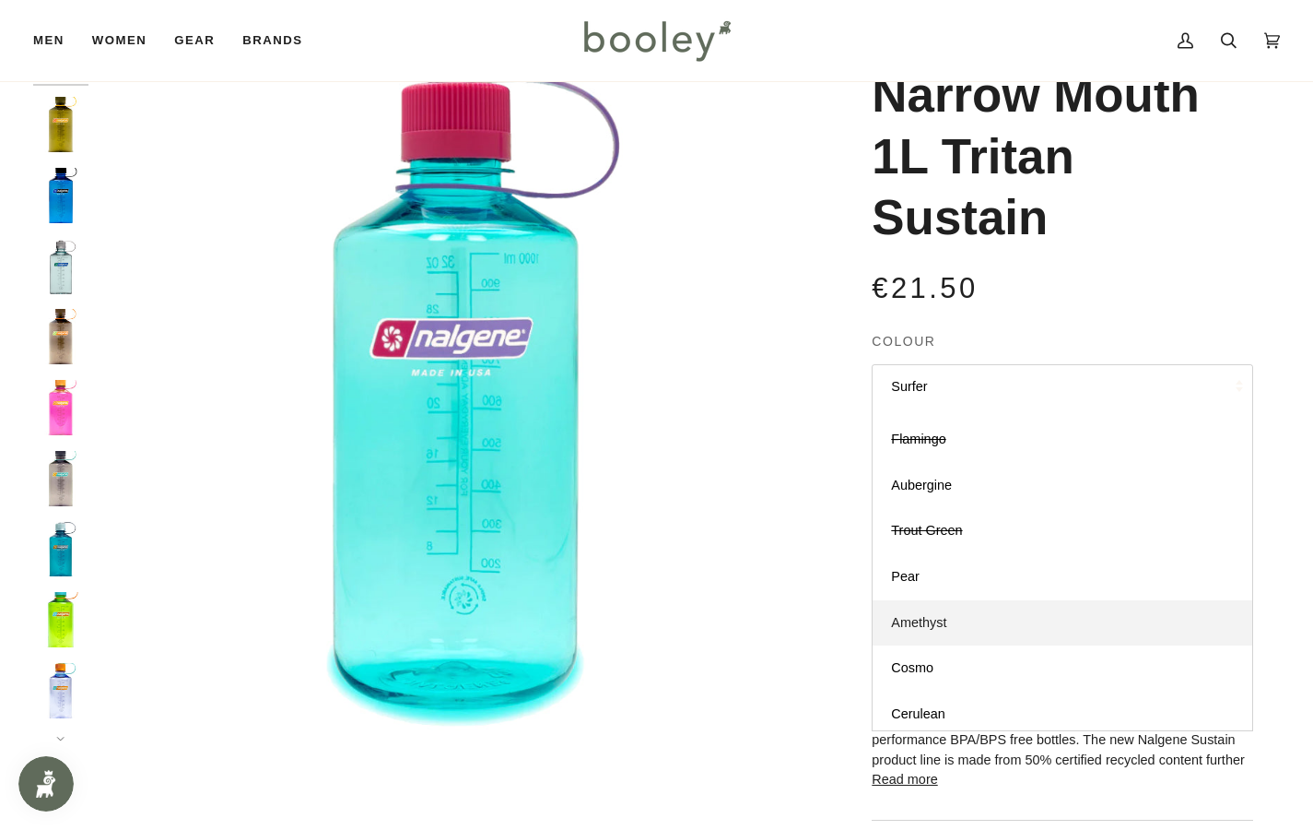
click at [981, 610] on link "Amethyst" at bounding box center [1063, 623] width 380 height 46
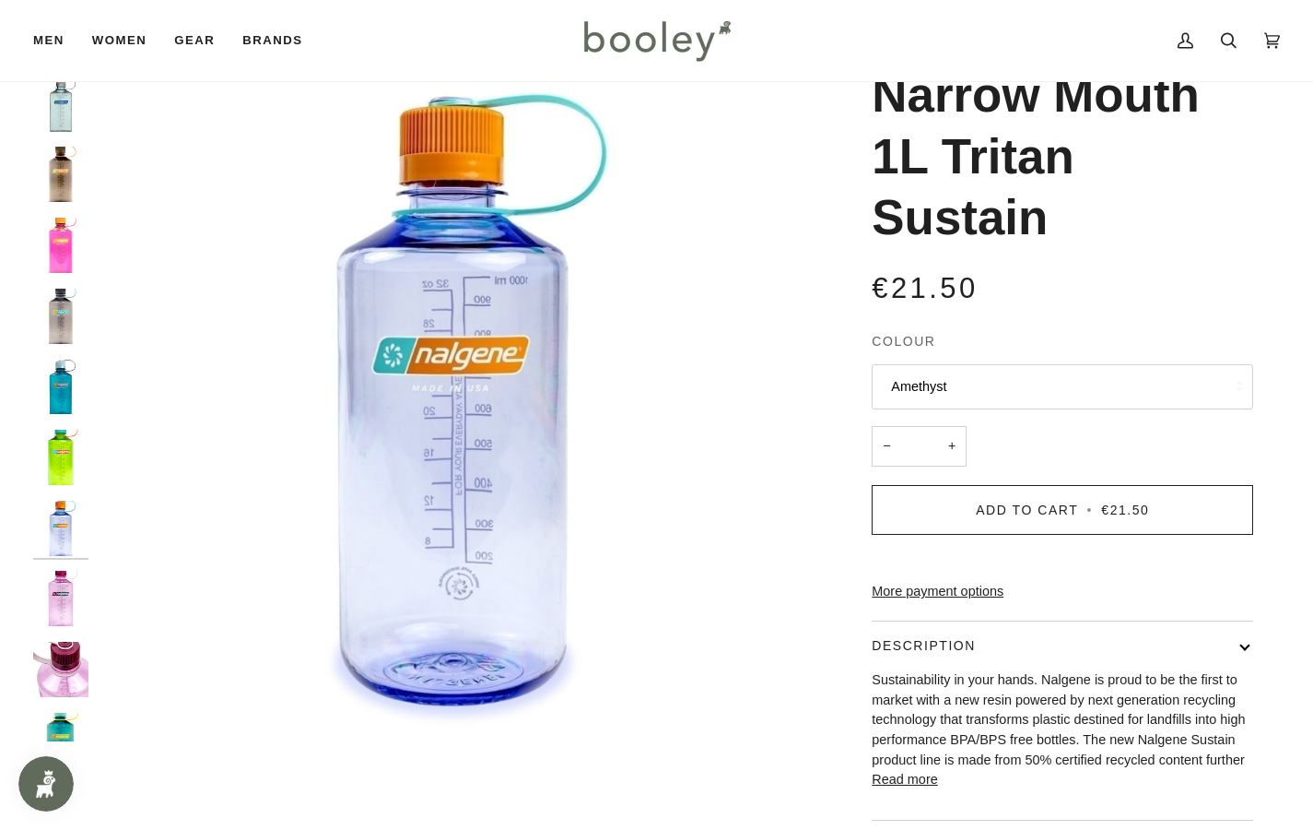
scroll to position [195, 0]
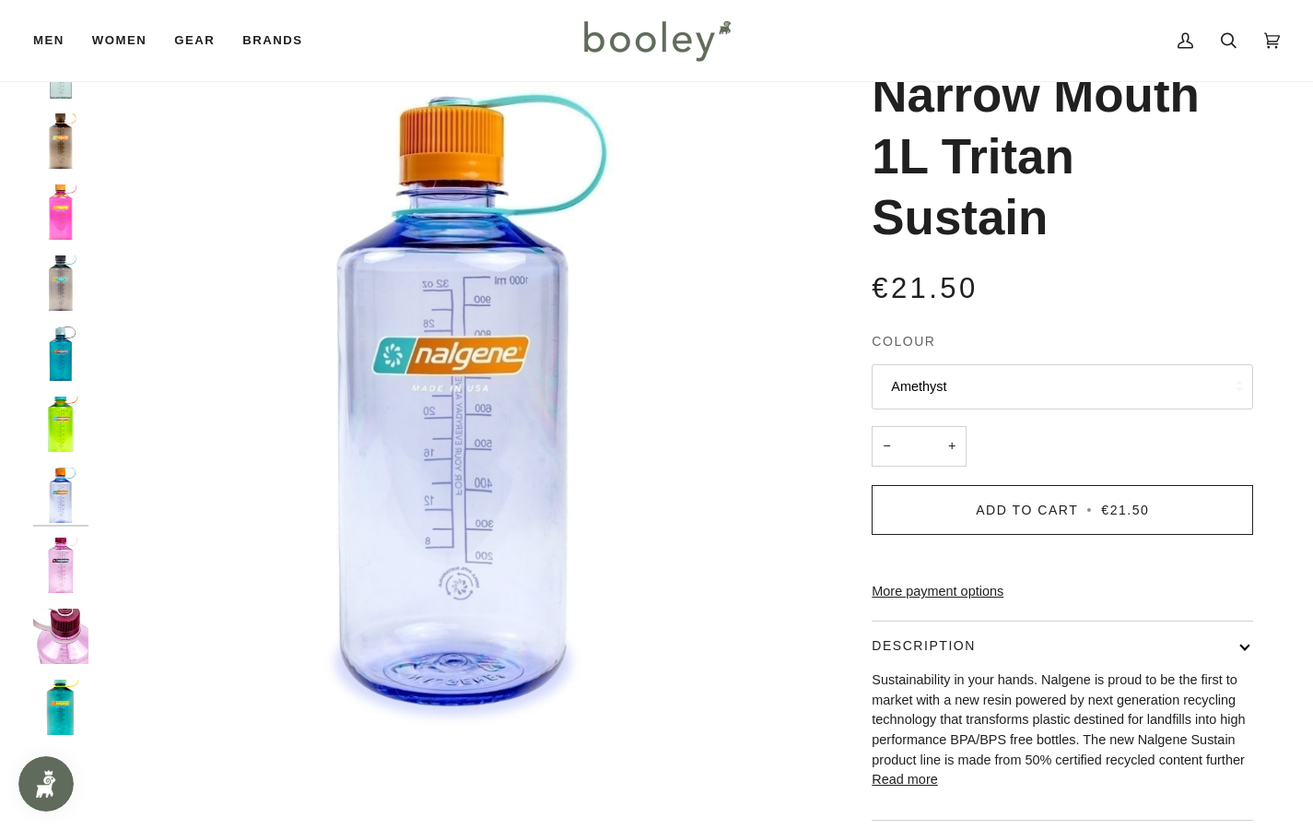
click at [956, 387] on button "Amethyst" at bounding box center [1063, 386] width 382 height 45
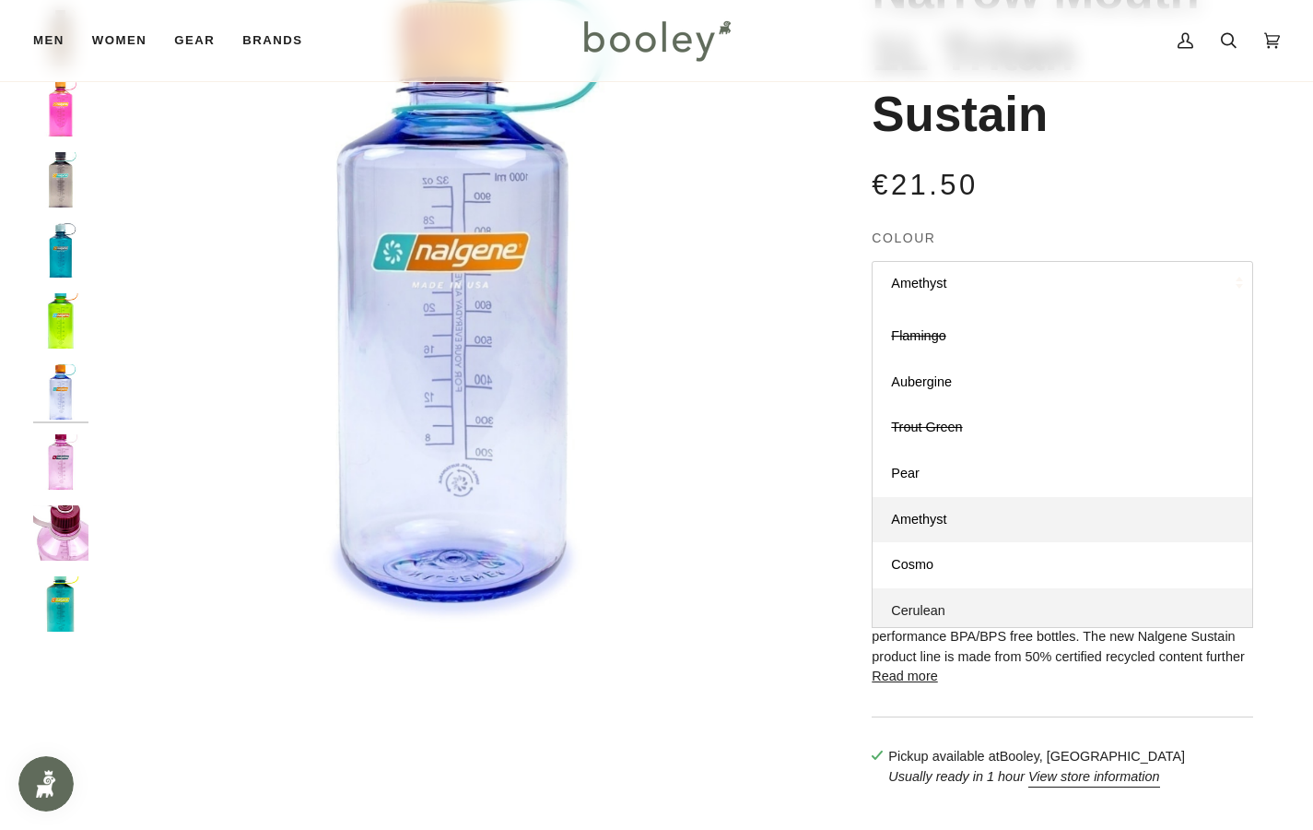
scroll to position [205, 0]
click at [958, 603] on link "Cerulean" at bounding box center [1063, 612] width 380 height 46
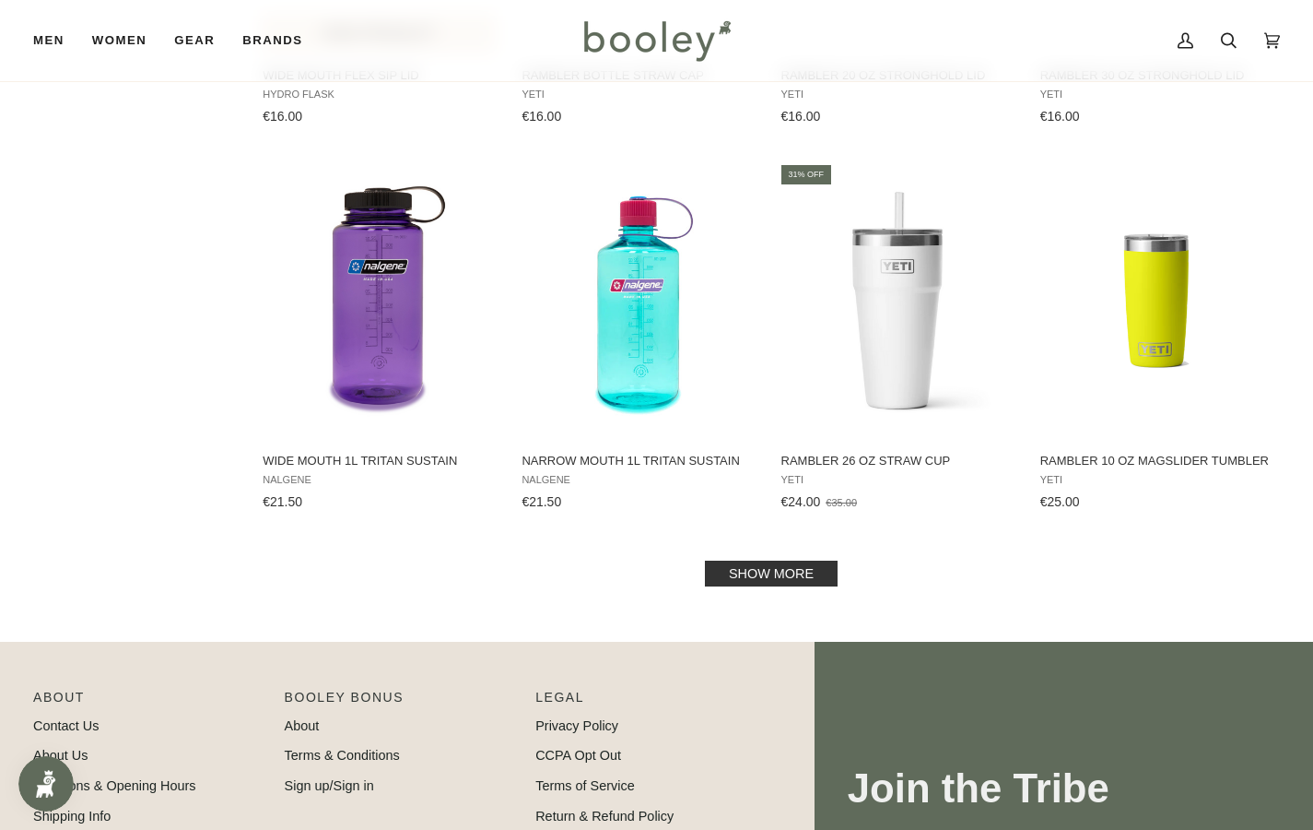
scroll to position [1767, 0]
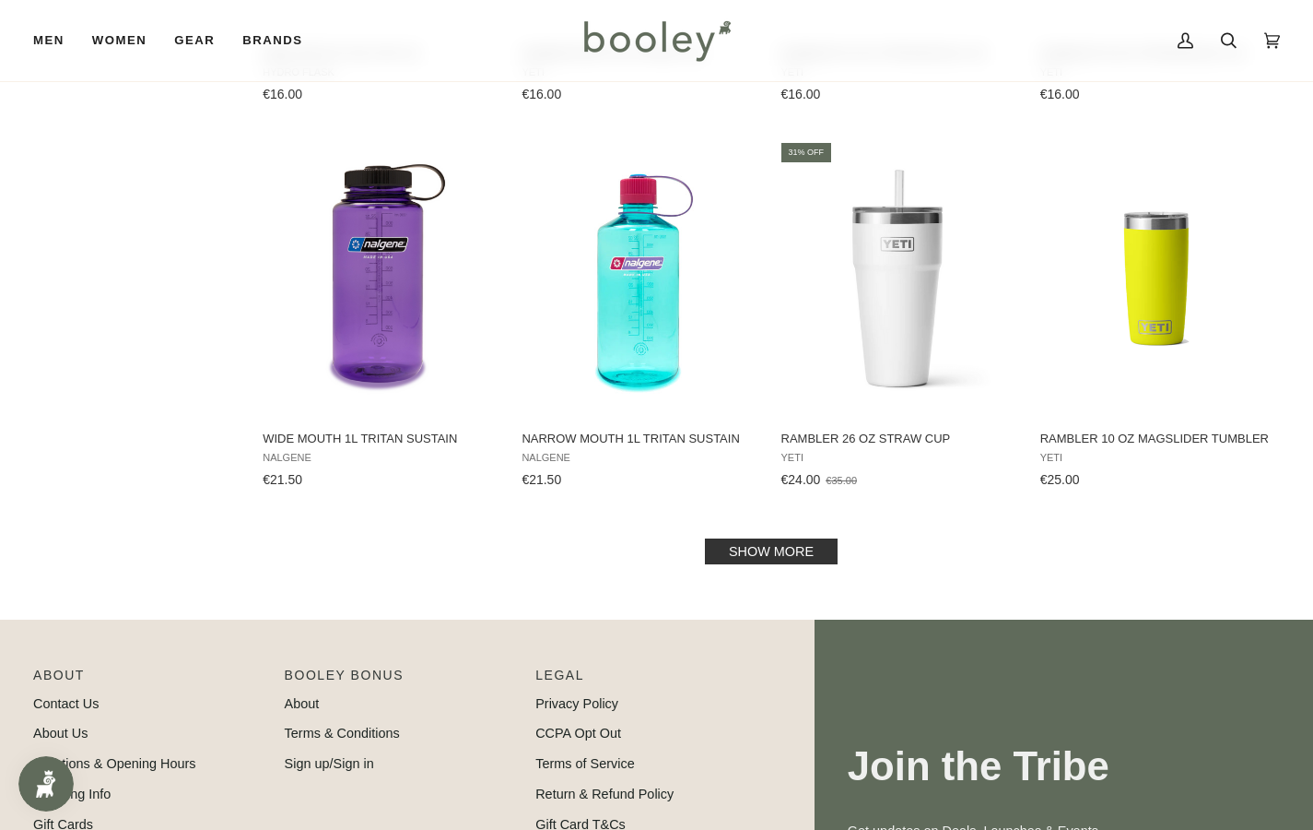
click at [759, 551] on link "Show more" at bounding box center [771, 551] width 133 height 26
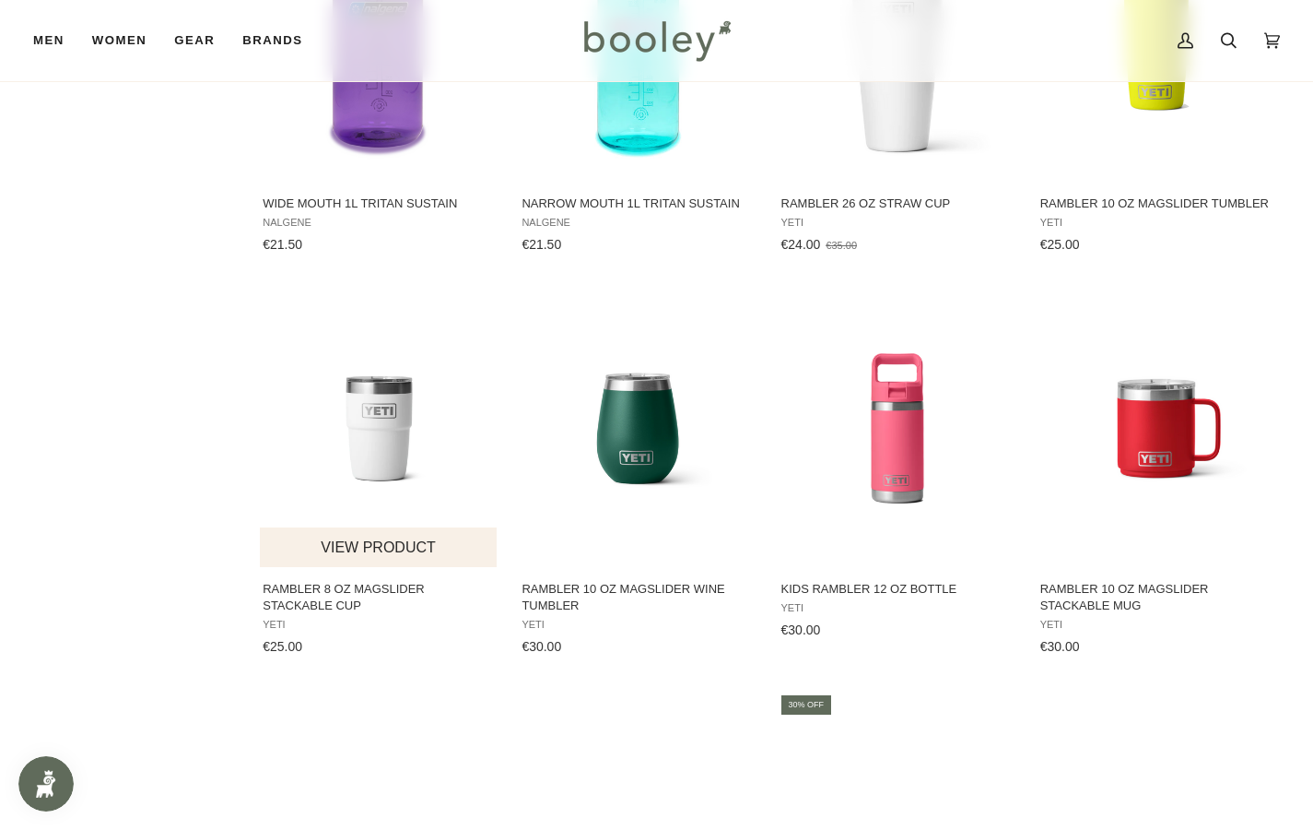
scroll to position [2004, 0]
